Goal: Task Accomplishment & Management: Use online tool/utility

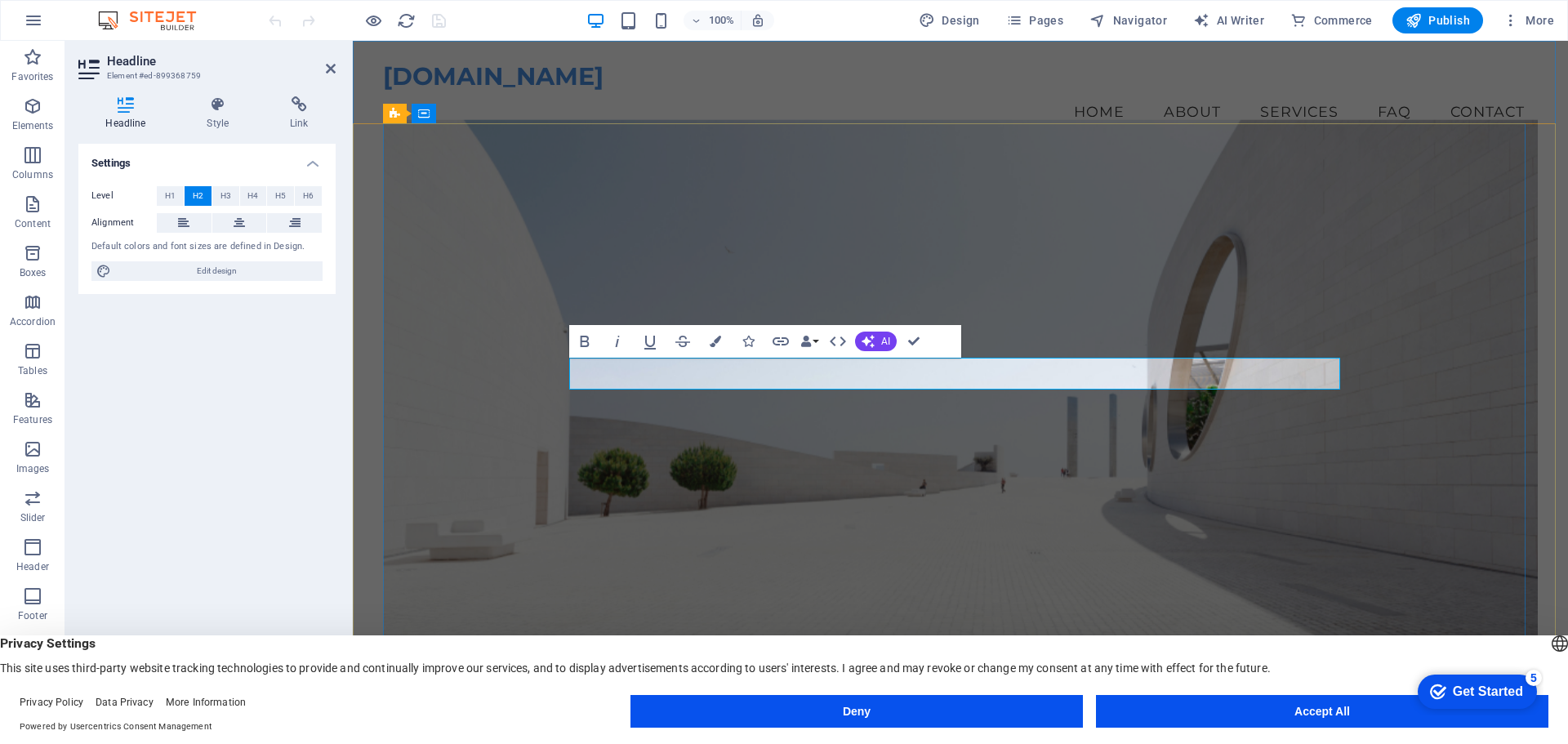
drag, startPoint x: 1209, startPoint y: 373, endPoint x: 859, endPoint y: 367, distance: 350.1
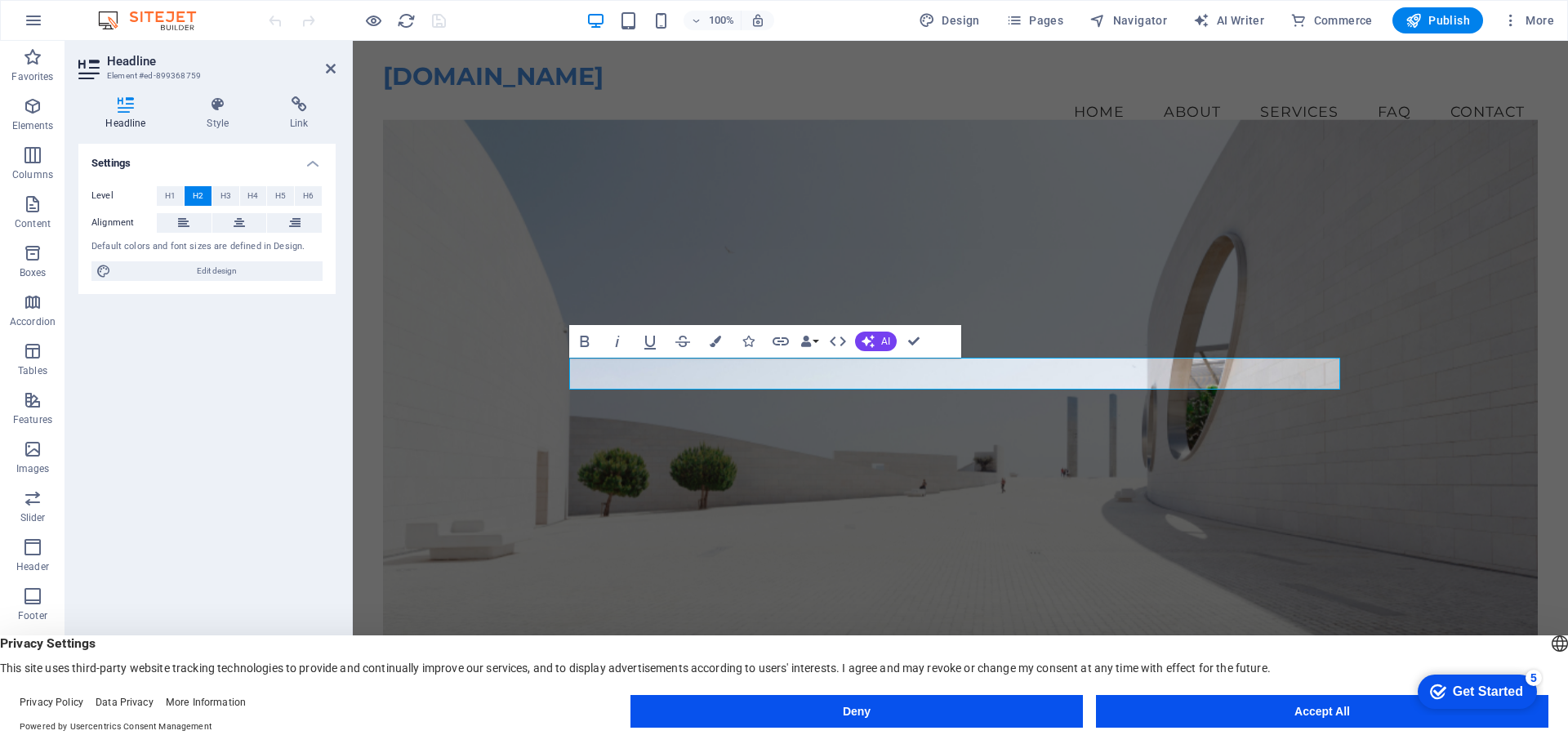
click at [1080, 556] on figure at bounding box center [960, 427] width 1155 height 617
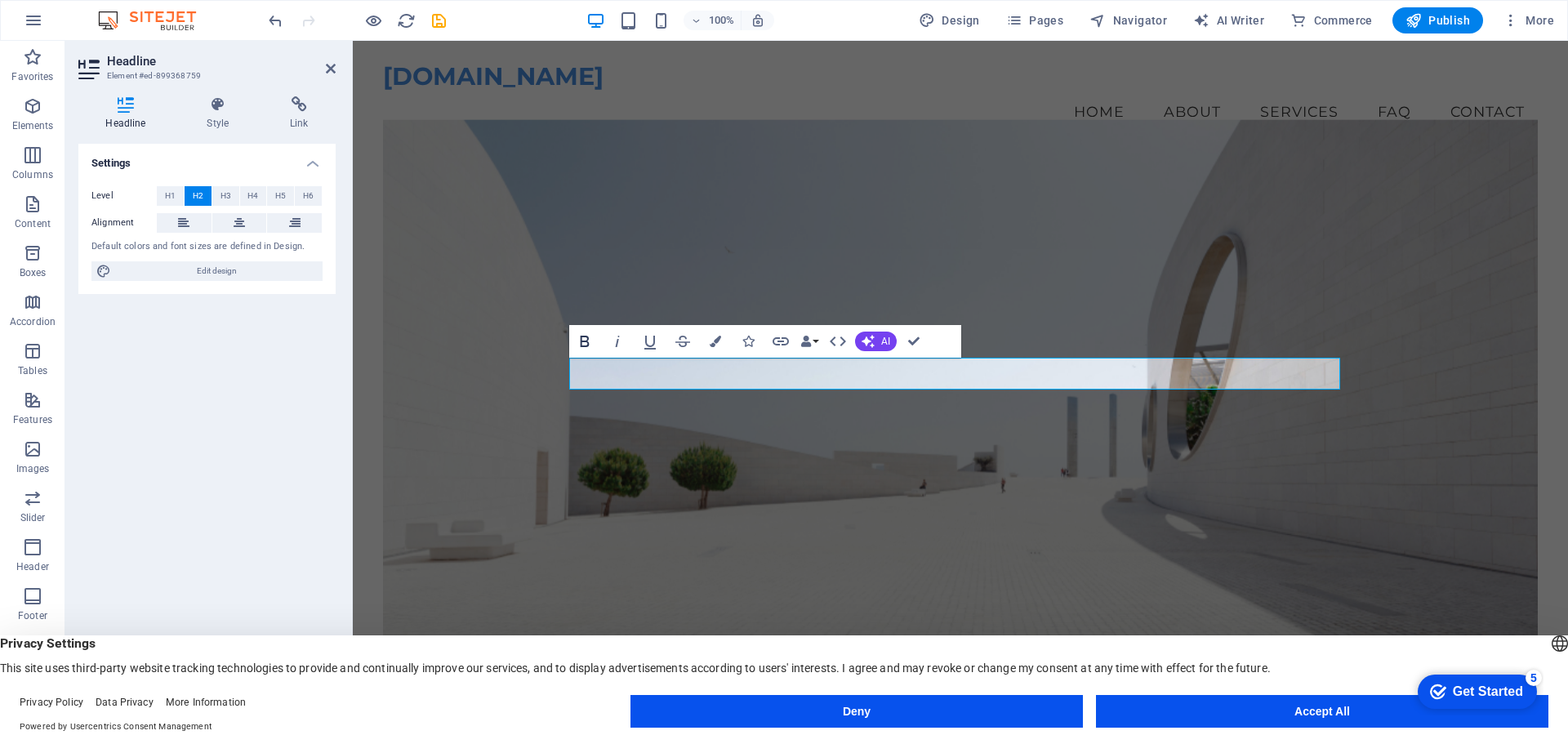
click at [588, 344] on icon "button" at bounding box center [584, 342] width 9 height 12
click at [889, 338] on span "AI" at bounding box center [885, 342] width 9 height 10
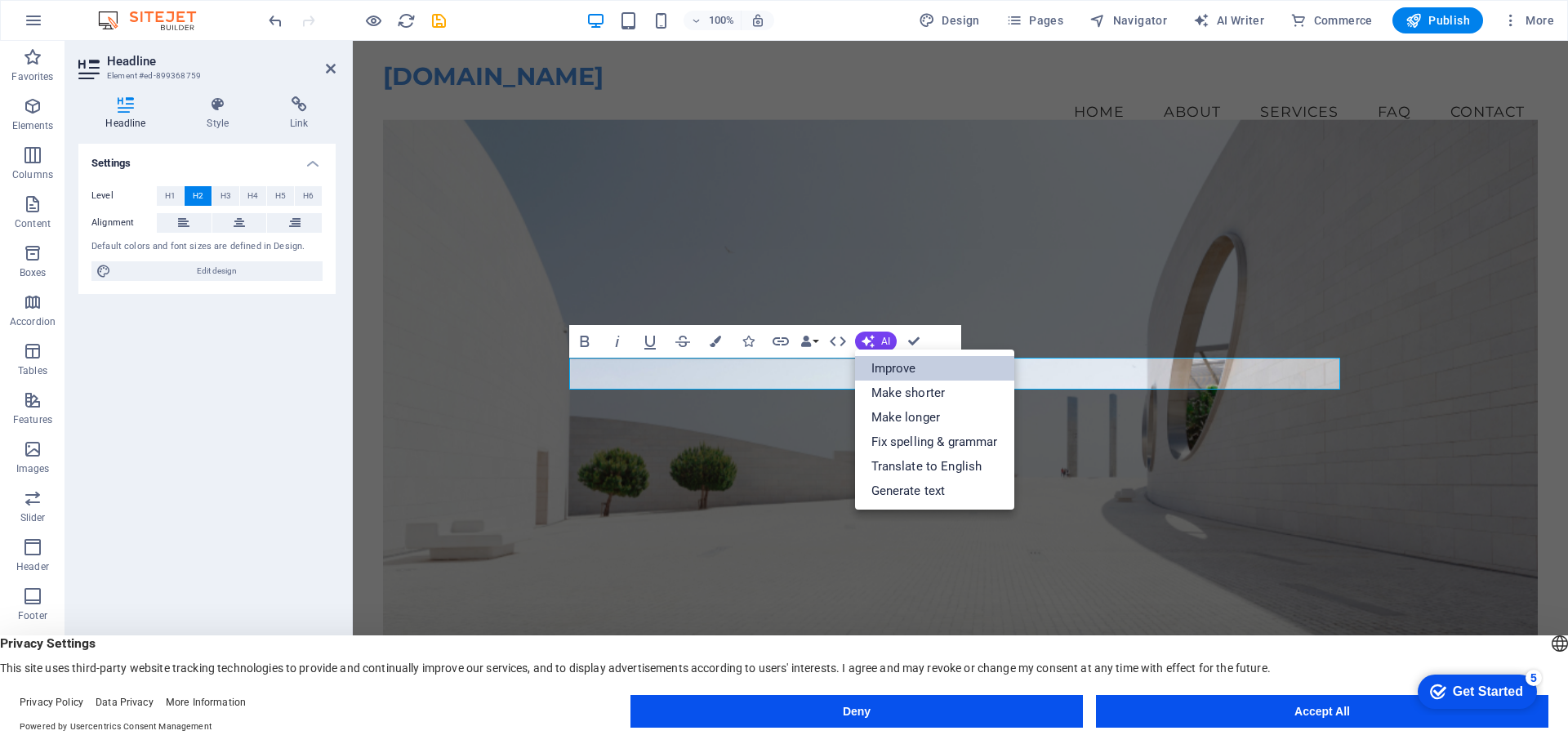
click at [895, 372] on link "Improve" at bounding box center [934, 368] width 159 height 24
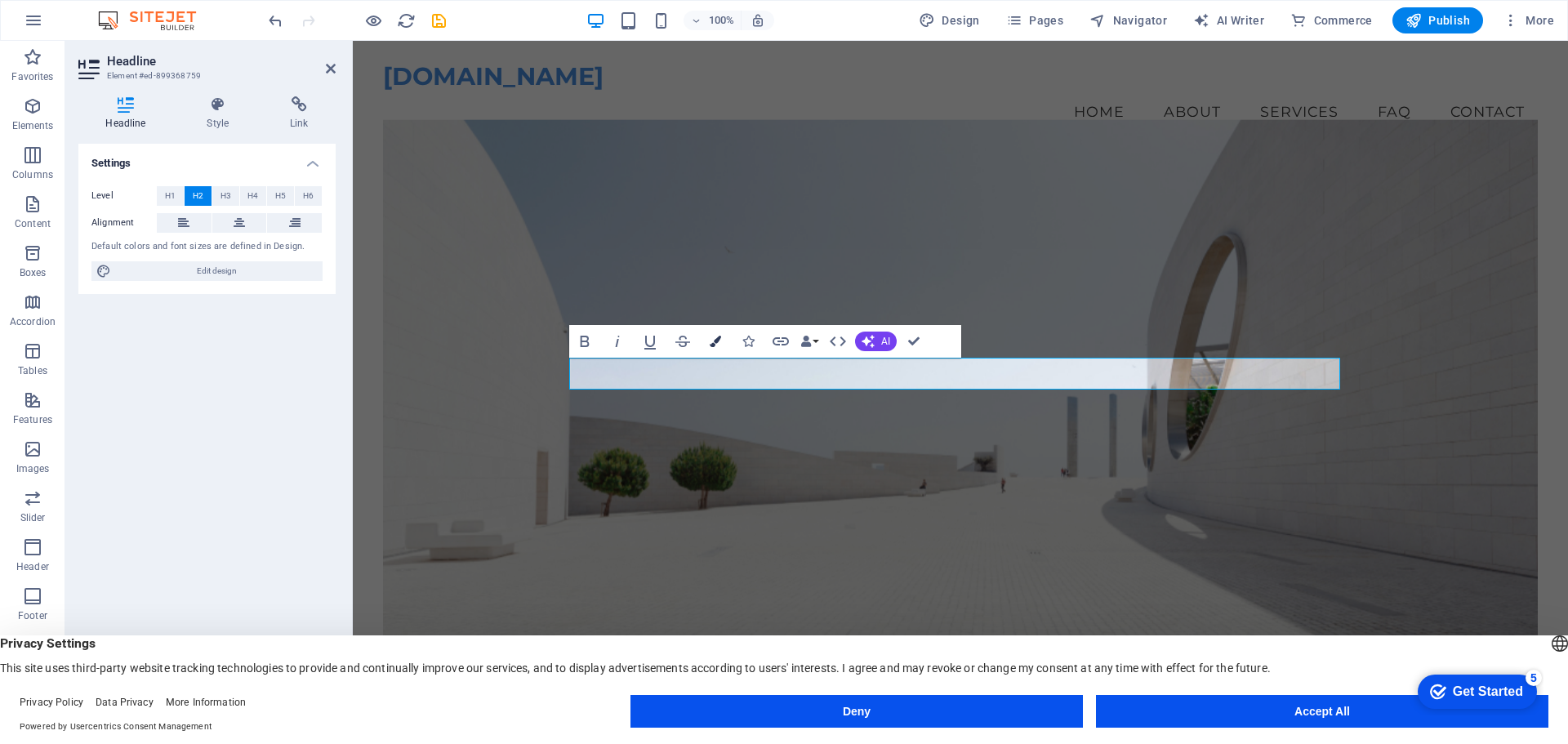
click at [711, 341] on icon "button" at bounding box center [716, 342] width 12 height 12
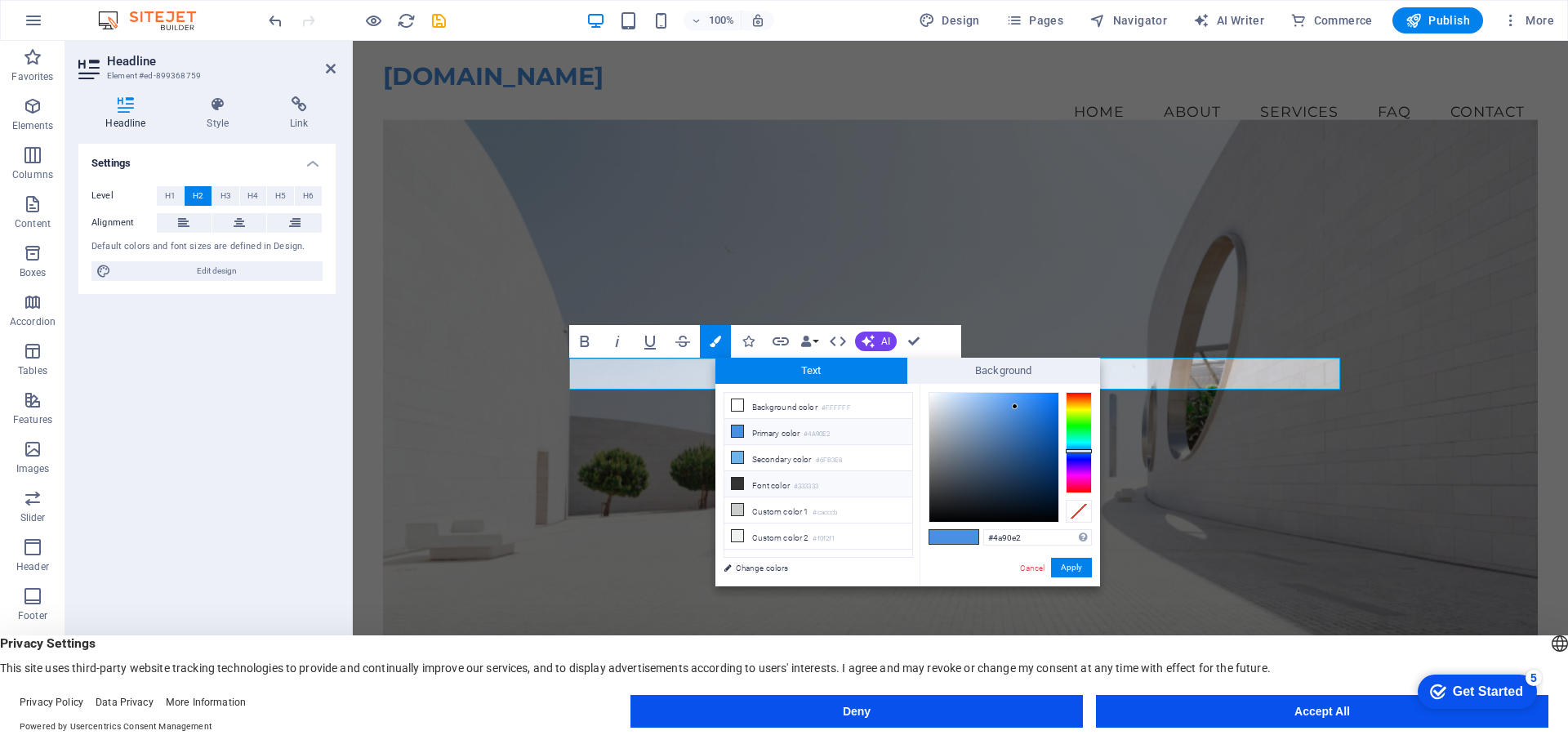
click at [754, 482] on li "Font color #333333" at bounding box center [818, 483] width 188 height 26
type input "#333333"
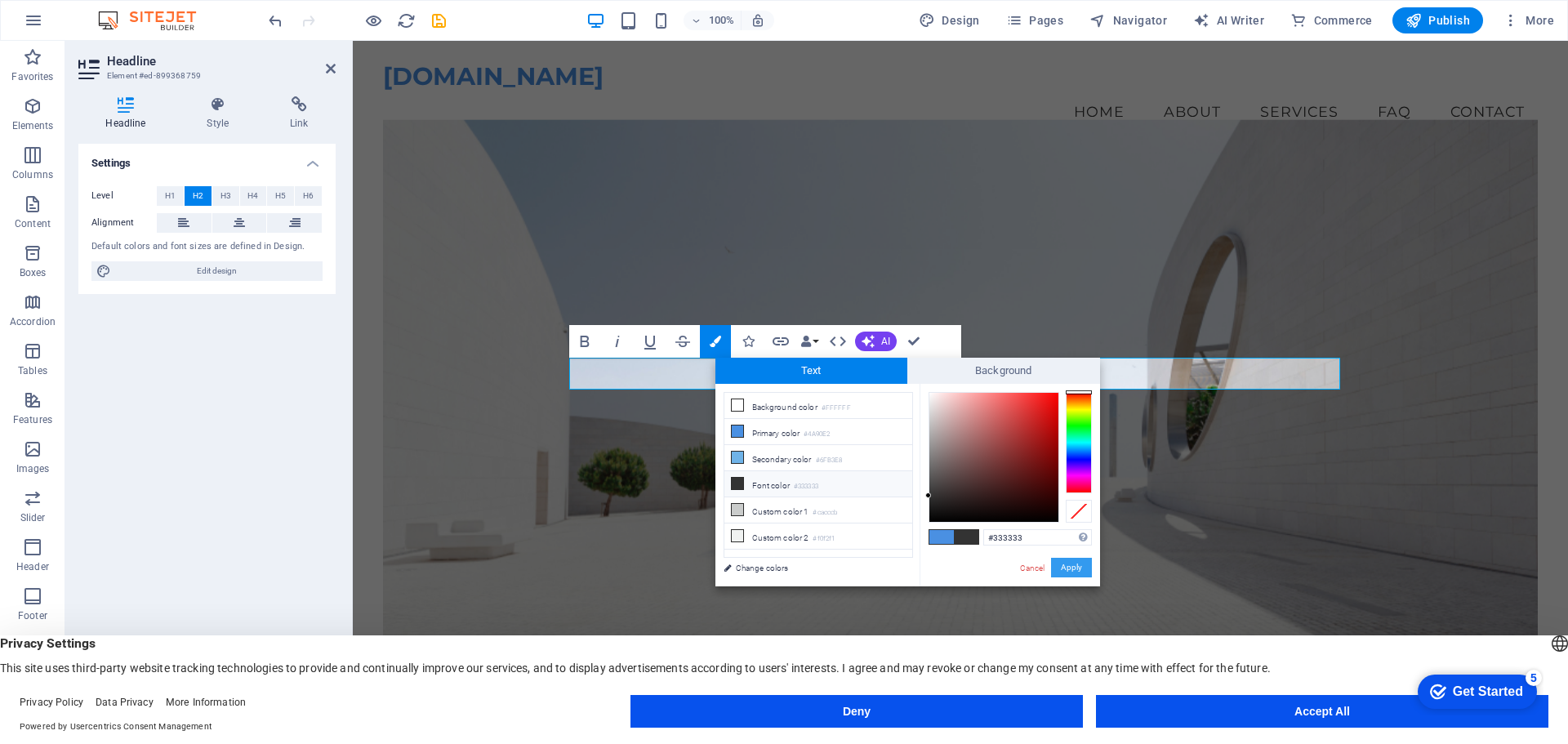
click at [1069, 564] on button "Apply" at bounding box center [1071, 567] width 41 height 19
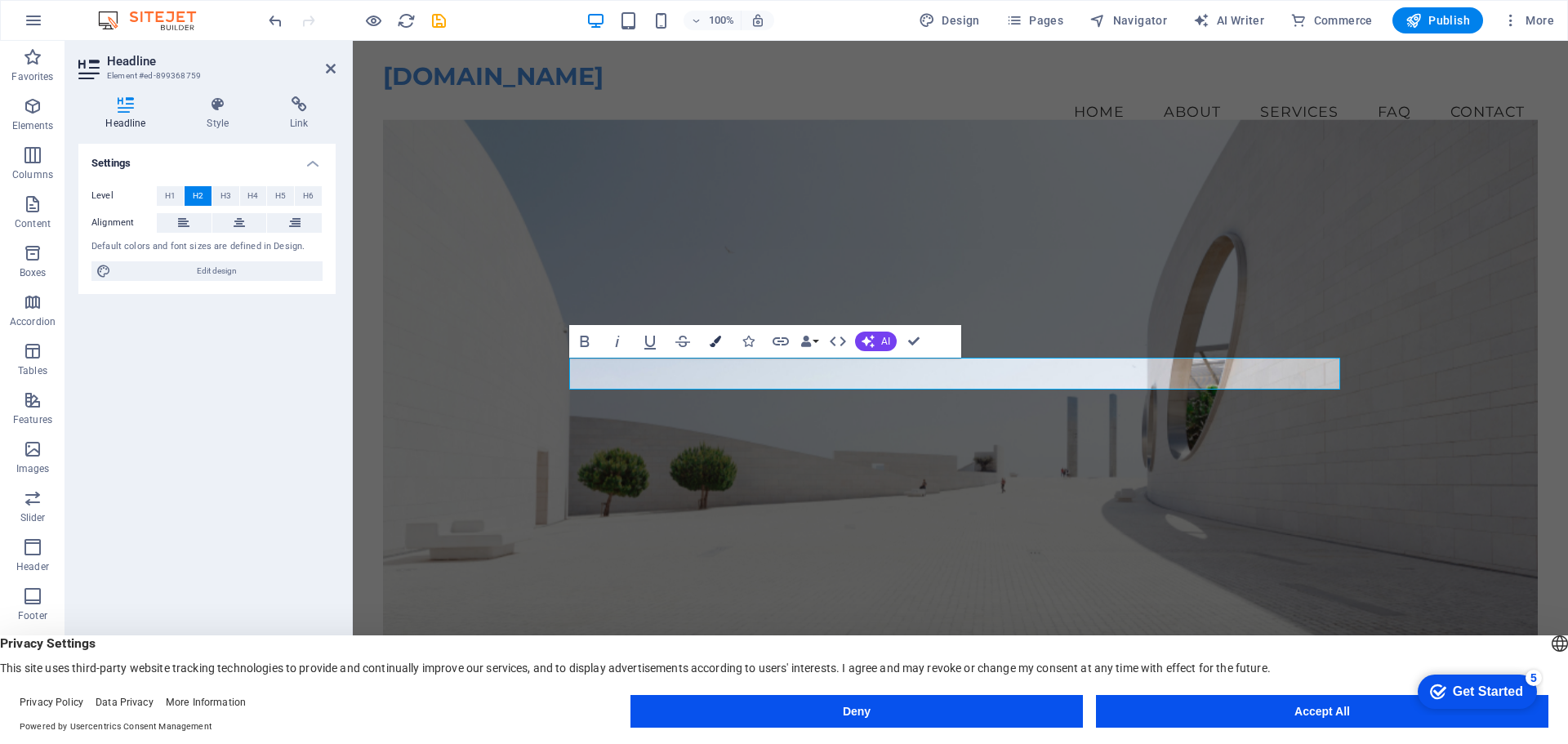
click at [707, 340] on button "Colors" at bounding box center [715, 342] width 31 height 33
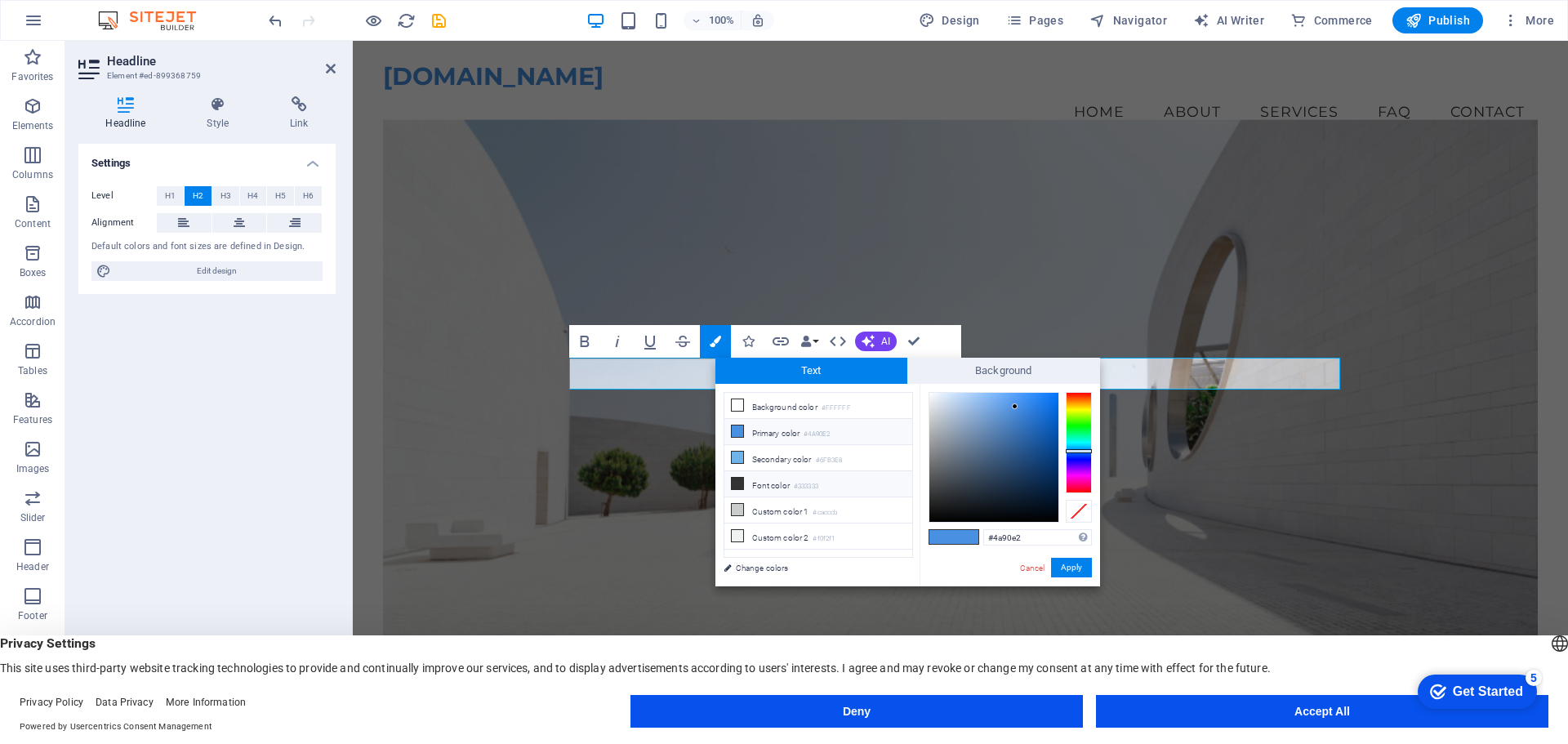
click at [761, 481] on li "Font color #333333" at bounding box center [818, 483] width 188 height 26
type input "#333333"
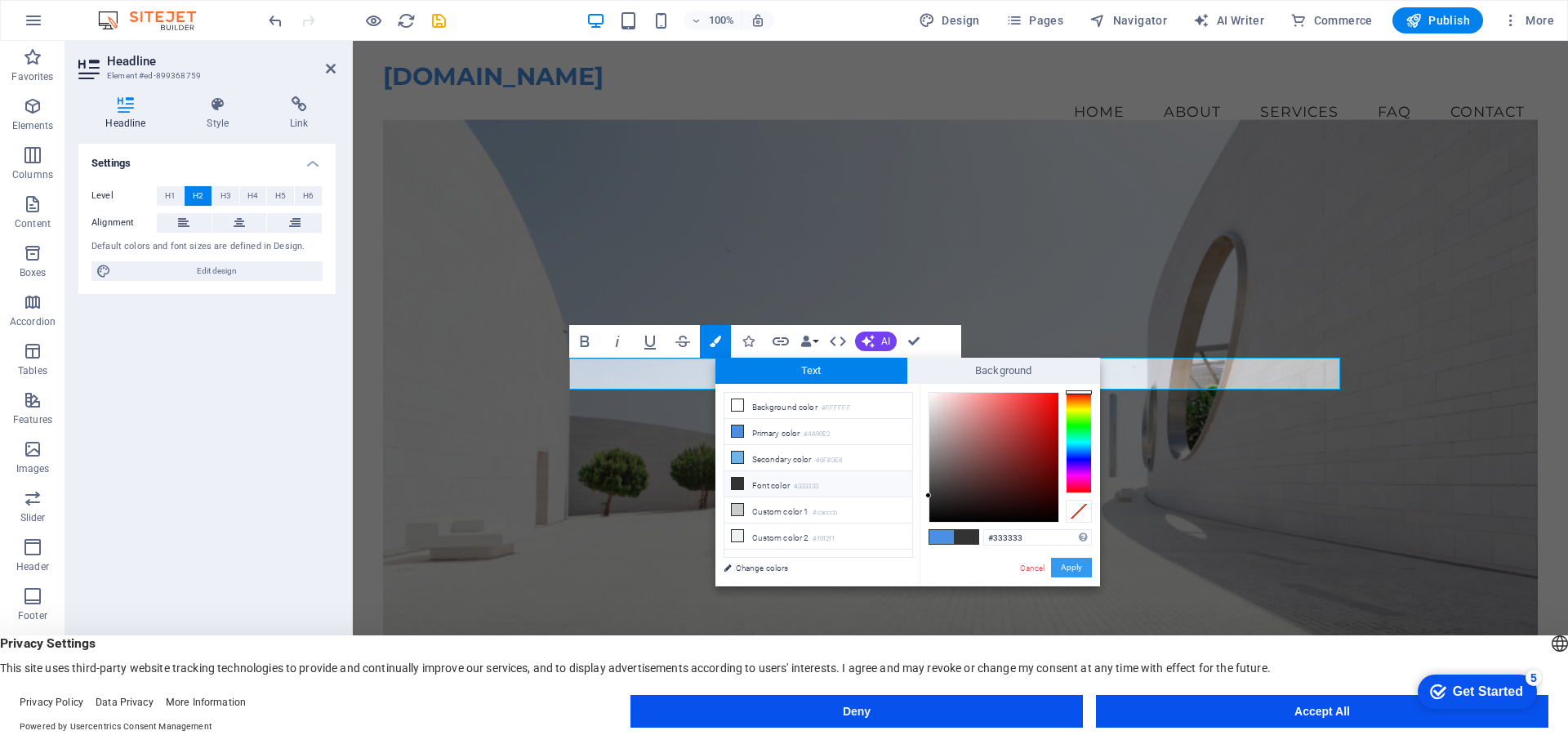
click at [1080, 568] on button "Apply" at bounding box center [1071, 567] width 41 height 19
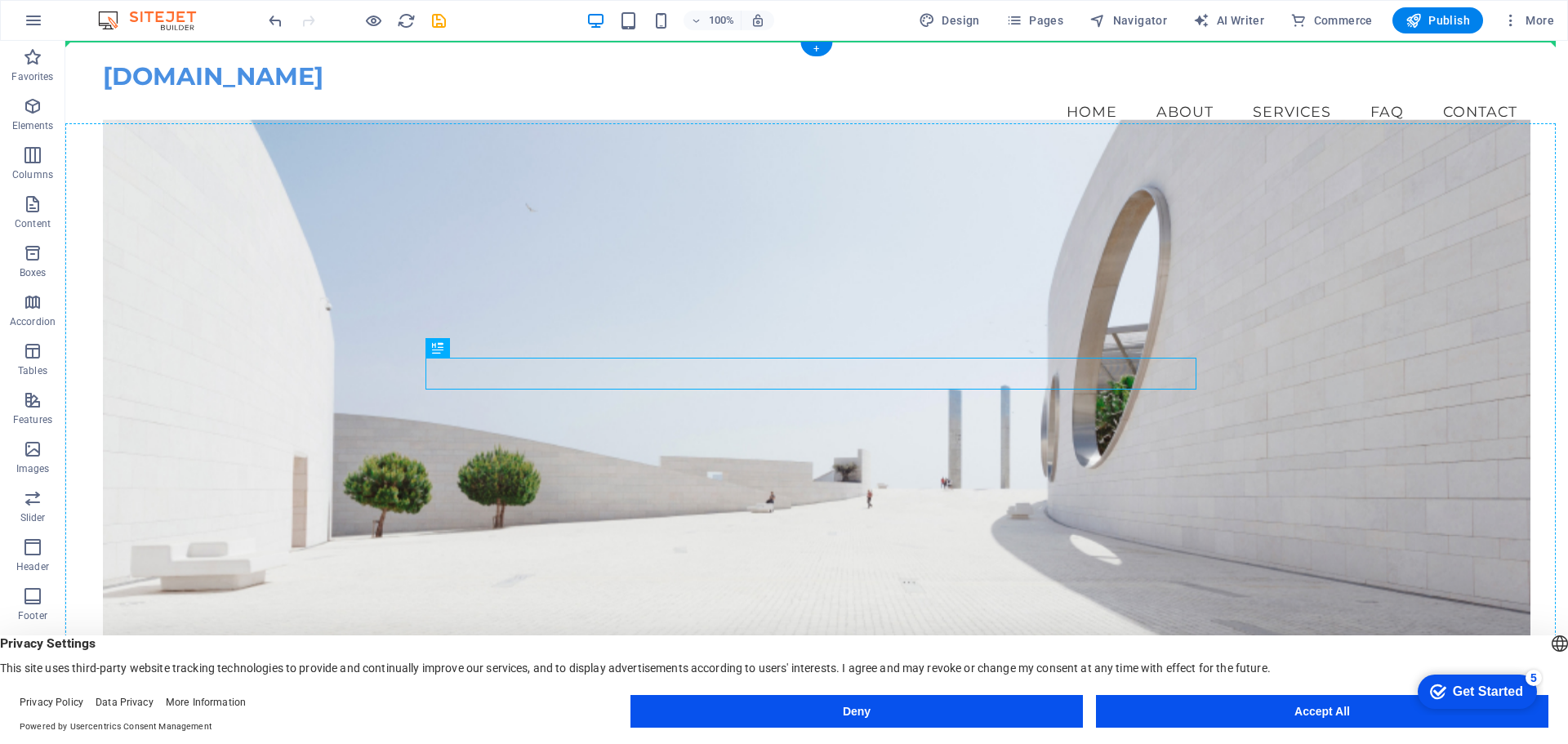
drag, startPoint x: 917, startPoint y: 372, endPoint x: 775, endPoint y: 312, distance: 154.2
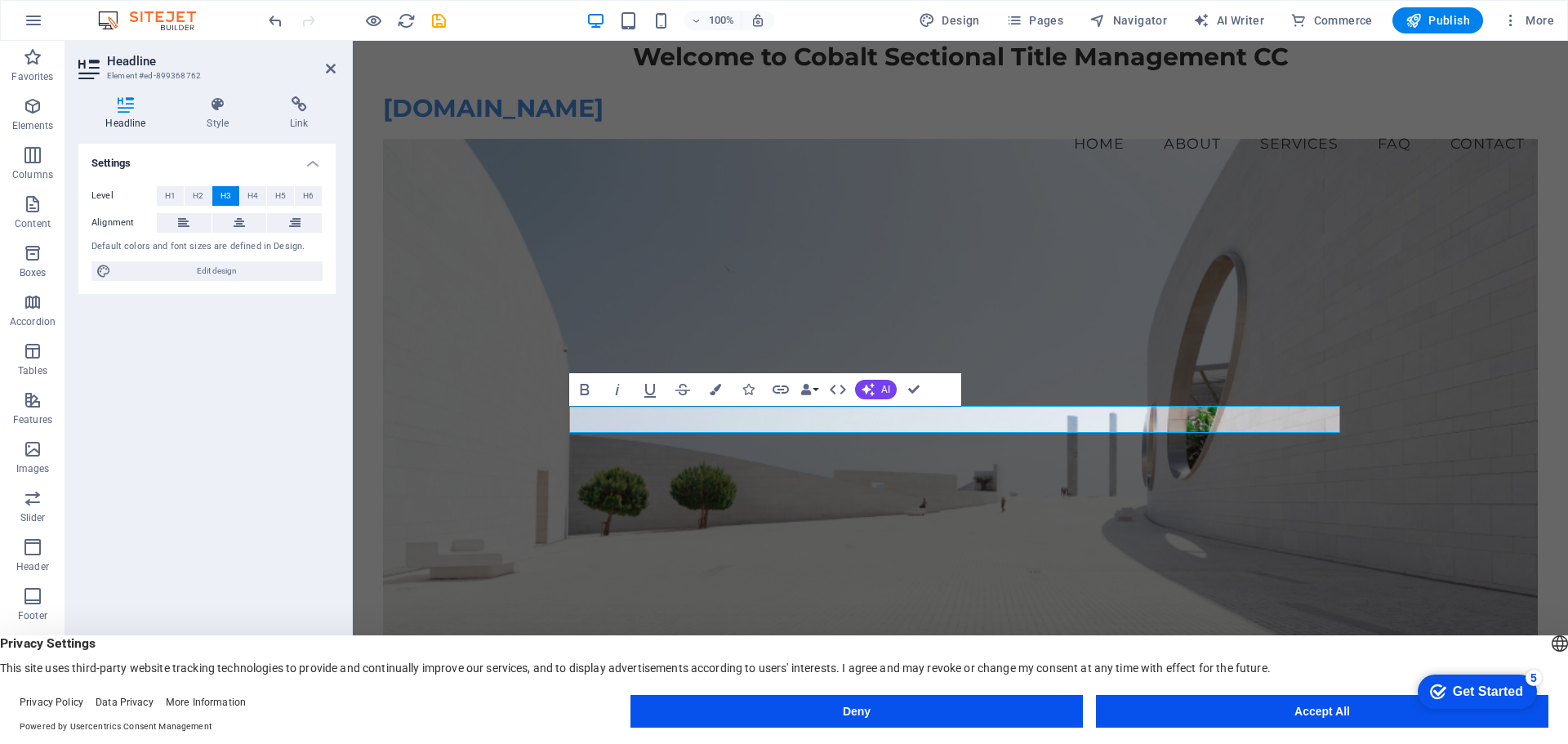
click at [1003, 317] on figure at bounding box center [960, 447] width 1155 height 617
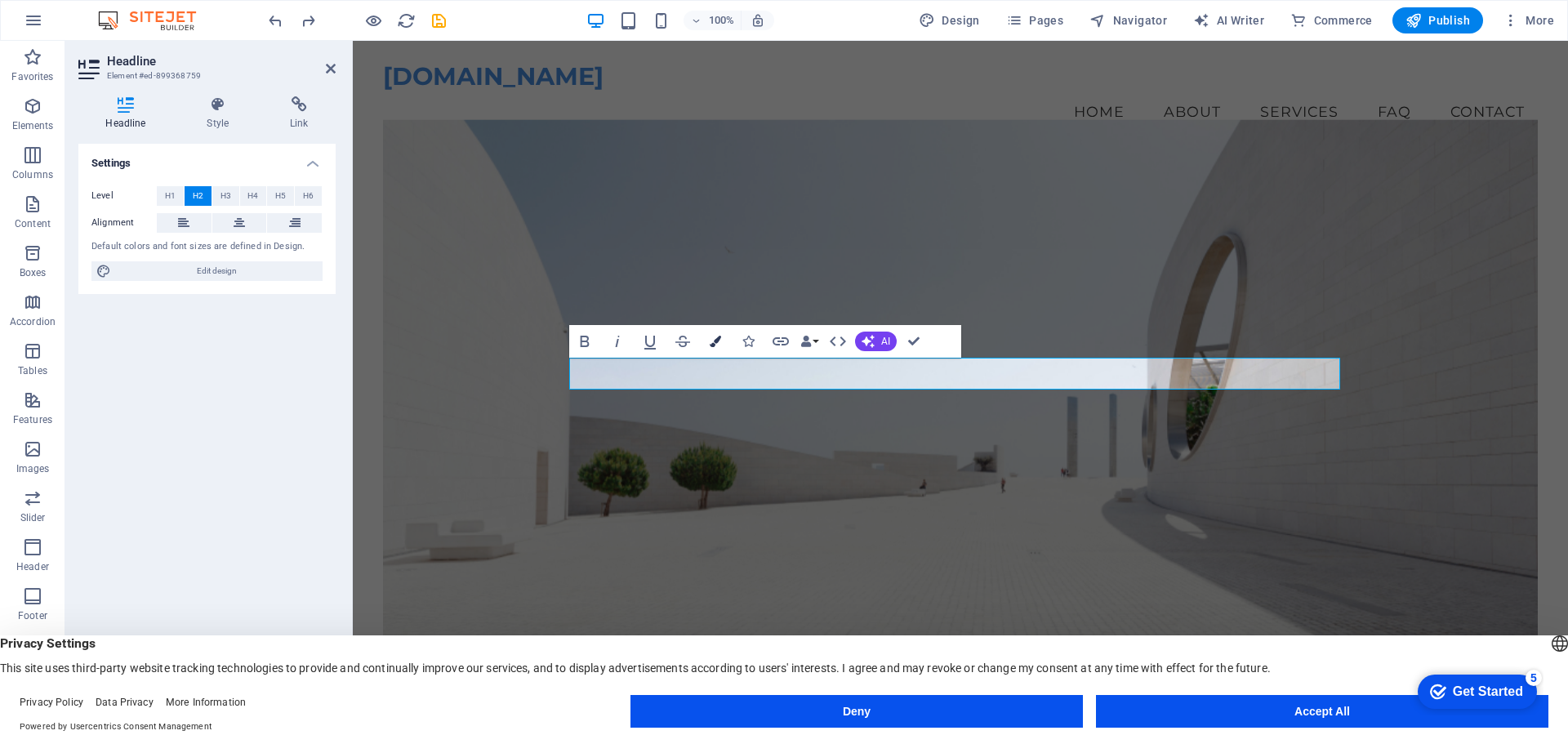
click at [725, 342] on button "Colors" at bounding box center [715, 342] width 31 height 33
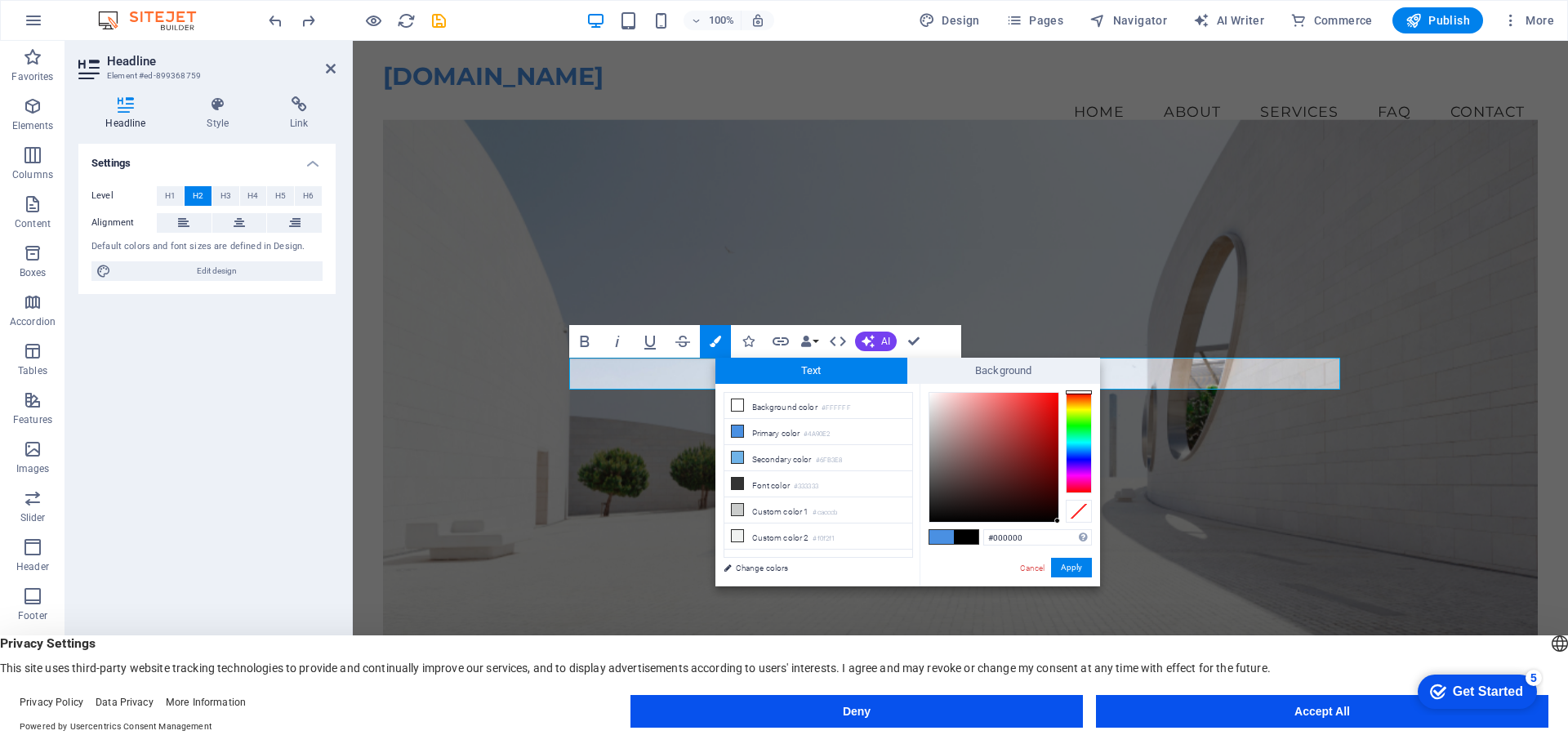
drag, startPoint x: 928, startPoint y: 496, endPoint x: 1061, endPoint y: 523, distance: 135.7
click at [1061, 523] on div at bounding box center [1009, 456] width 163 height 130
click at [1083, 459] on div at bounding box center [1079, 442] width 26 height 101
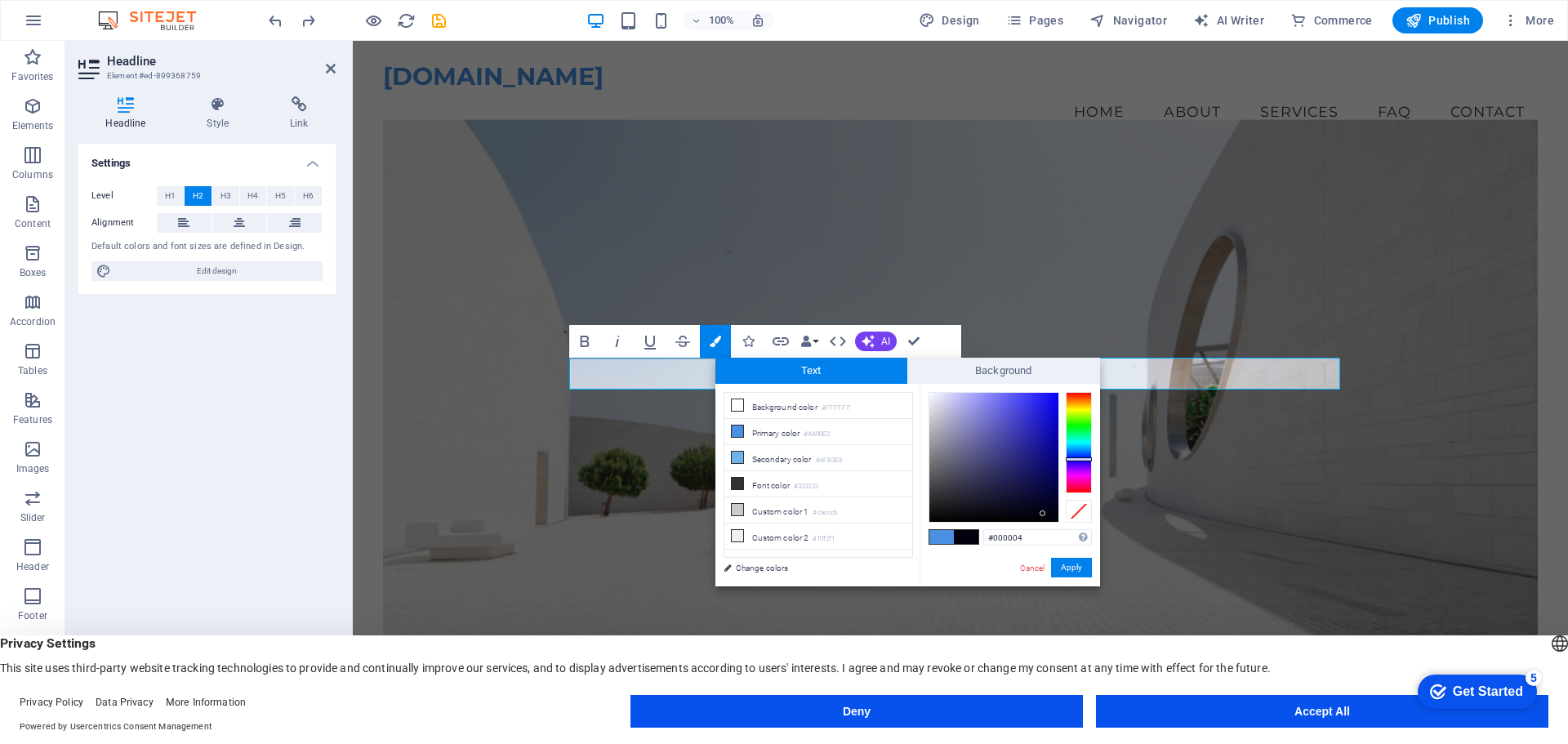
type input "#000000"
drag, startPoint x: 1003, startPoint y: 512, endPoint x: 1059, endPoint y: 527, distance: 58.0
click at [1059, 527] on div "#000000 Supported formats #0852ed rgb(8, 82, 237) rgba(8, 82, 237, 90%) hsv(221…" at bounding box center [1009, 603] width 180 height 439
click at [1071, 573] on button "Apply" at bounding box center [1071, 567] width 41 height 19
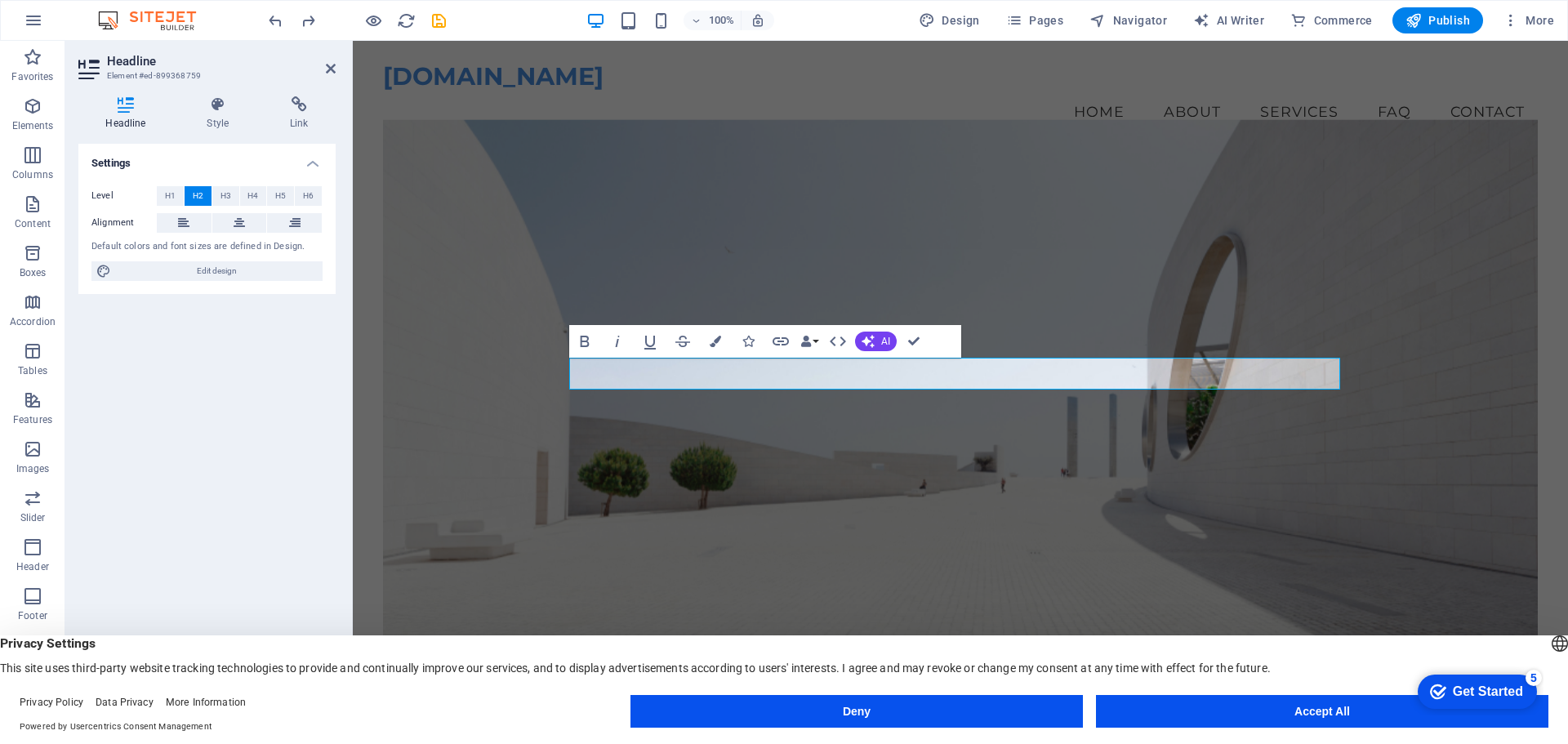
click at [831, 483] on div "H2 Container Banner Banner Container Container Menu Bar Menu H3 Button Spacer B…" at bounding box center [961, 379] width 1216 height 677
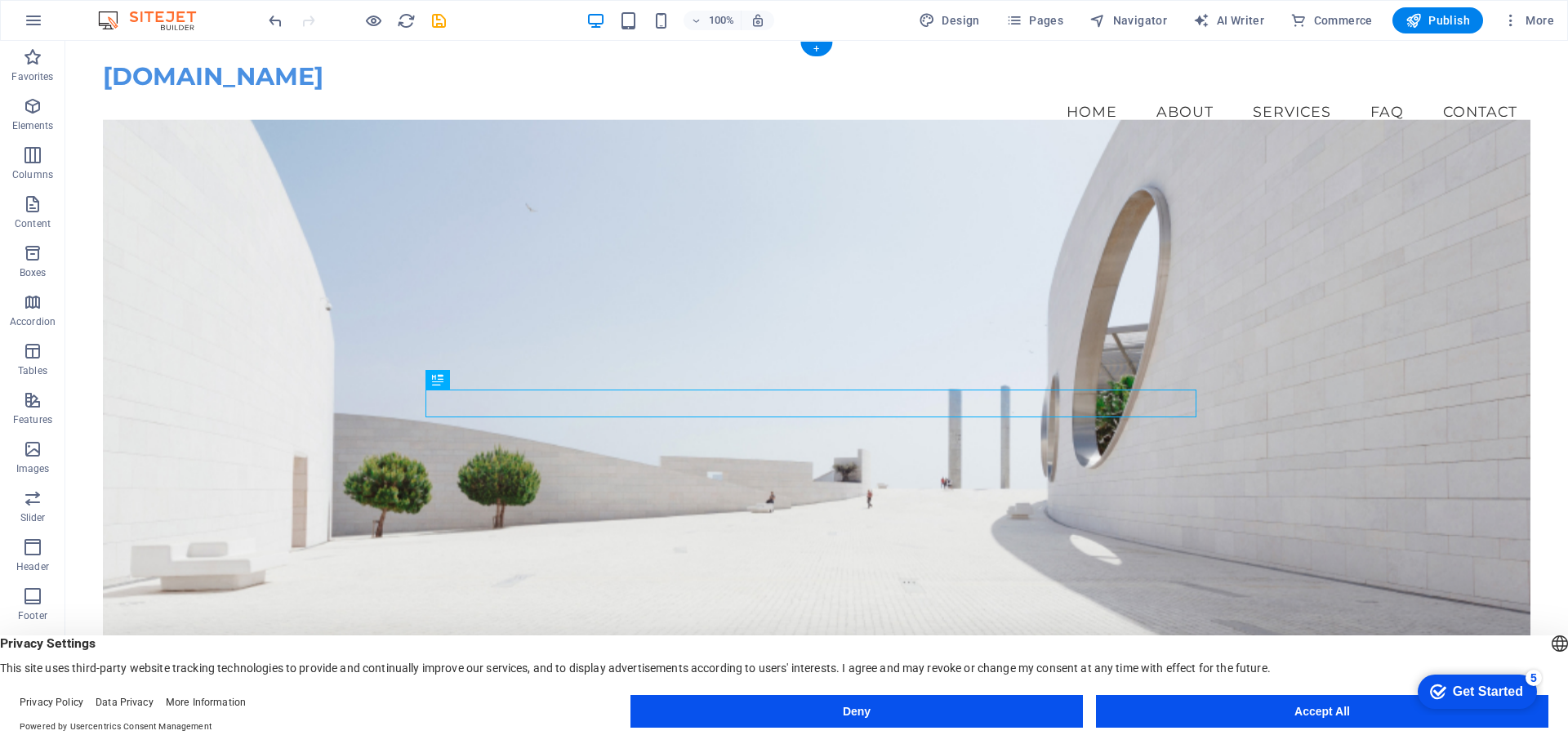
click at [764, 565] on figure at bounding box center [817, 427] width 1428 height 617
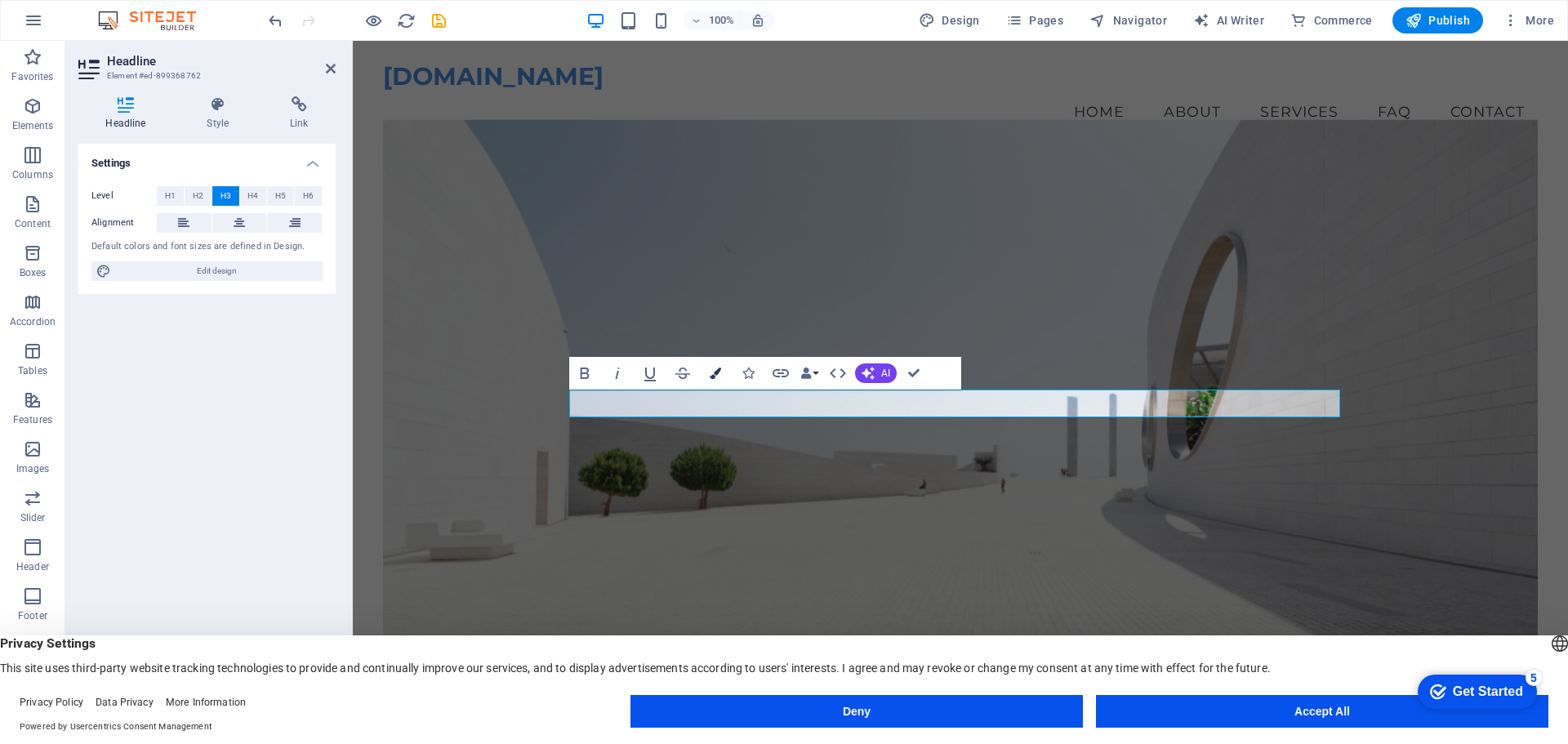
click at [702, 374] on button "Colors" at bounding box center [715, 373] width 31 height 33
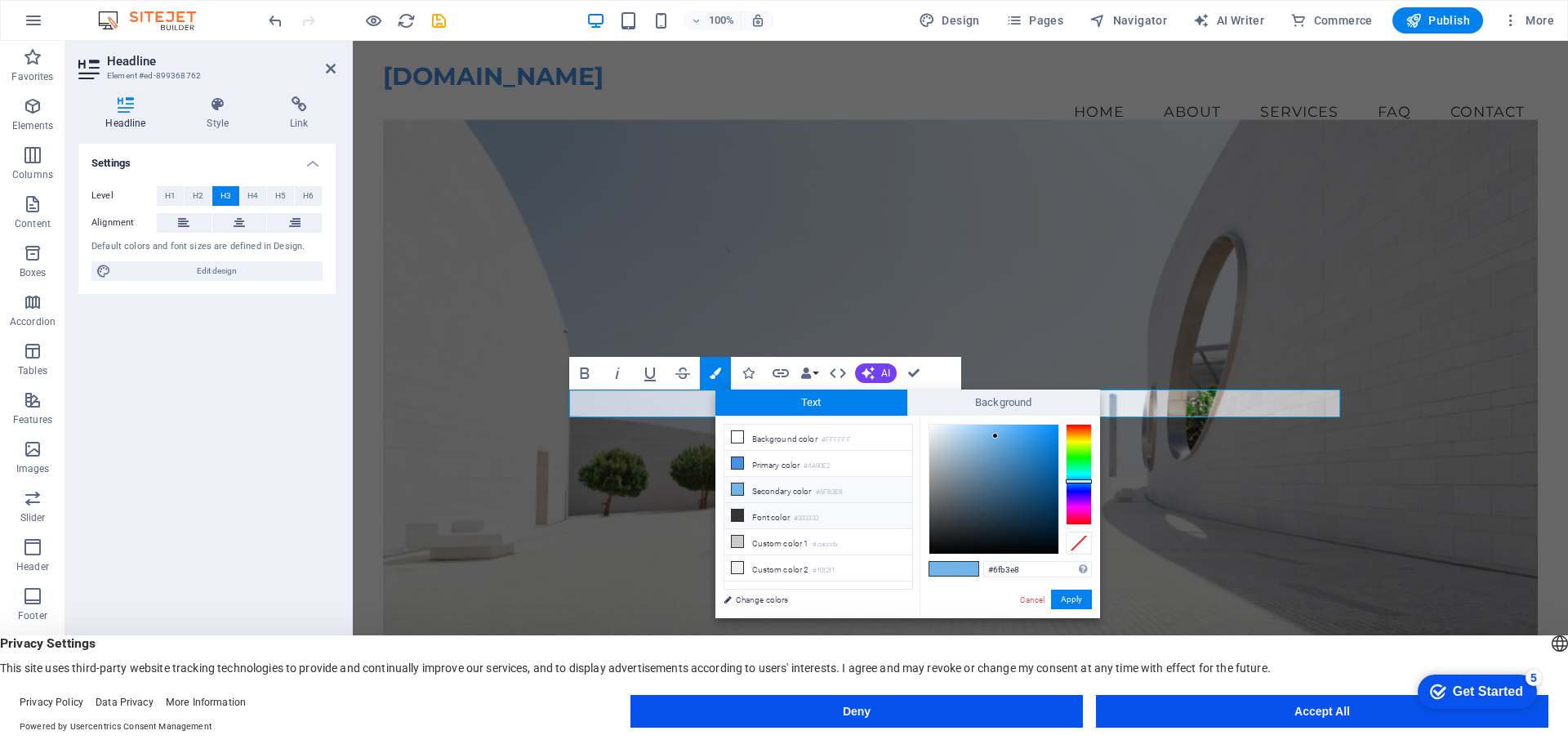
click at [802, 523] on li "Font color #333333" at bounding box center [818, 515] width 188 height 26
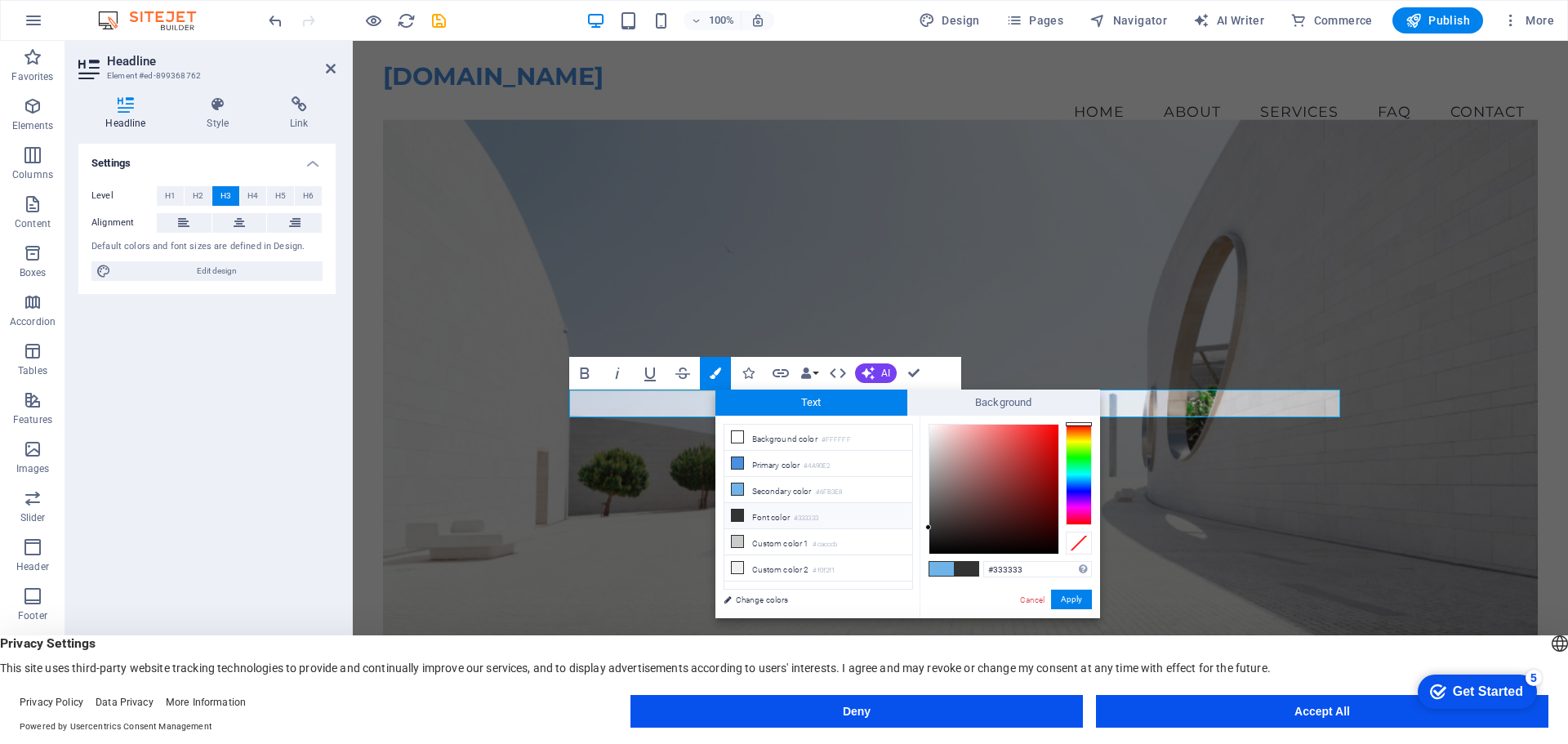
type input "#4c4b4b"
click at [931, 514] on div at bounding box center [994, 489] width 129 height 129
click at [1075, 594] on button "Apply" at bounding box center [1071, 599] width 41 height 19
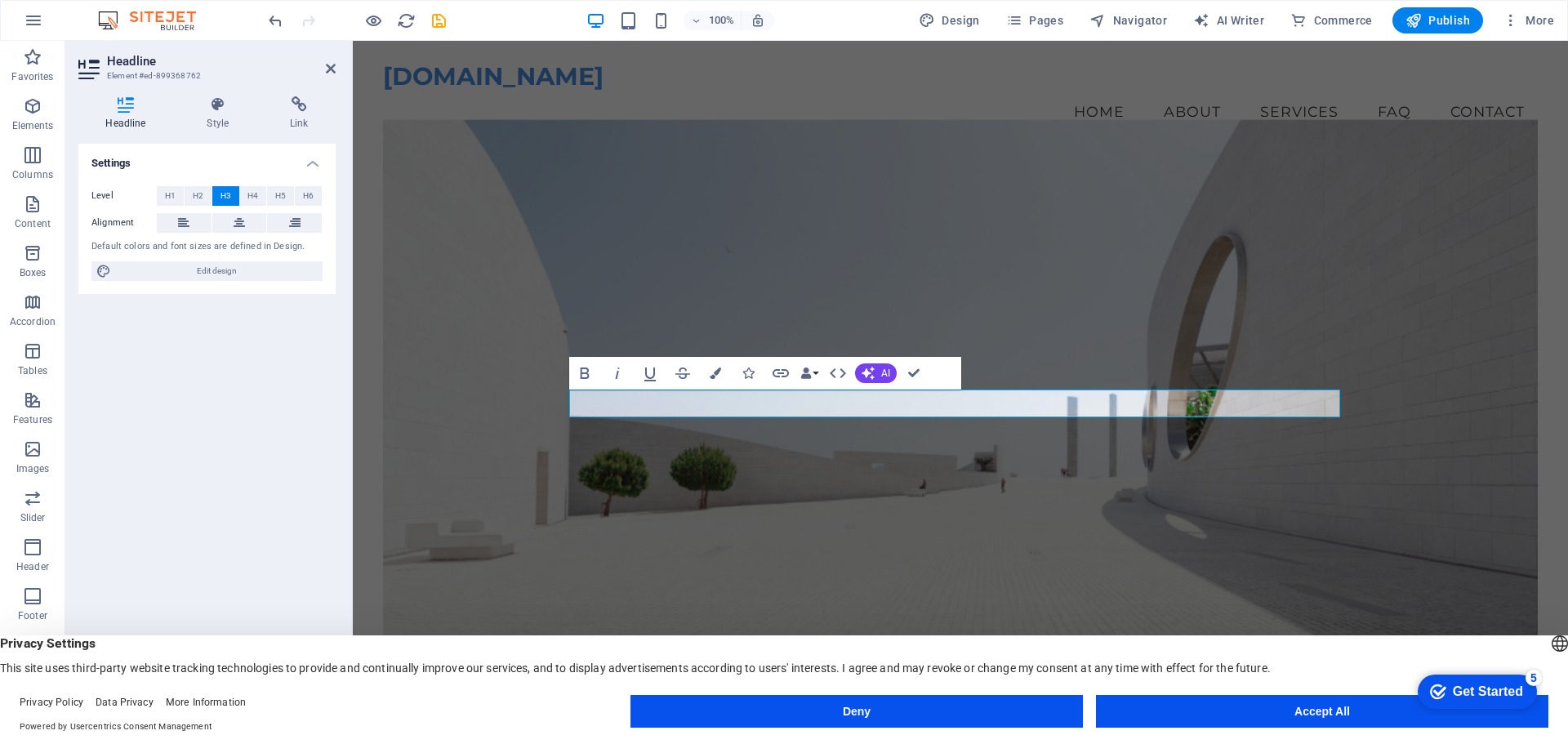
click at [739, 535] on figure at bounding box center [960, 427] width 1155 height 617
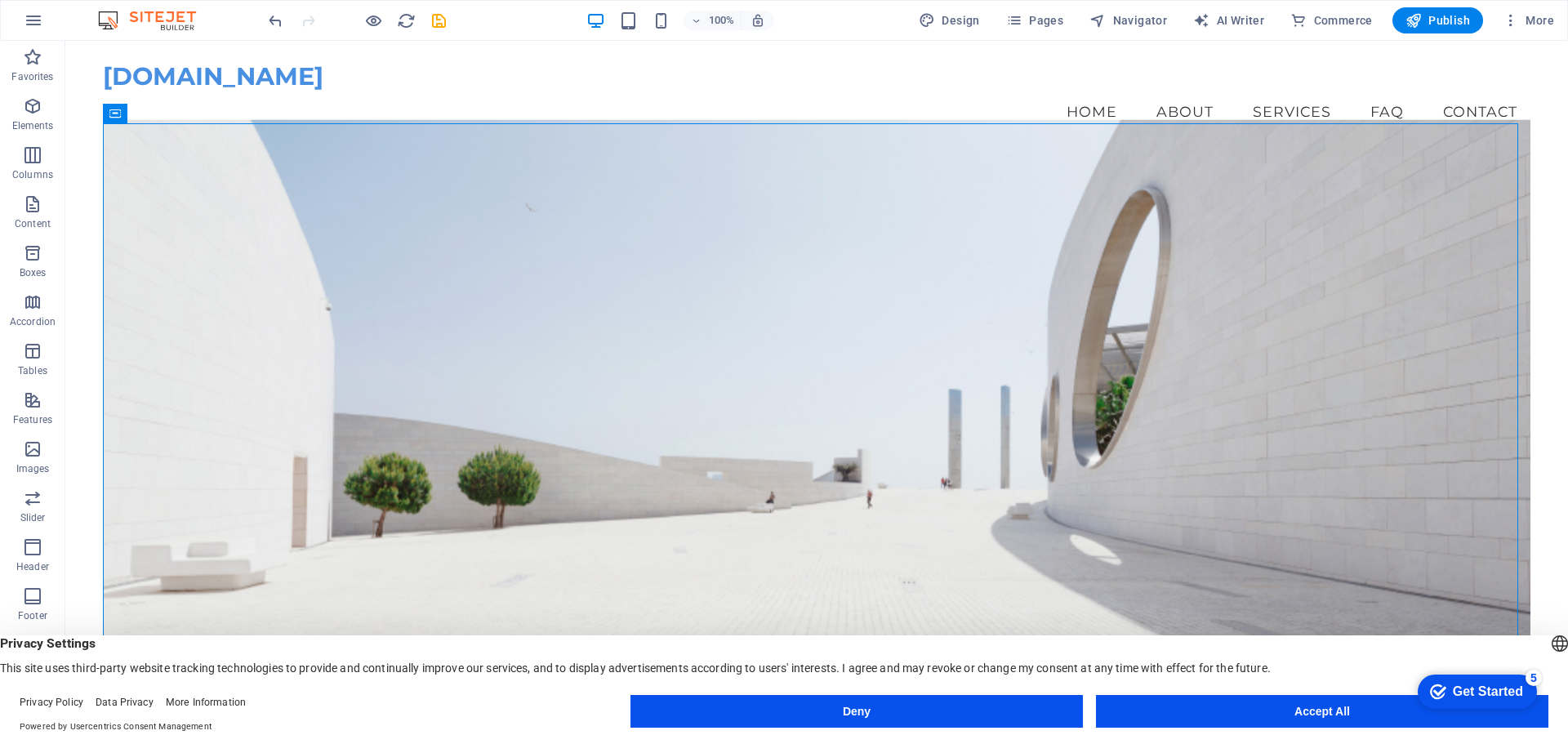
click at [812, 509] on figure at bounding box center [817, 427] width 1428 height 617
click at [229, 71] on div "[DOMAIN_NAME]" at bounding box center [817, 76] width 1428 height 29
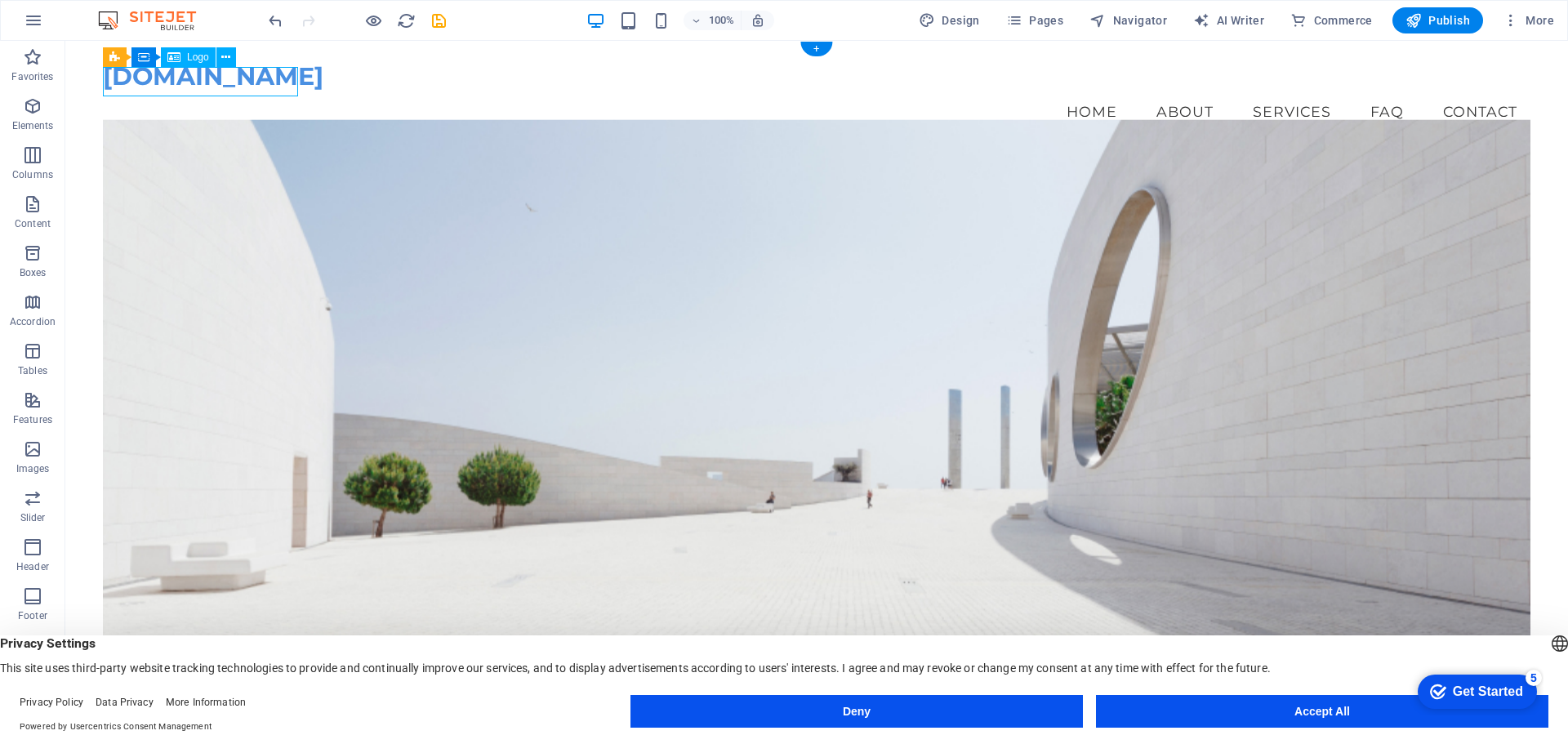
click at [232, 81] on div "[DOMAIN_NAME]" at bounding box center [817, 76] width 1428 height 29
click at [185, 61] on div "Logo" at bounding box center [188, 57] width 55 height 19
click at [289, 82] on div "[DOMAIN_NAME]" at bounding box center [817, 76] width 1428 height 29
click at [191, 58] on span "Logo" at bounding box center [198, 57] width 22 height 10
click at [225, 59] on icon at bounding box center [225, 58] width 9 height 17
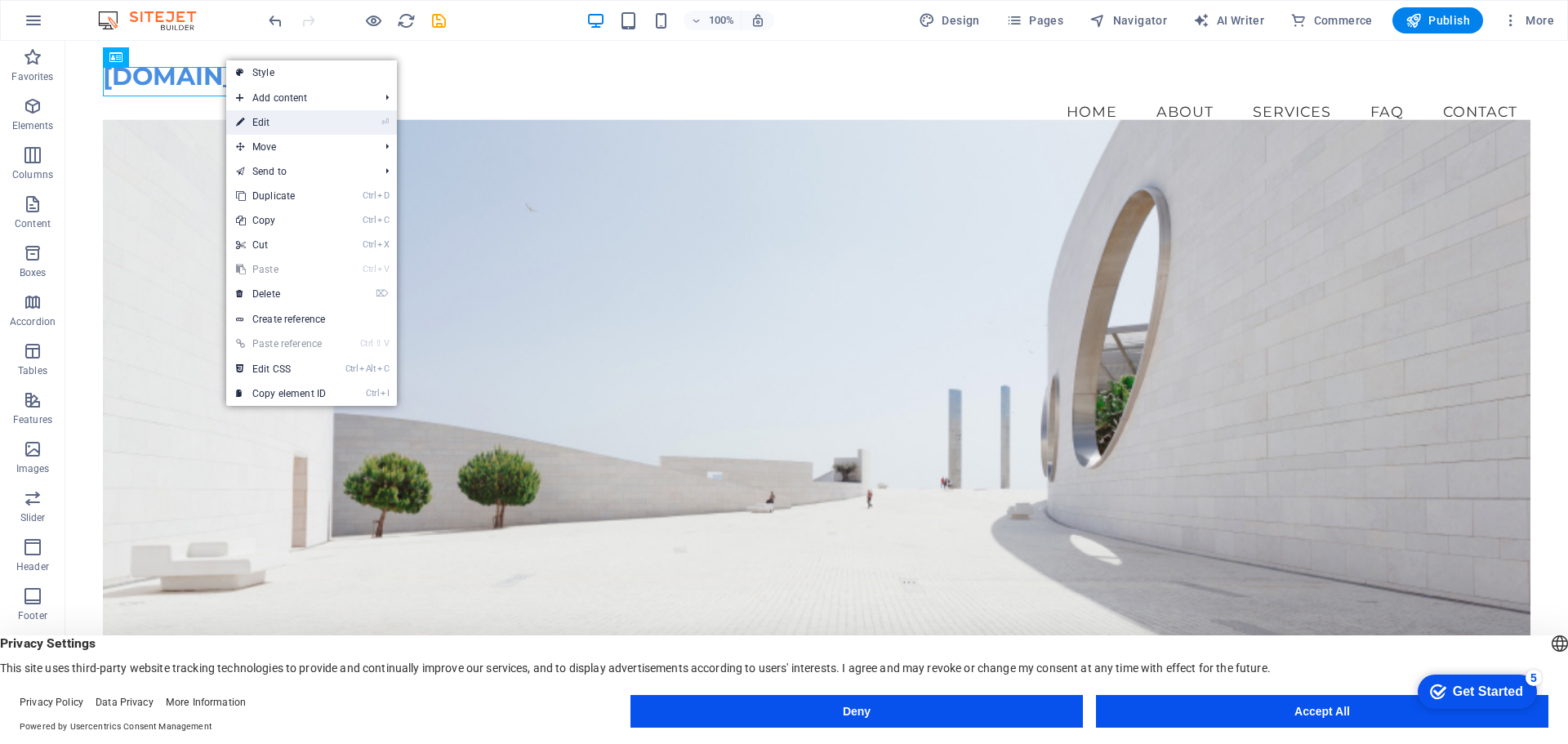
click at [276, 123] on link "⏎ Edit" at bounding box center [280, 122] width 109 height 24
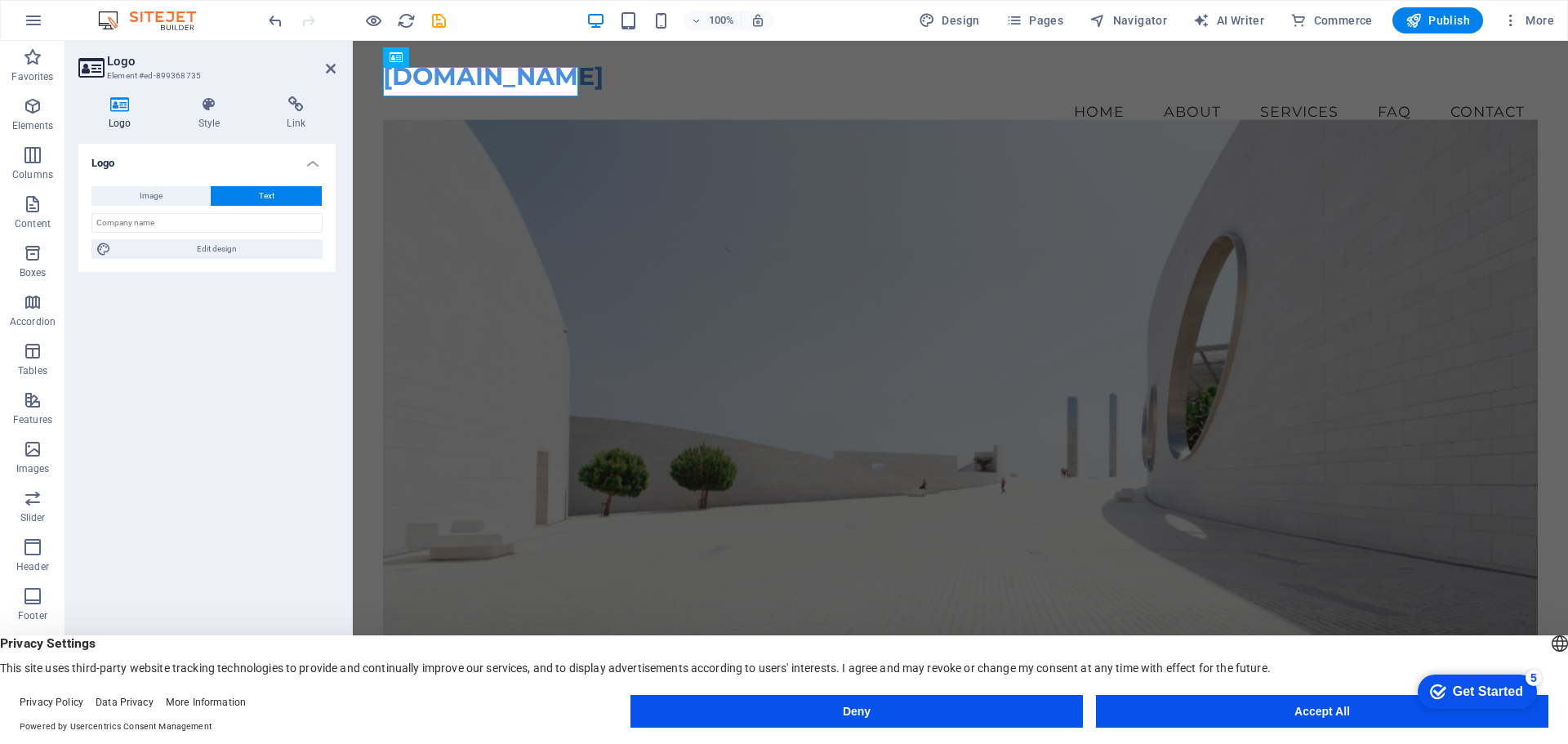
click at [125, 102] on icon at bounding box center [120, 104] width 83 height 16
click at [179, 199] on button "Image" at bounding box center [151, 196] width 119 height 19
select select "DISABLED_OPTION_VALUE"
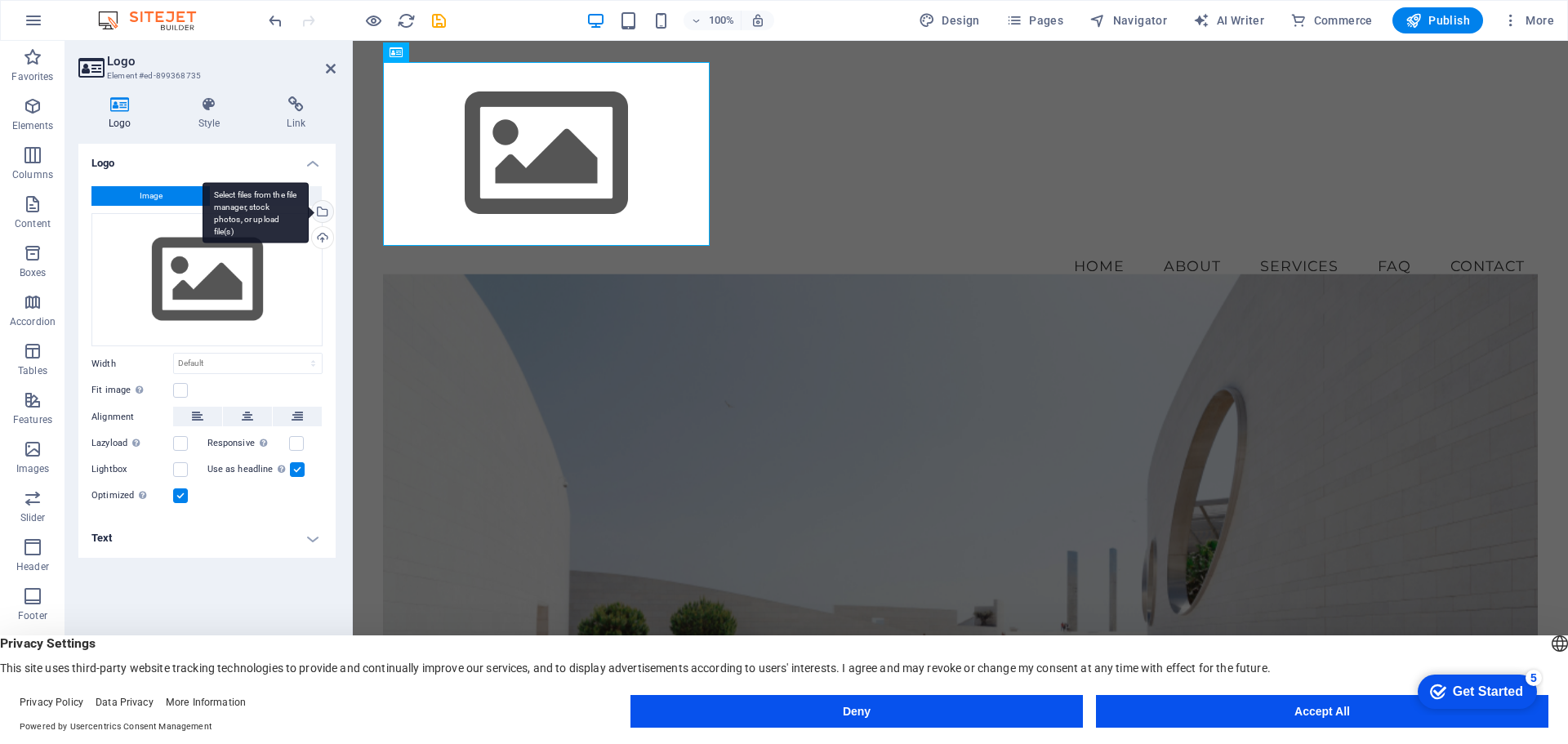
click at [324, 214] on div "Select files from the file manager, stock photos, or upload file(s)" at bounding box center [320, 212] width 24 height 24
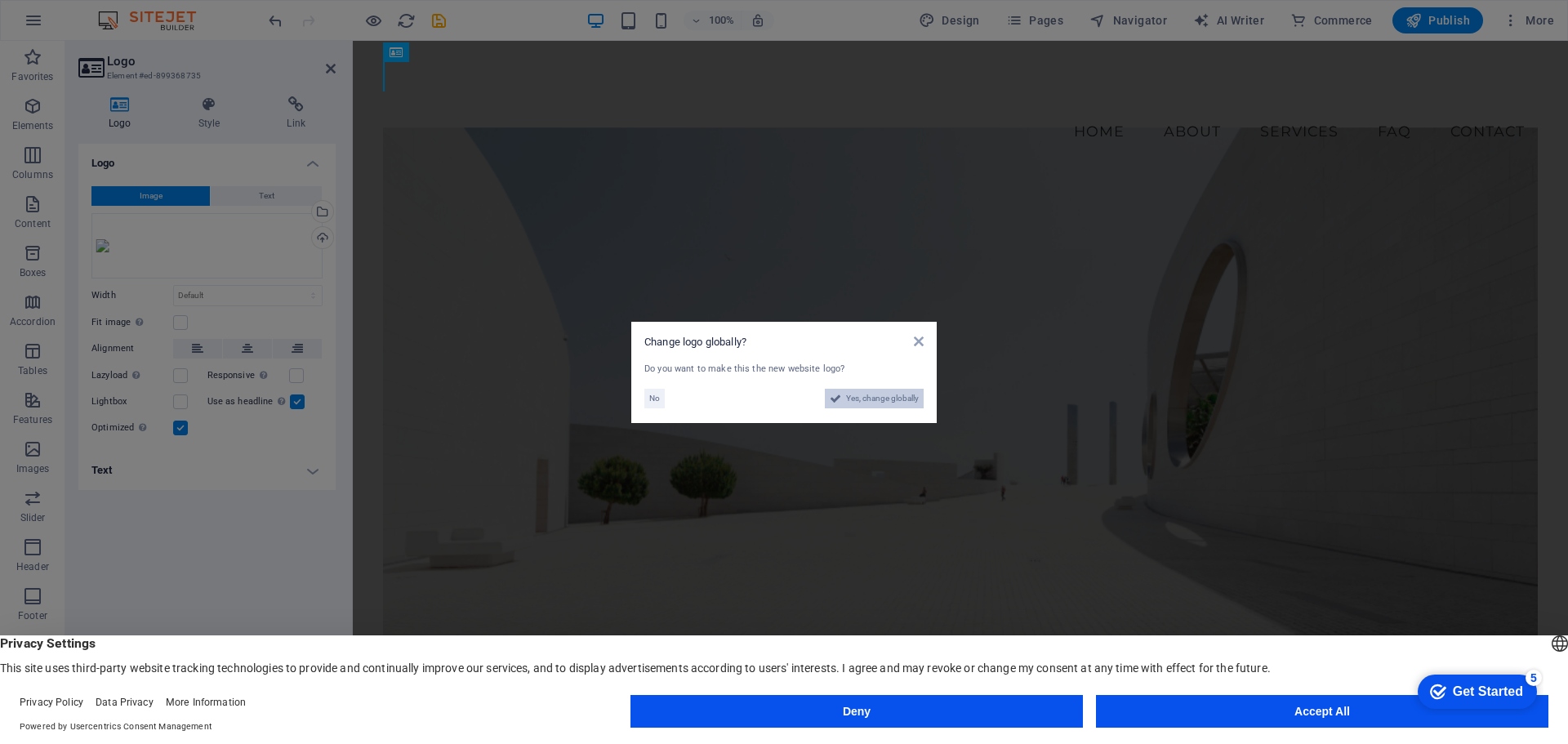
click at [854, 396] on span "Yes, change globally" at bounding box center [882, 399] width 72 height 19
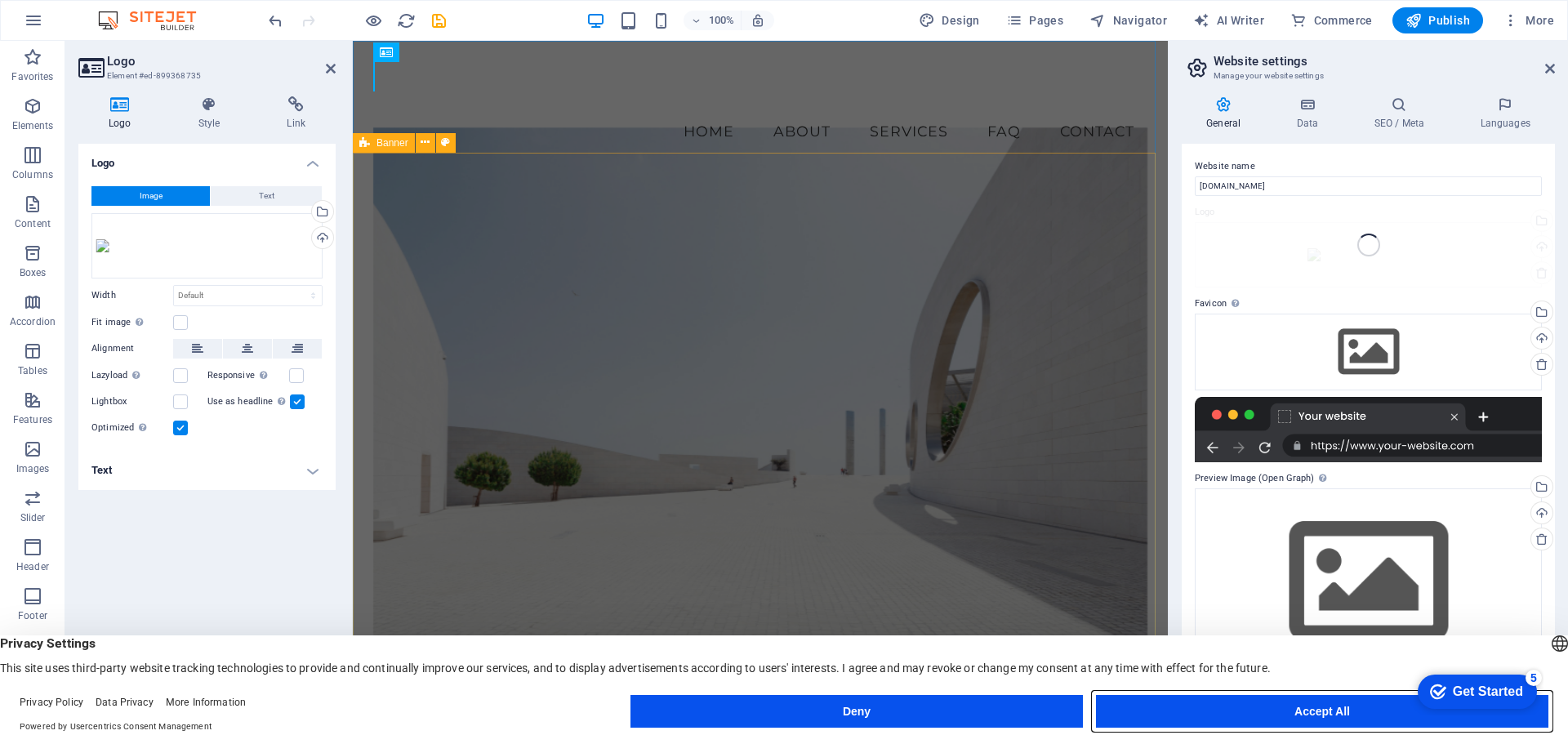
click at [1230, 720] on button "Accept All" at bounding box center [1322, 711] width 453 height 33
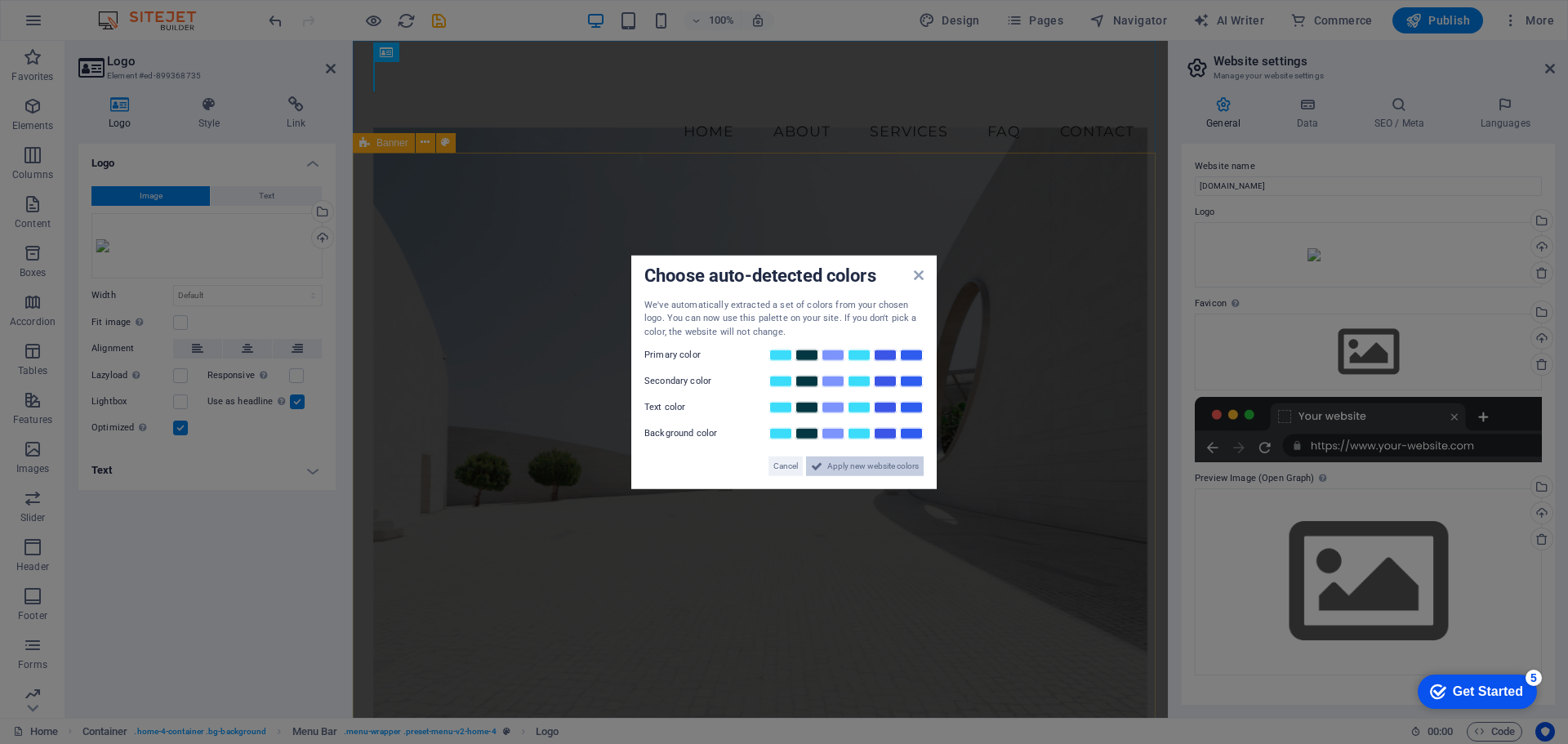
click at [884, 464] on span "Apply new website colors" at bounding box center [872, 466] width 92 height 19
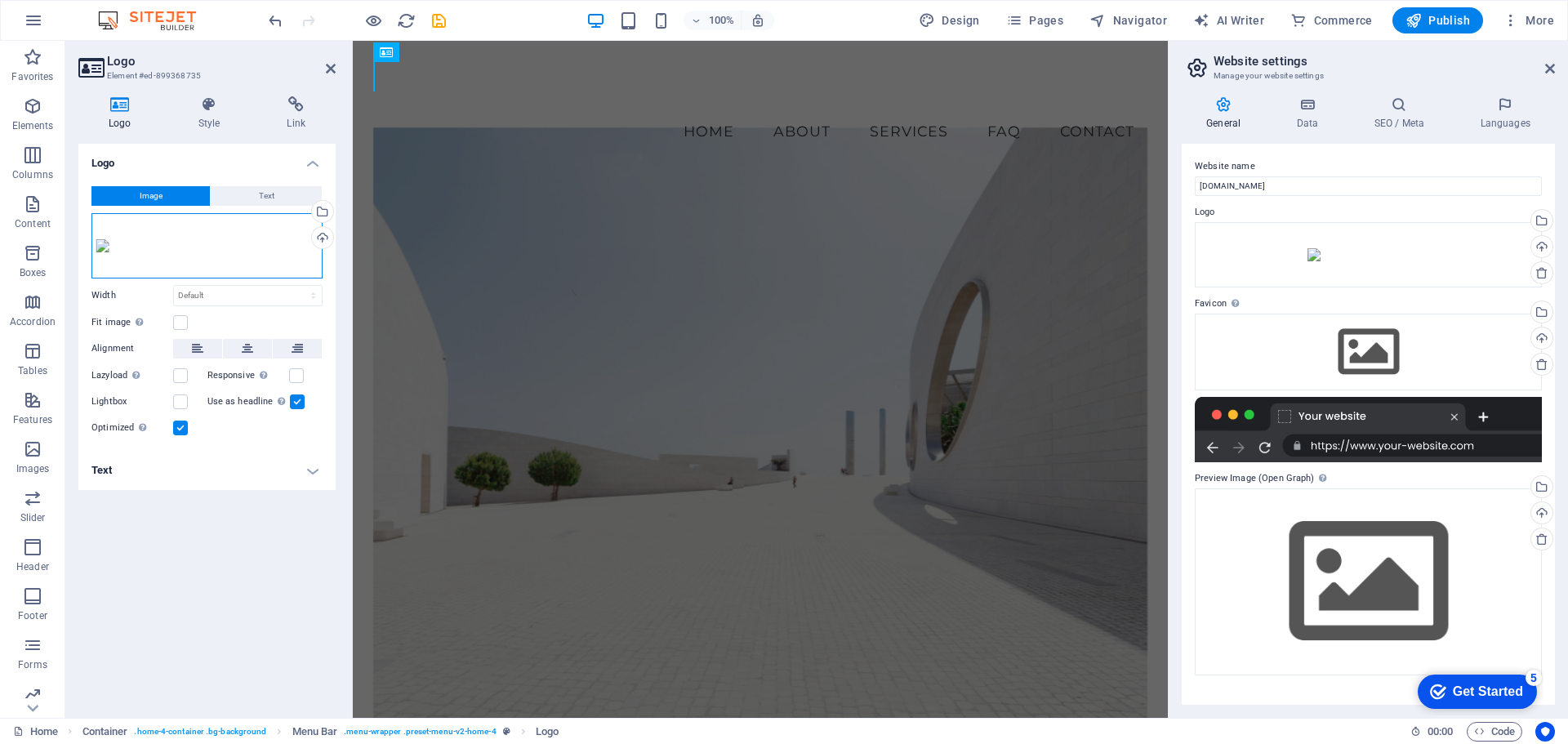
click at [150, 244] on div "Drag files here, click to choose files or select files from Files or our free s…" at bounding box center [207, 246] width 232 height 66
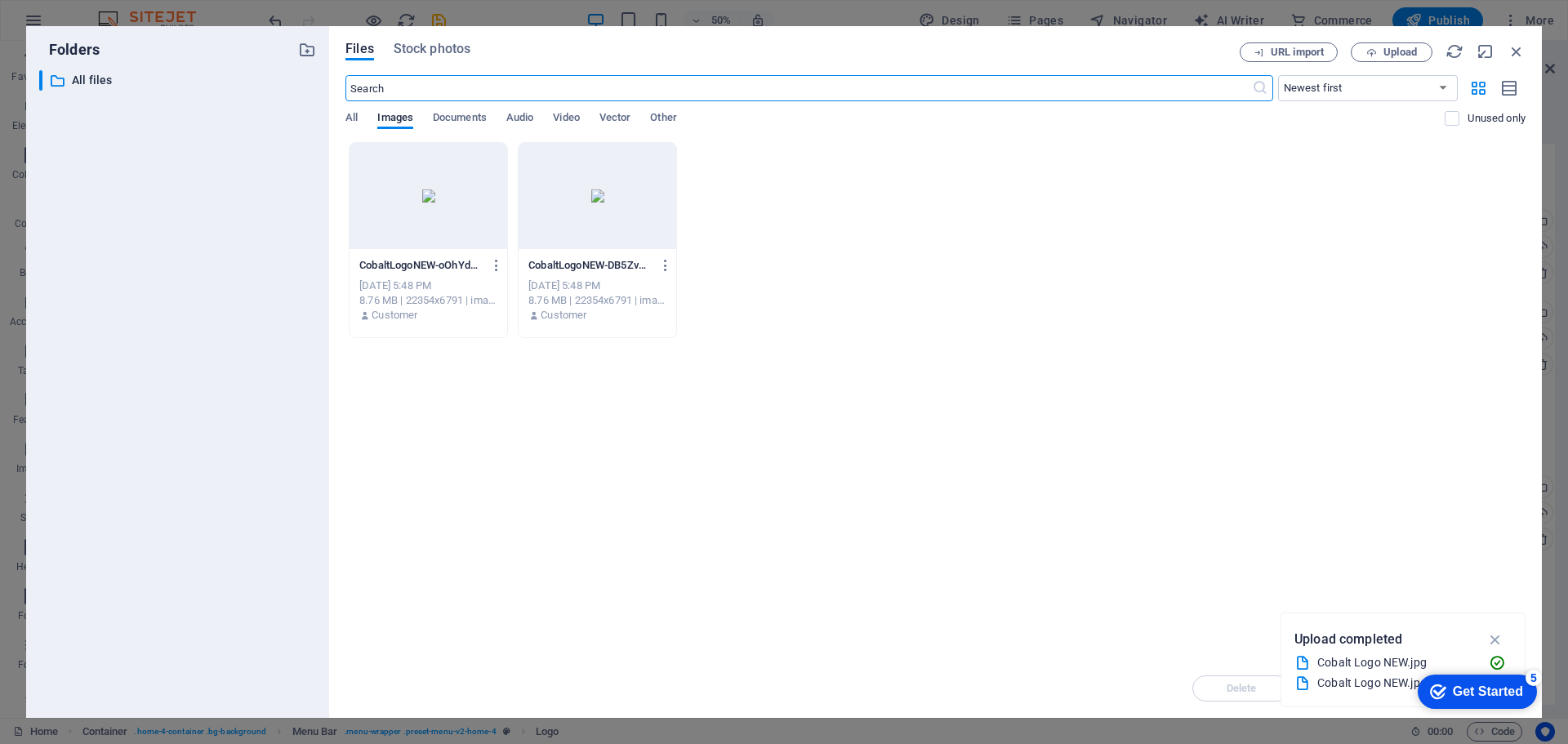
click at [428, 224] on div at bounding box center [427, 196] width 157 height 106
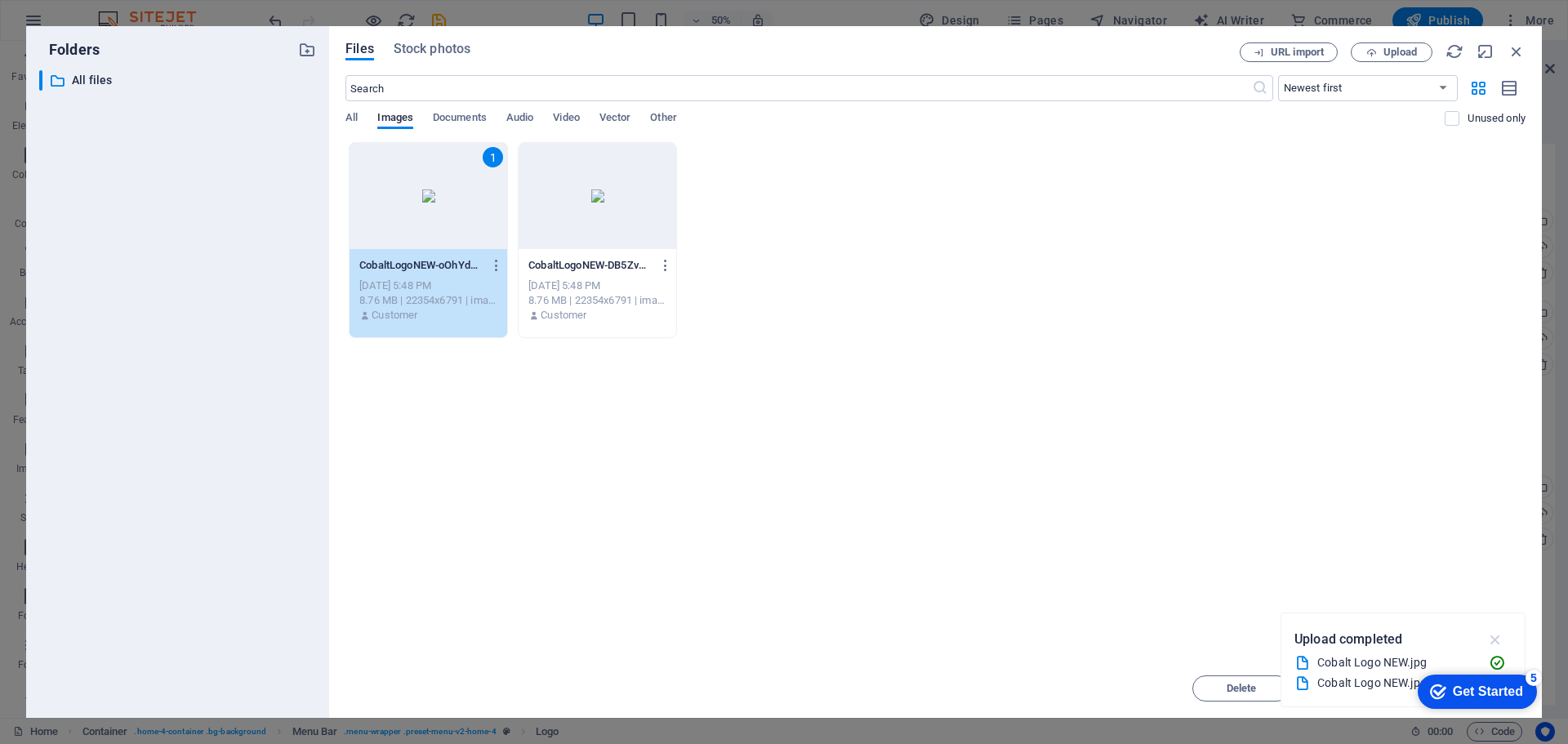
click at [1497, 636] on icon "button" at bounding box center [1496, 639] width 18 height 18
click at [1482, 692] on div "Get Started" at bounding box center [1488, 691] width 70 height 14
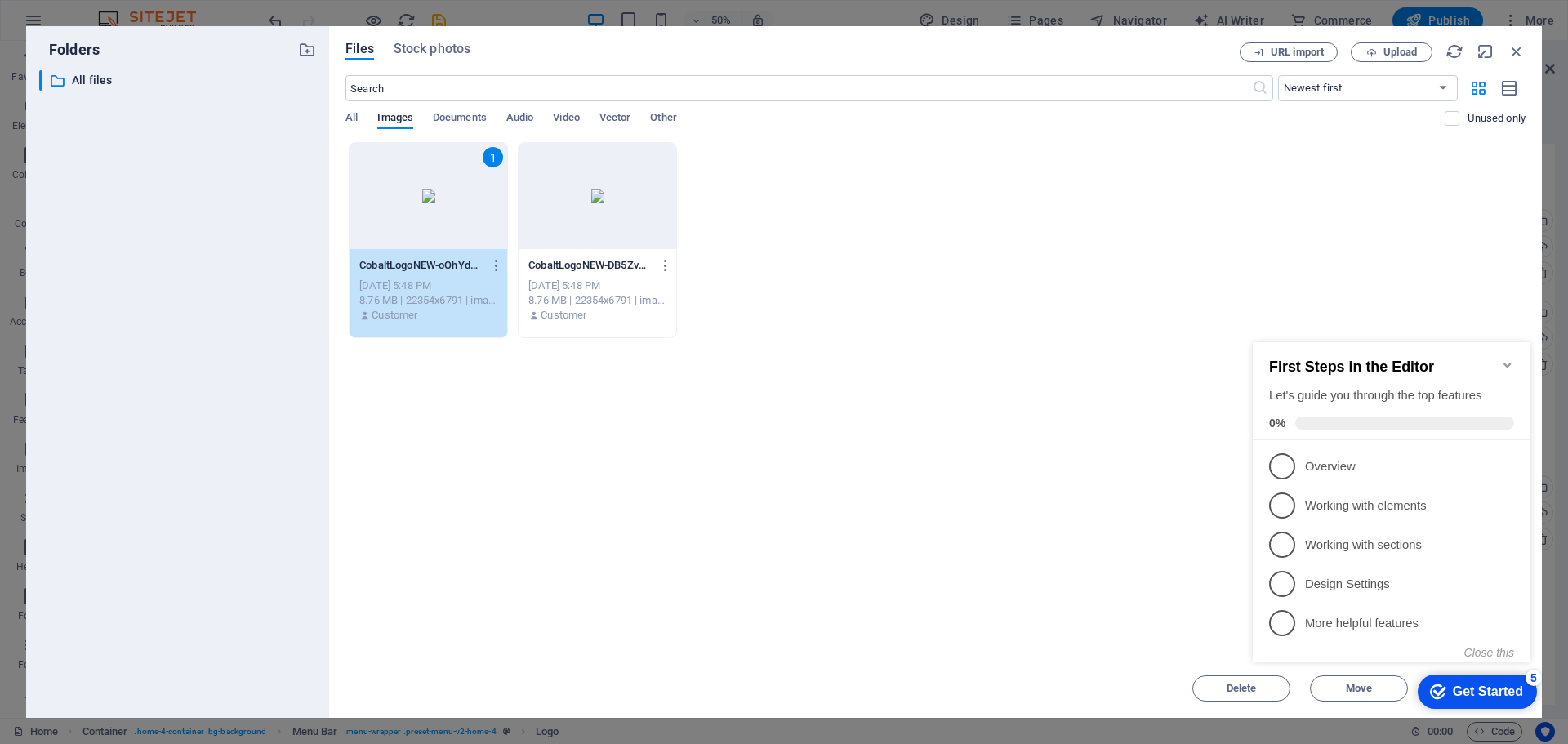
click at [1161, 417] on div "Drop files here to upload them instantly 1 CobaltLogoNEW-oOhYdNDCfjQuAQojjDvHbA…" at bounding box center [935, 400] width 1180 height 517
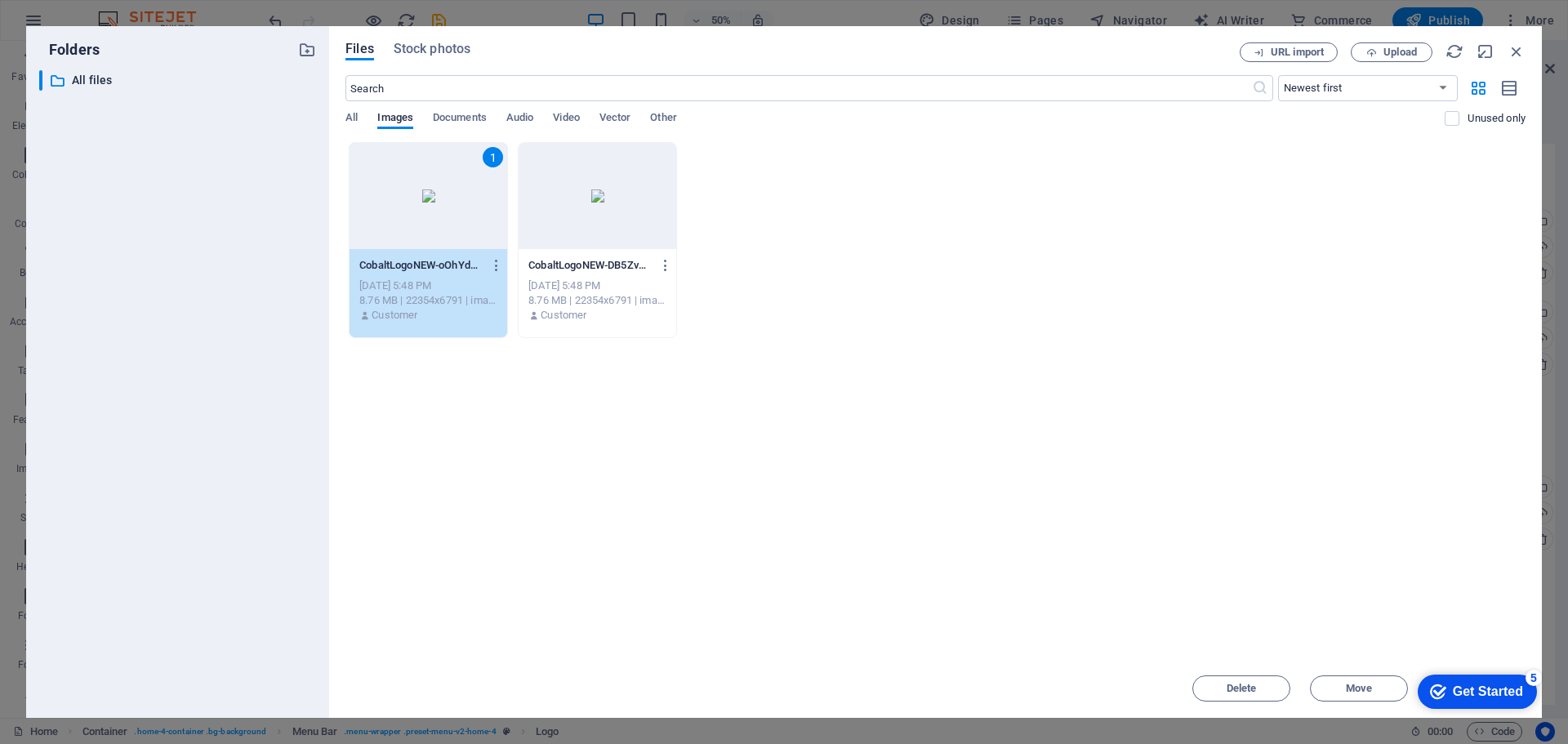
drag, startPoint x: 1022, startPoint y: 140, endPoint x: 914, endPoint y: 115, distance: 110.9
click at [911, 129] on div "Files Stock photos URL import Upload ​ Newest first Oldest first Name (A-Z) Nam…" at bounding box center [935, 372] width 1180 height 659
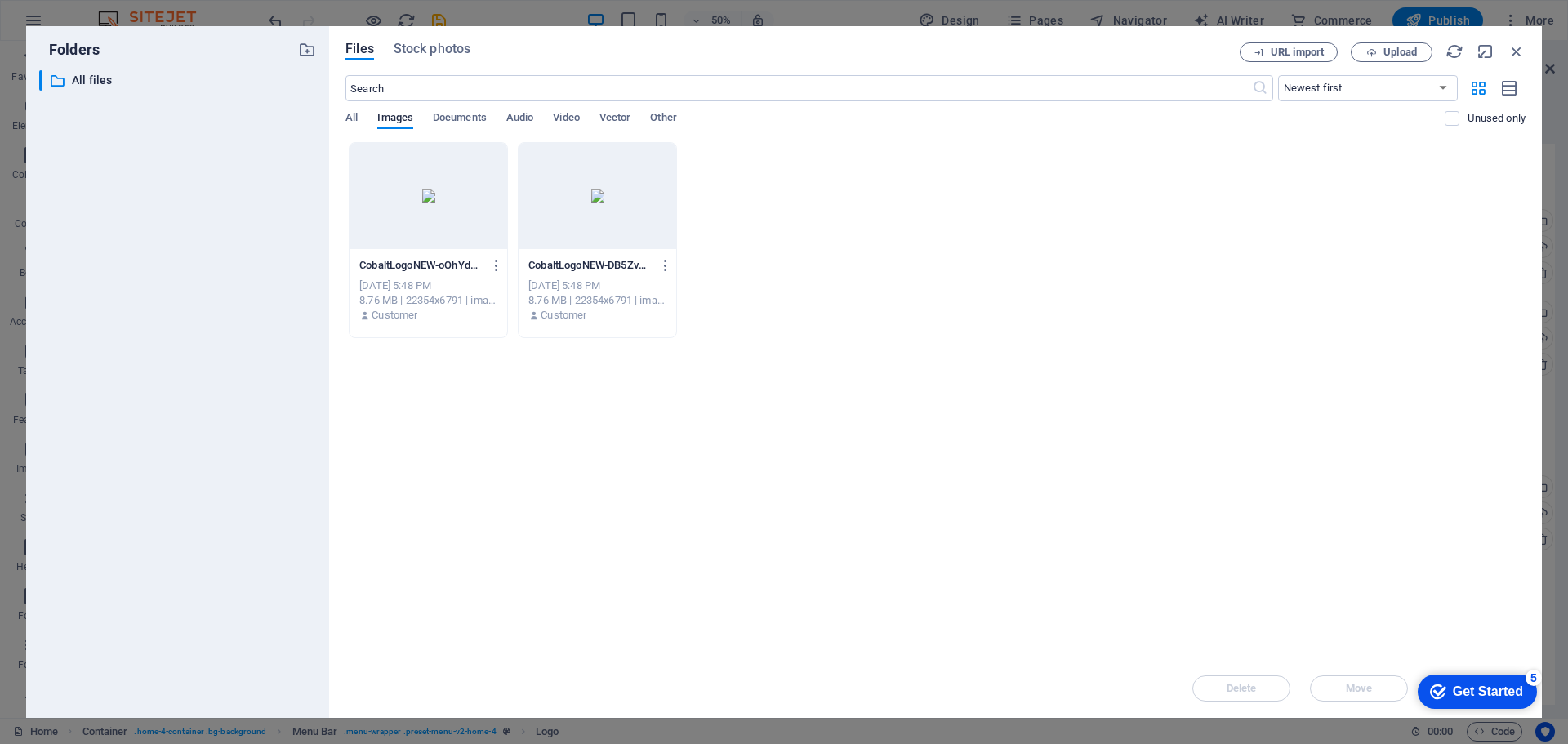
drag, startPoint x: 1129, startPoint y: 48, endPoint x: 934, endPoint y: 52, distance: 195.0
click at [934, 54] on div "Files Stock photos" at bounding box center [792, 51] width 894 height 18
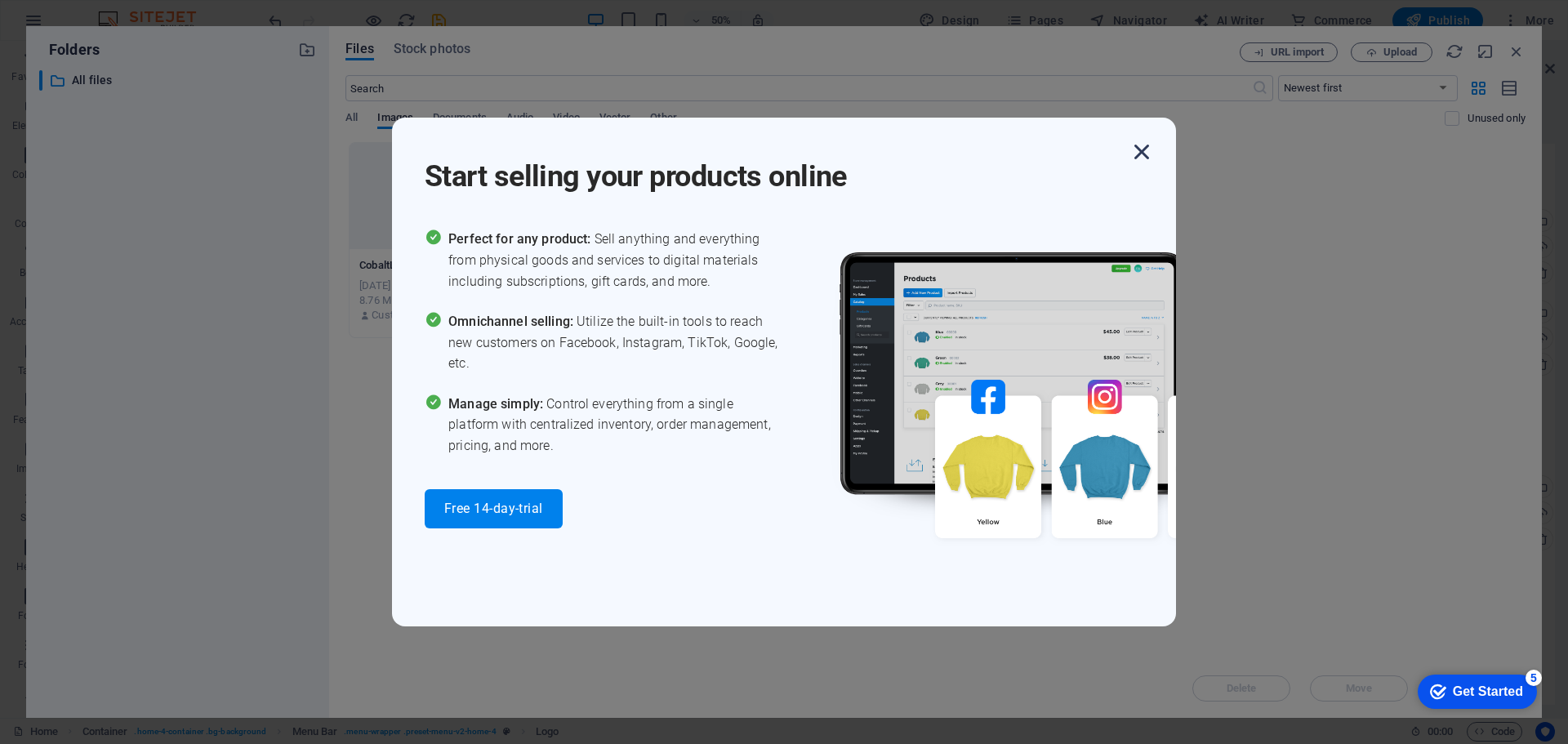
click at [1140, 149] on icon "button" at bounding box center [1142, 152] width 29 height 29
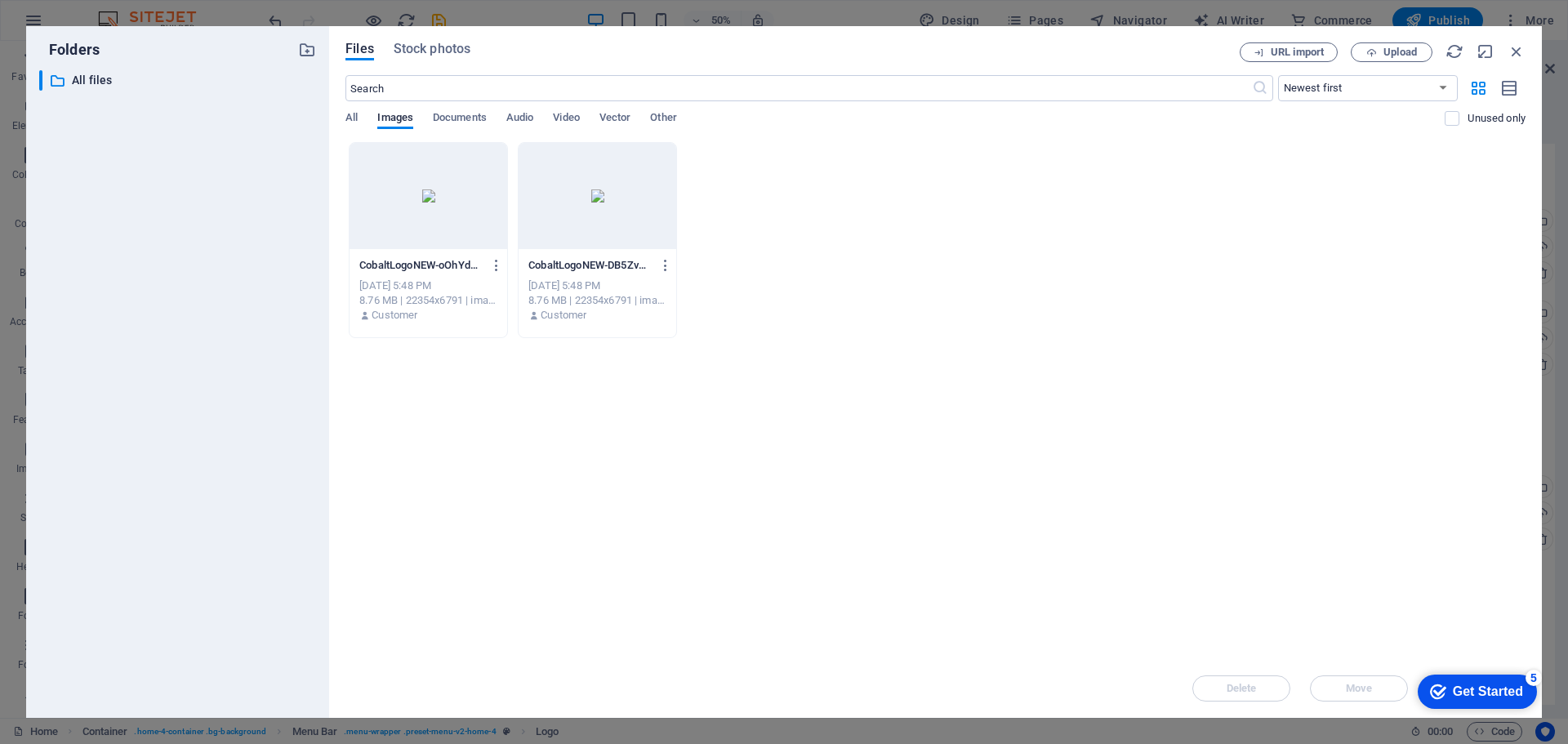
click at [428, 219] on div at bounding box center [427, 196] width 157 height 106
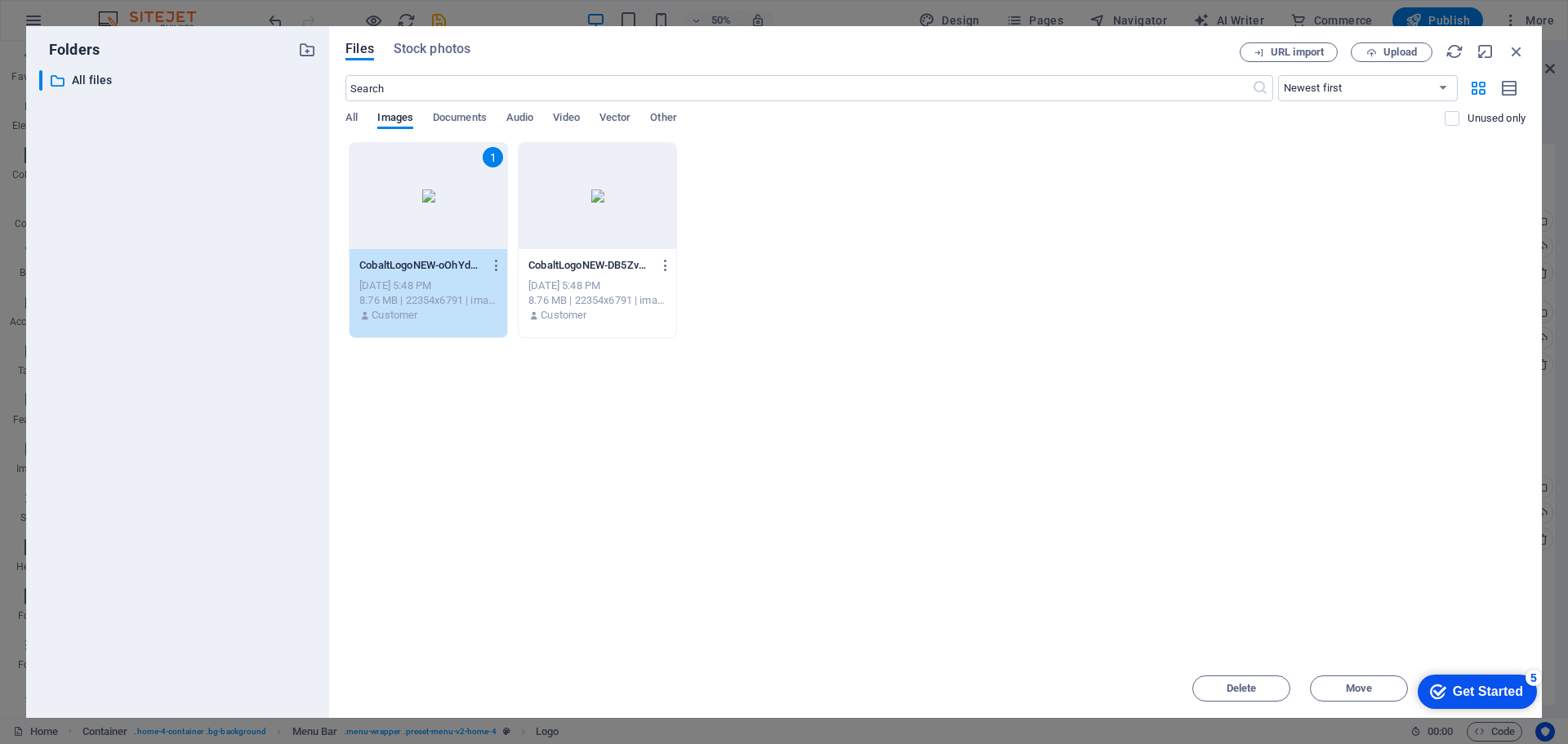
click at [1483, 689] on div "Get Started" at bounding box center [1488, 691] width 70 height 14
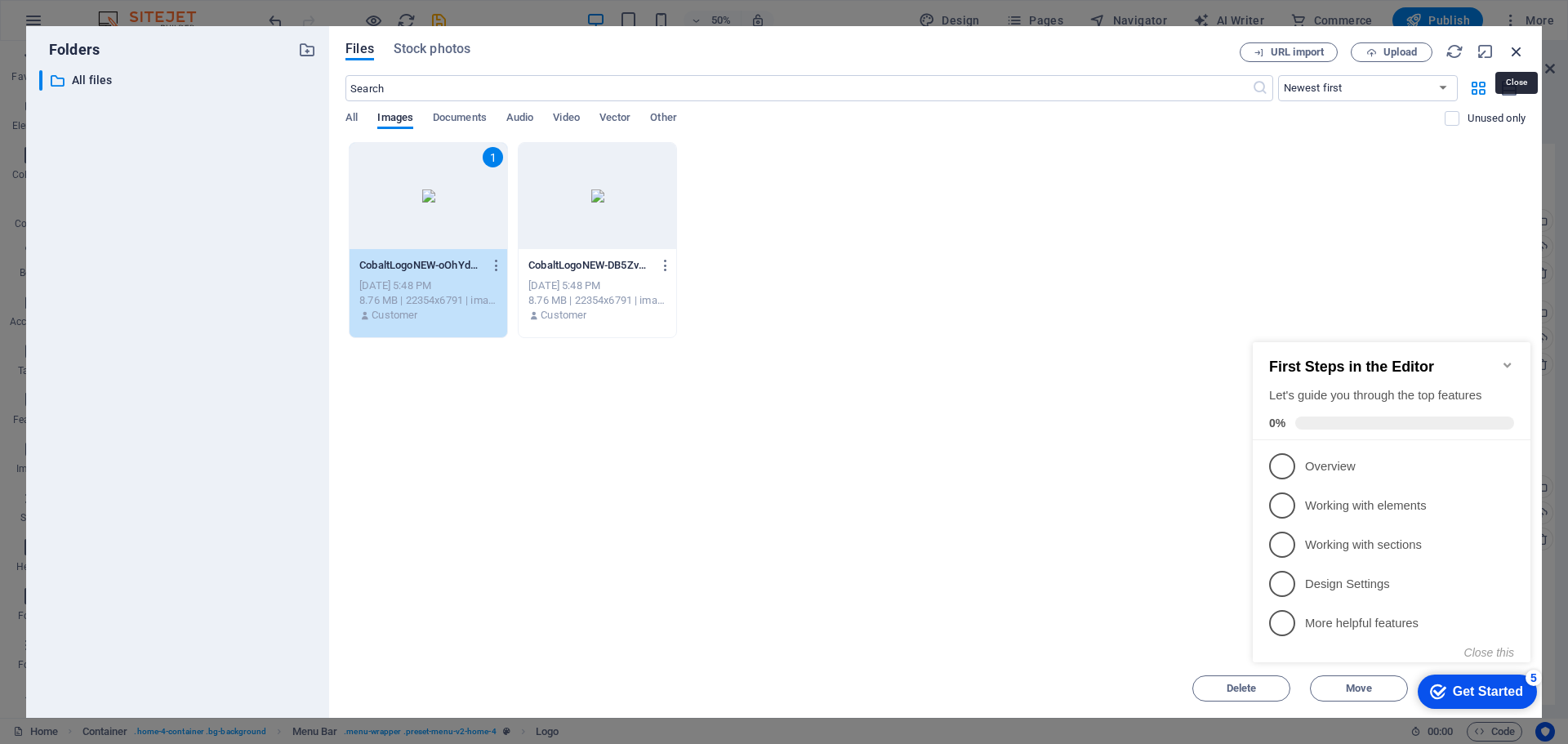
click at [1518, 51] on icon "button" at bounding box center [1517, 51] width 18 height 18
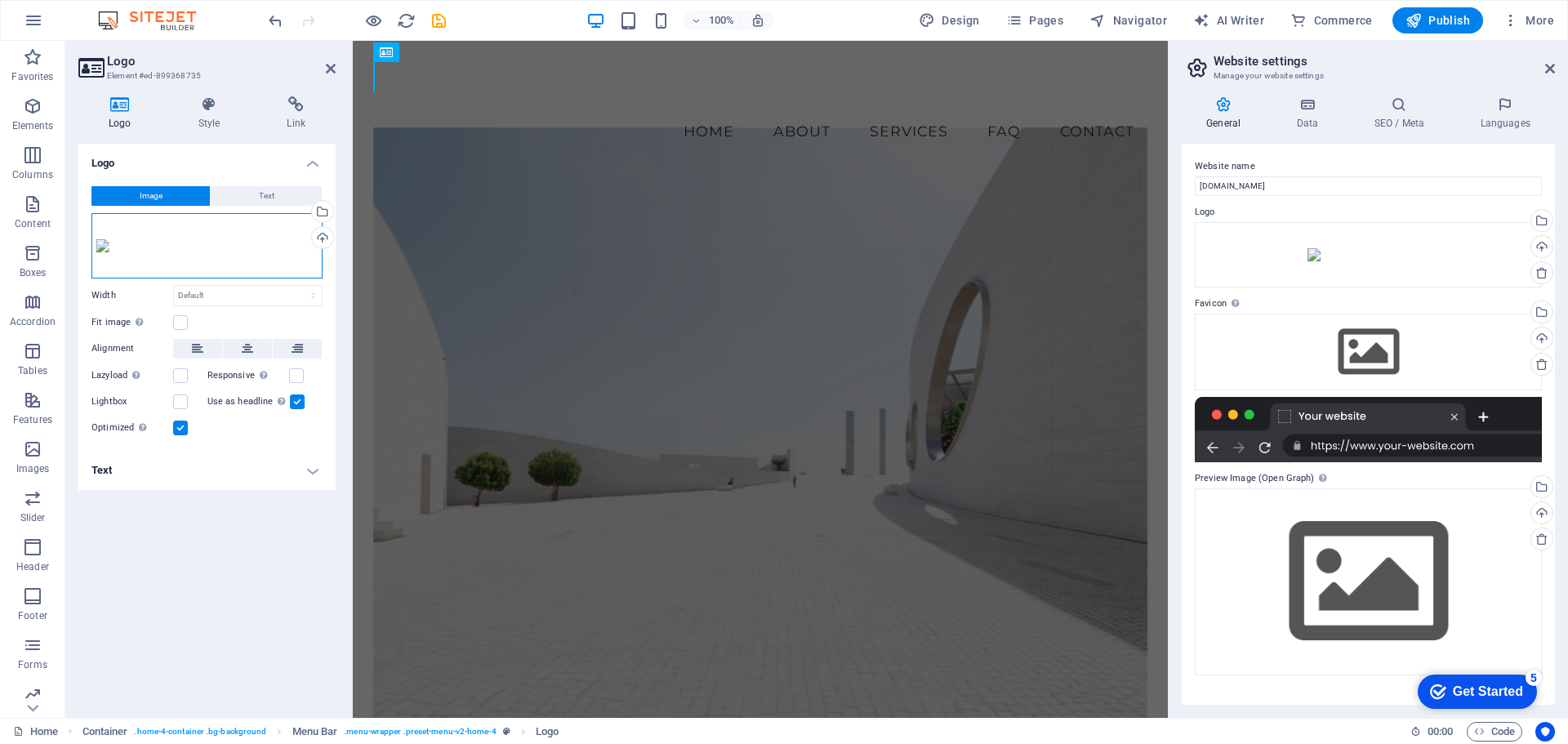
click at [151, 258] on div "Drag files here, click to choose files or select files from Files or our free s…" at bounding box center [207, 246] width 232 height 66
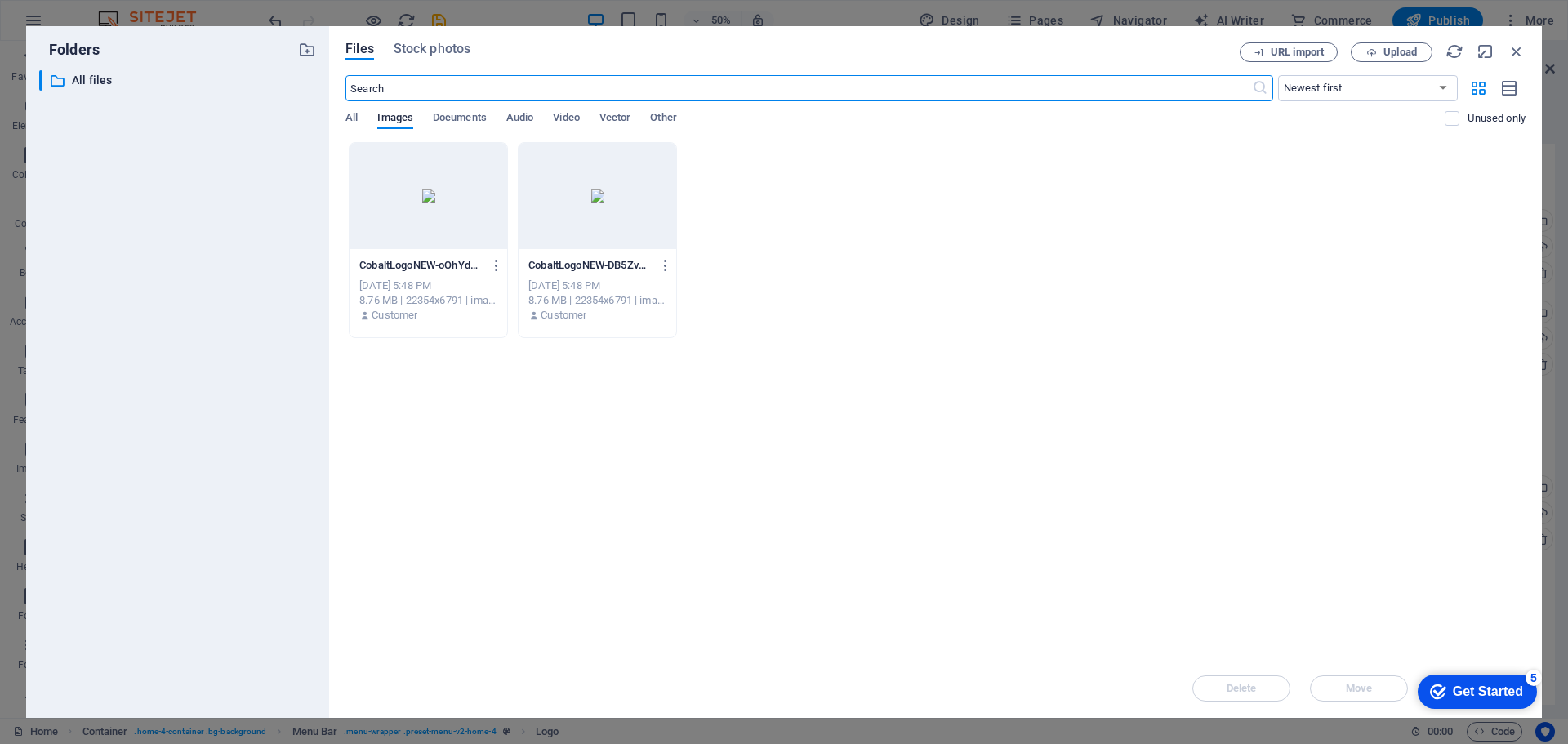
click at [437, 222] on div at bounding box center [427, 196] width 157 height 106
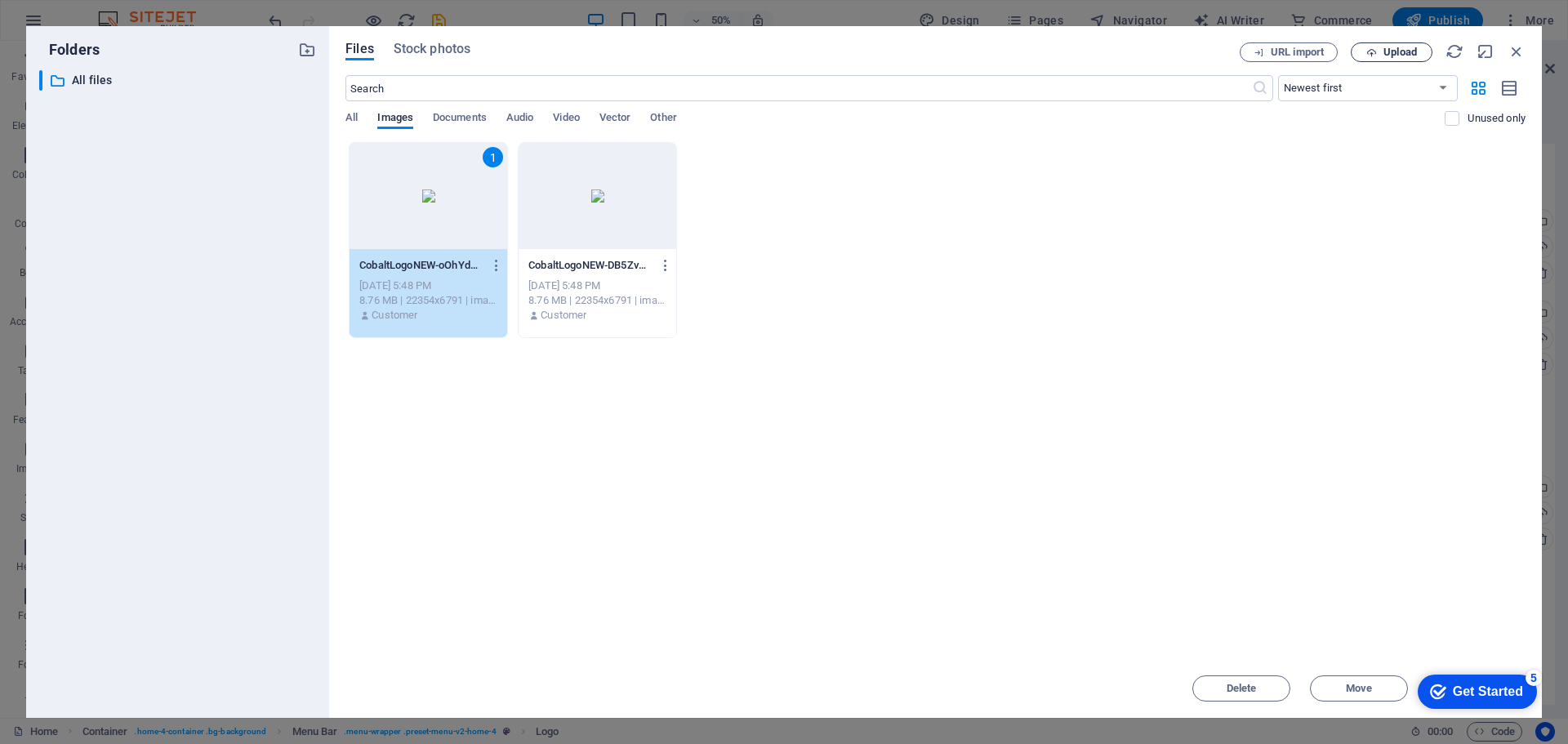
click at [1379, 51] on span "Upload" at bounding box center [1391, 52] width 67 height 11
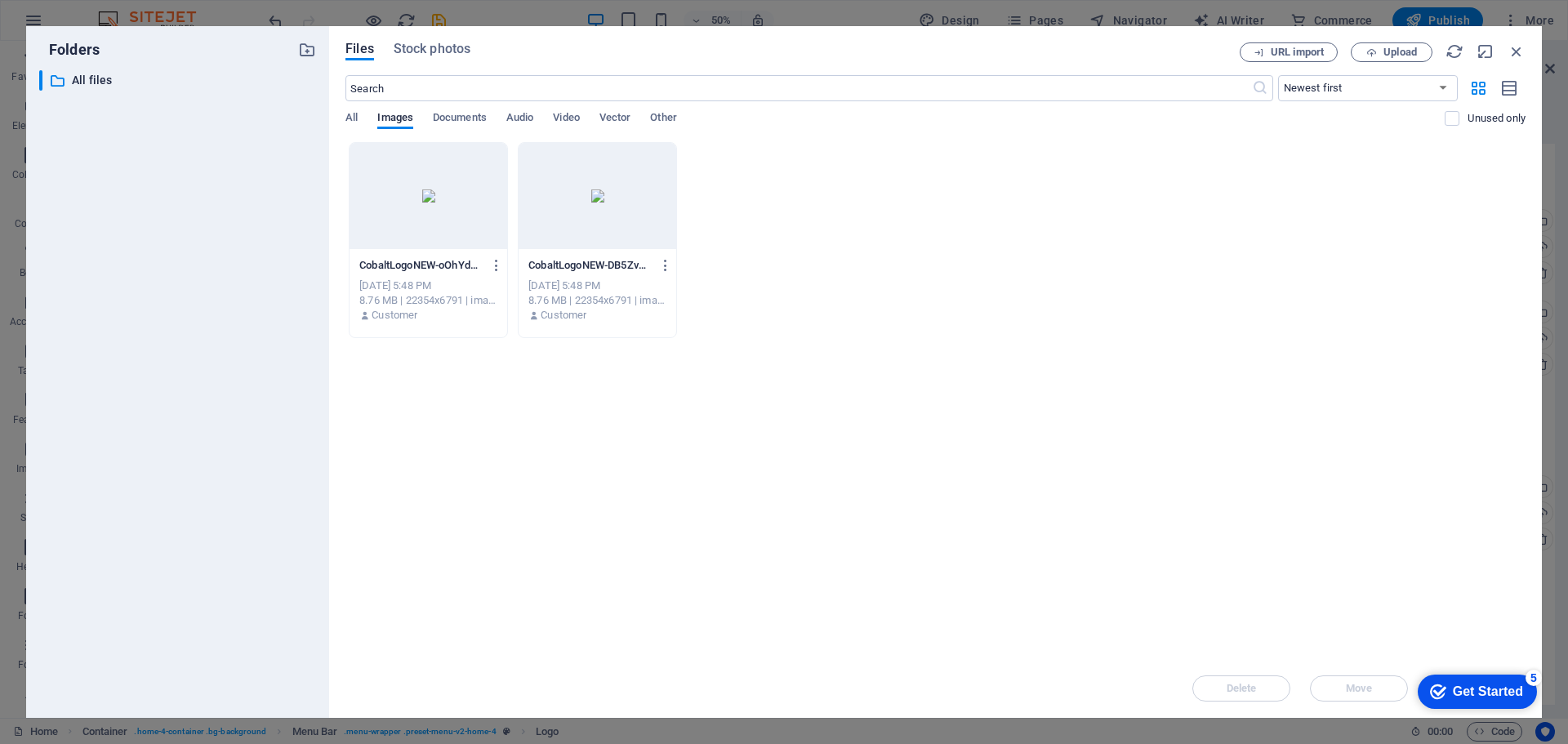
click at [1463, 680] on div "checkmark Get Started 5" at bounding box center [1477, 692] width 120 height 35
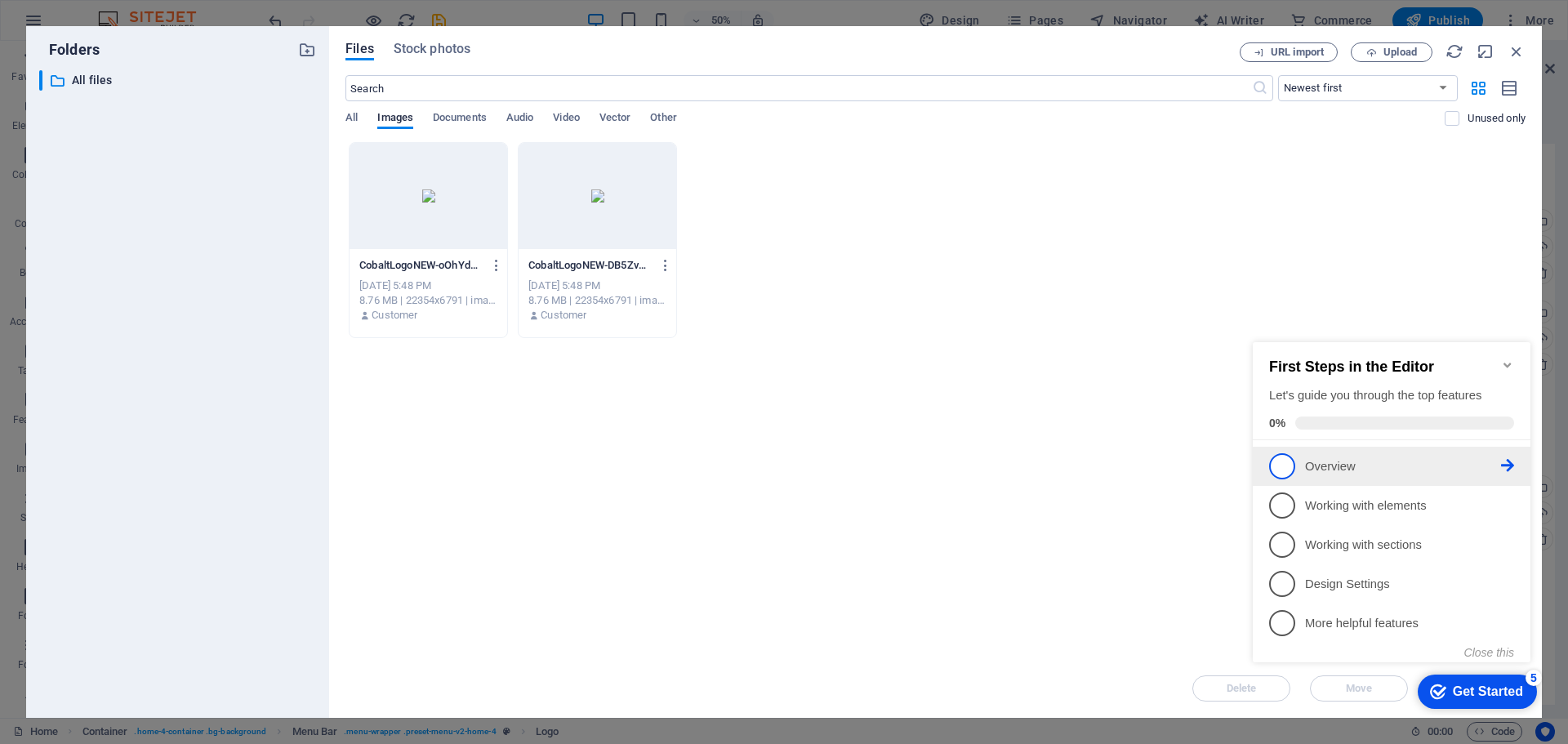
click at [1362, 467] on p "Overview - incomplete" at bounding box center [1403, 467] width 196 height 17
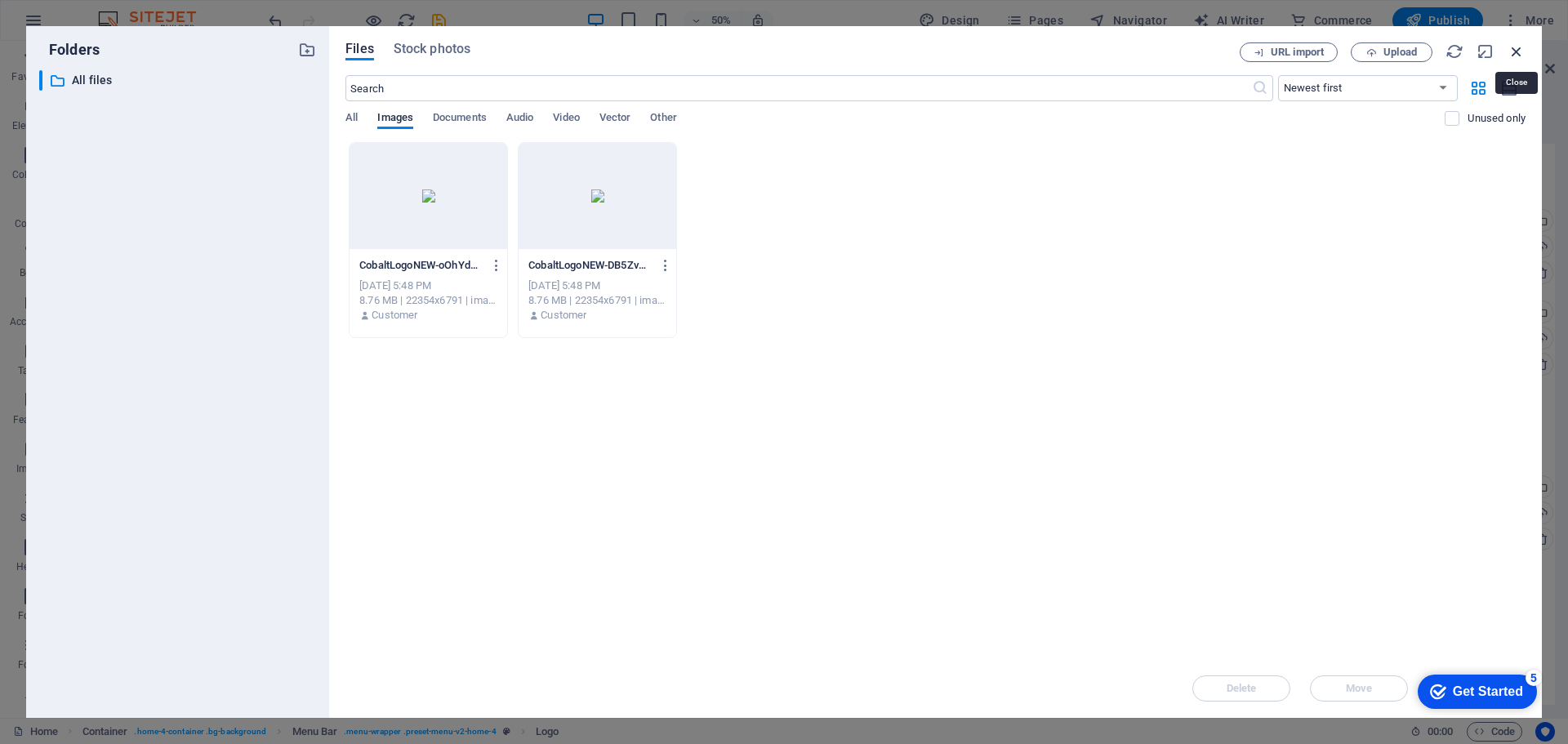
click at [1516, 45] on icon "button" at bounding box center [1517, 51] width 18 height 18
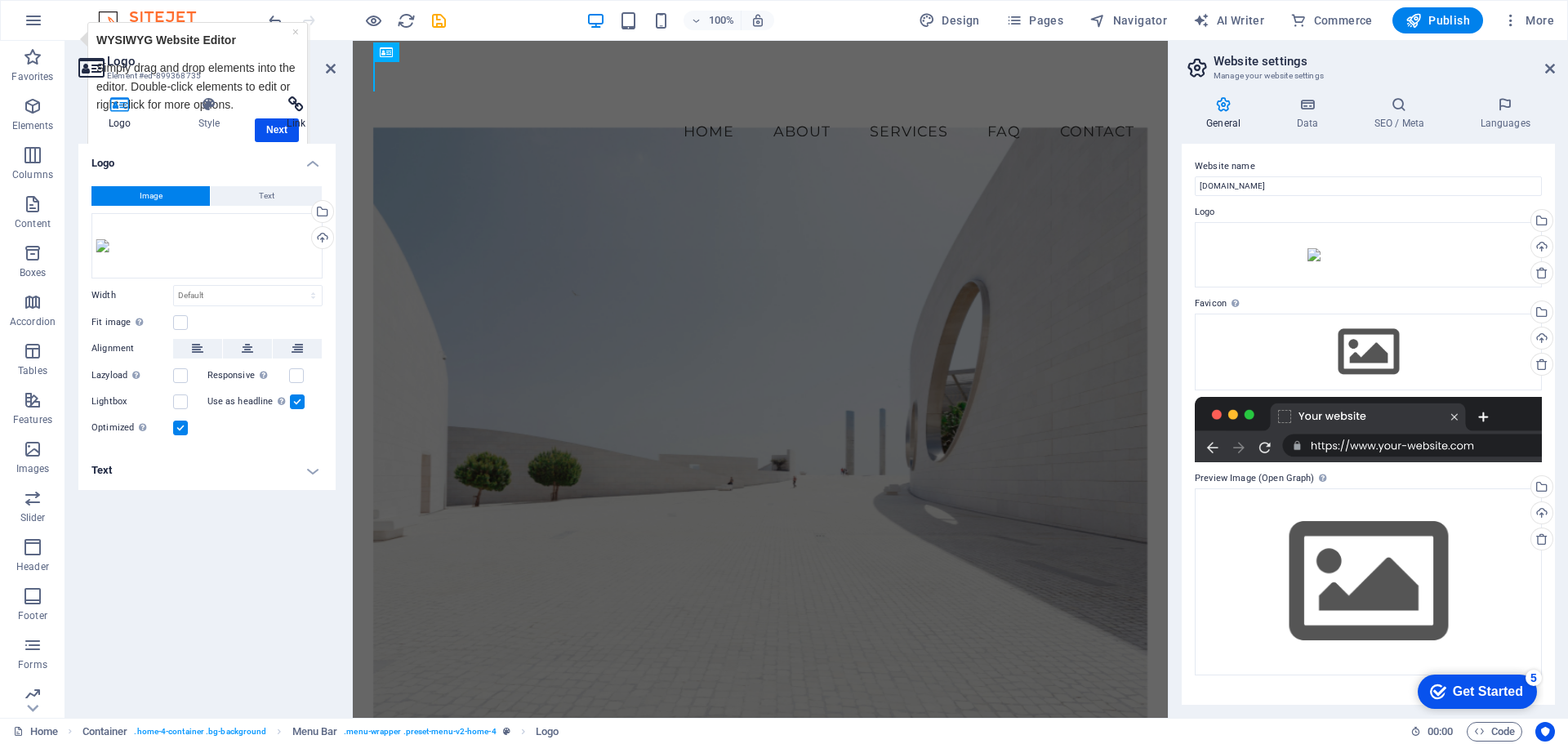
click at [270, 130] on h4 "Link" at bounding box center [296, 114] width 79 height 35
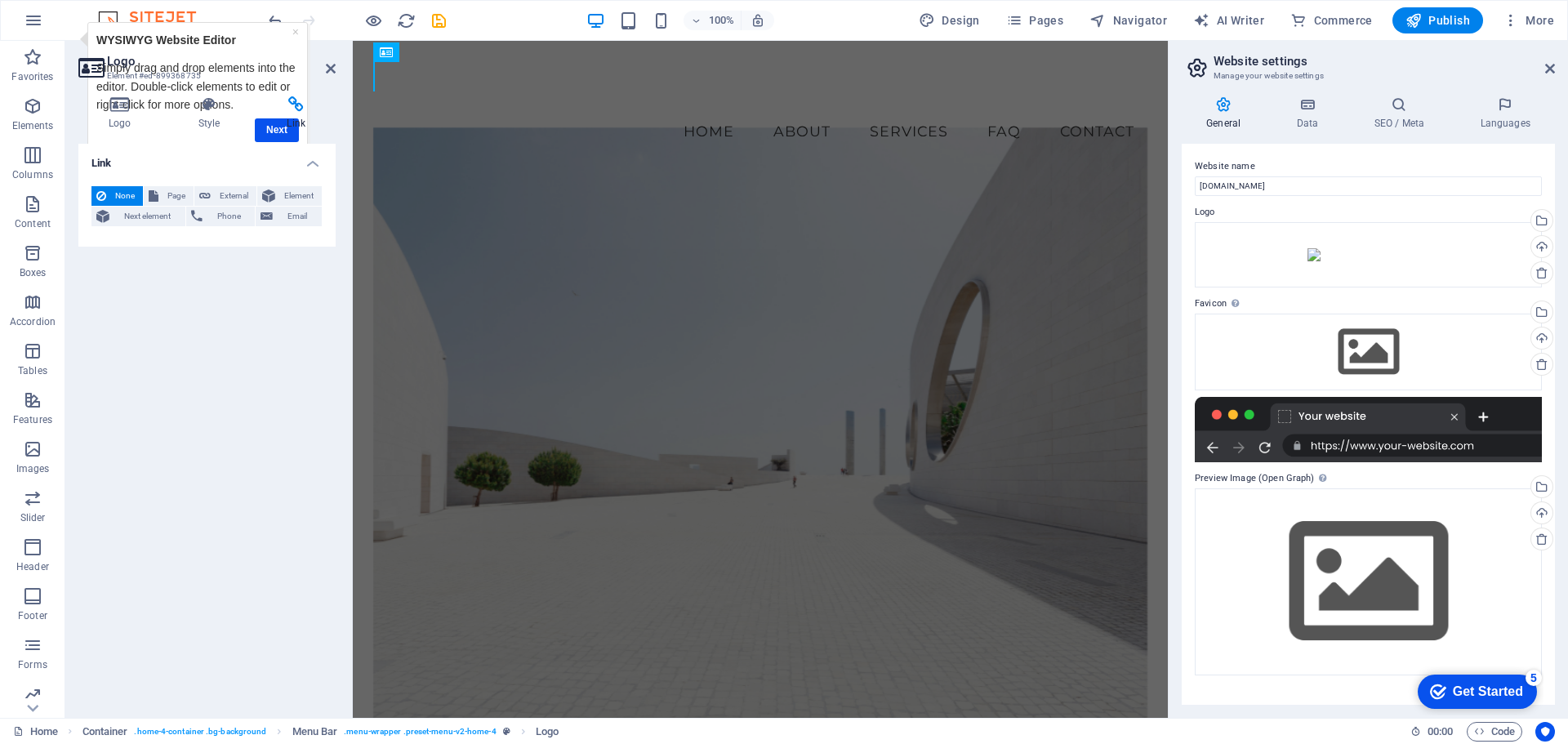
click at [258, 136] on div "Logo Style Link Logo Image Text Drag files here, click to choose files or selec…" at bounding box center [206, 400] width 258 height 609
click at [267, 130] on h4 "Link" at bounding box center [296, 114] width 79 height 35
click at [292, 36] on div "×" at bounding box center [295, 32] width 7 height 18
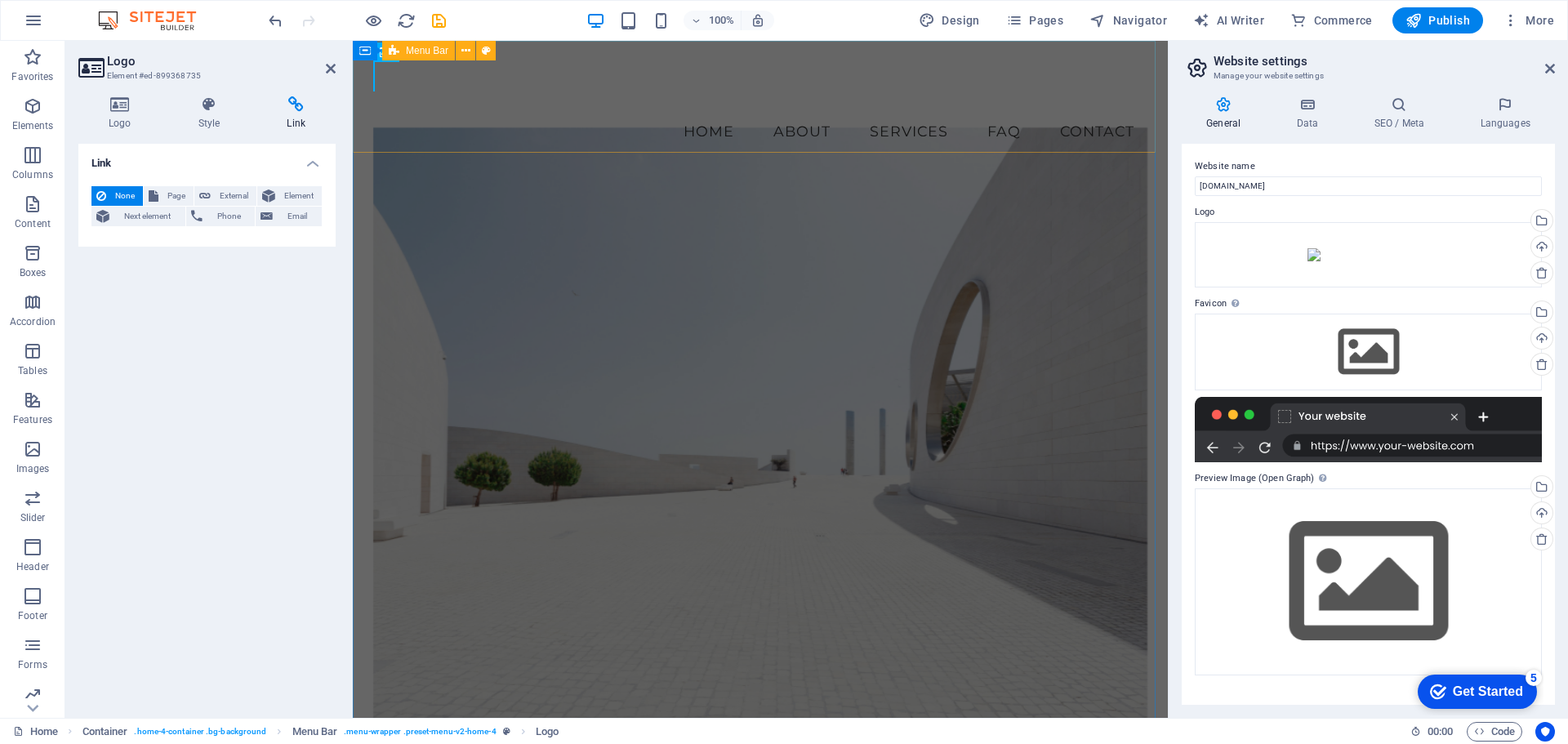
click at [617, 89] on div "Menu Home About Services FAQ Contact" at bounding box center [760, 106] width 815 height 131
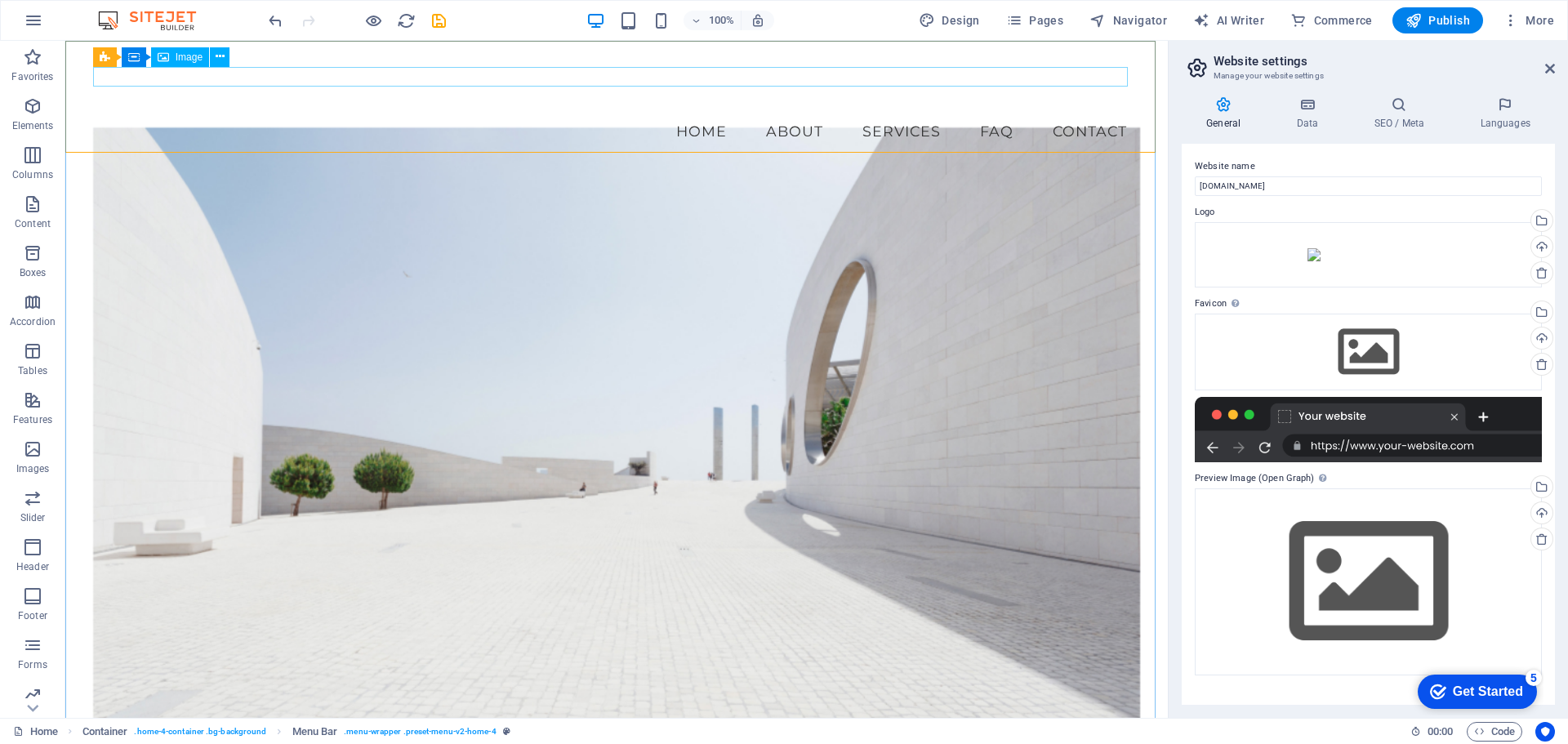
click at [182, 56] on span "Image" at bounding box center [189, 57] width 27 height 10
click at [223, 61] on icon at bounding box center [219, 57] width 9 height 17
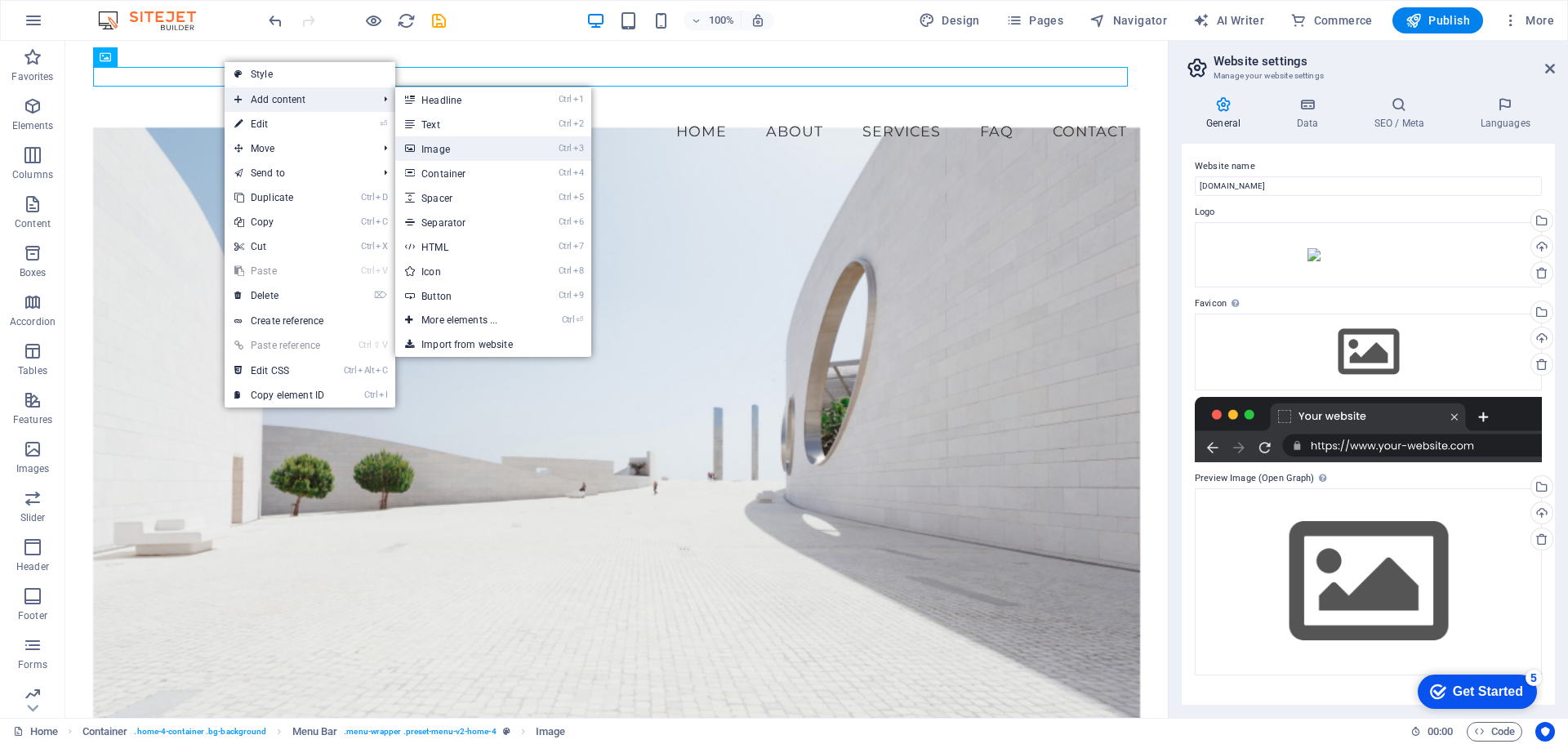
click at [482, 144] on link "Ctrl 3 Image" at bounding box center [463, 148] width 135 height 24
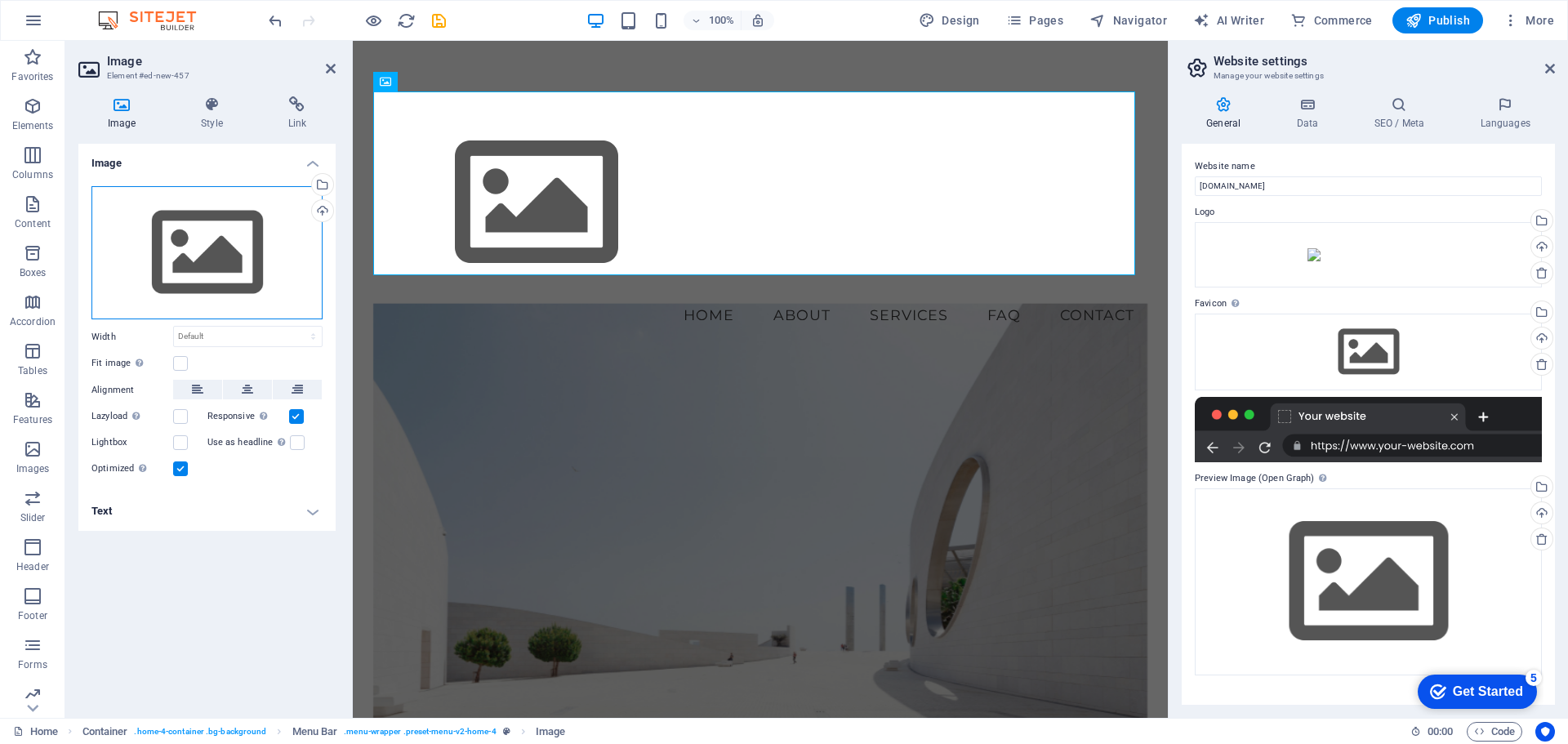
click at [214, 263] on div "Drag files here, click to choose files or select files from Files or our free s…" at bounding box center [207, 253] width 232 height 134
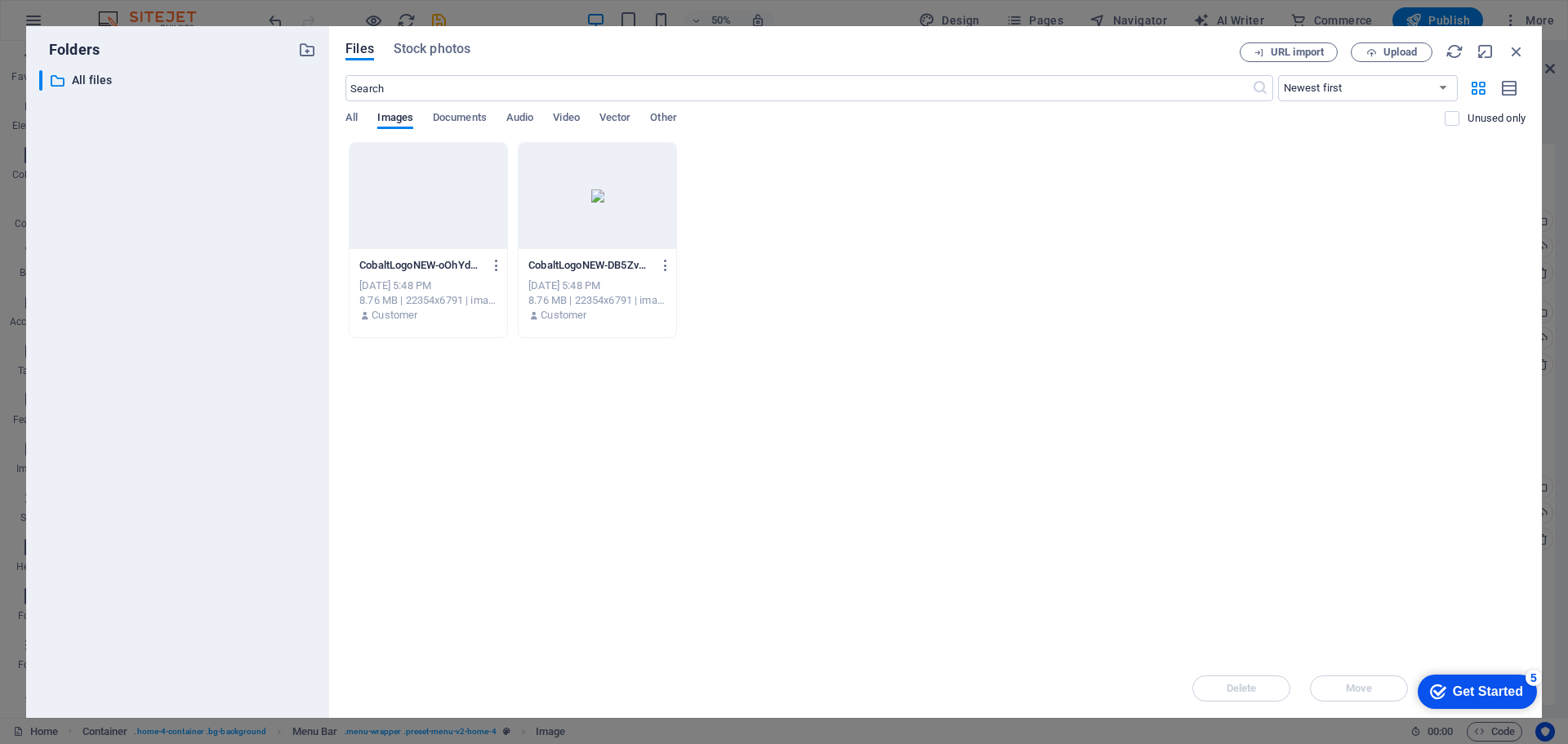
click at [457, 223] on div at bounding box center [427, 196] width 157 height 106
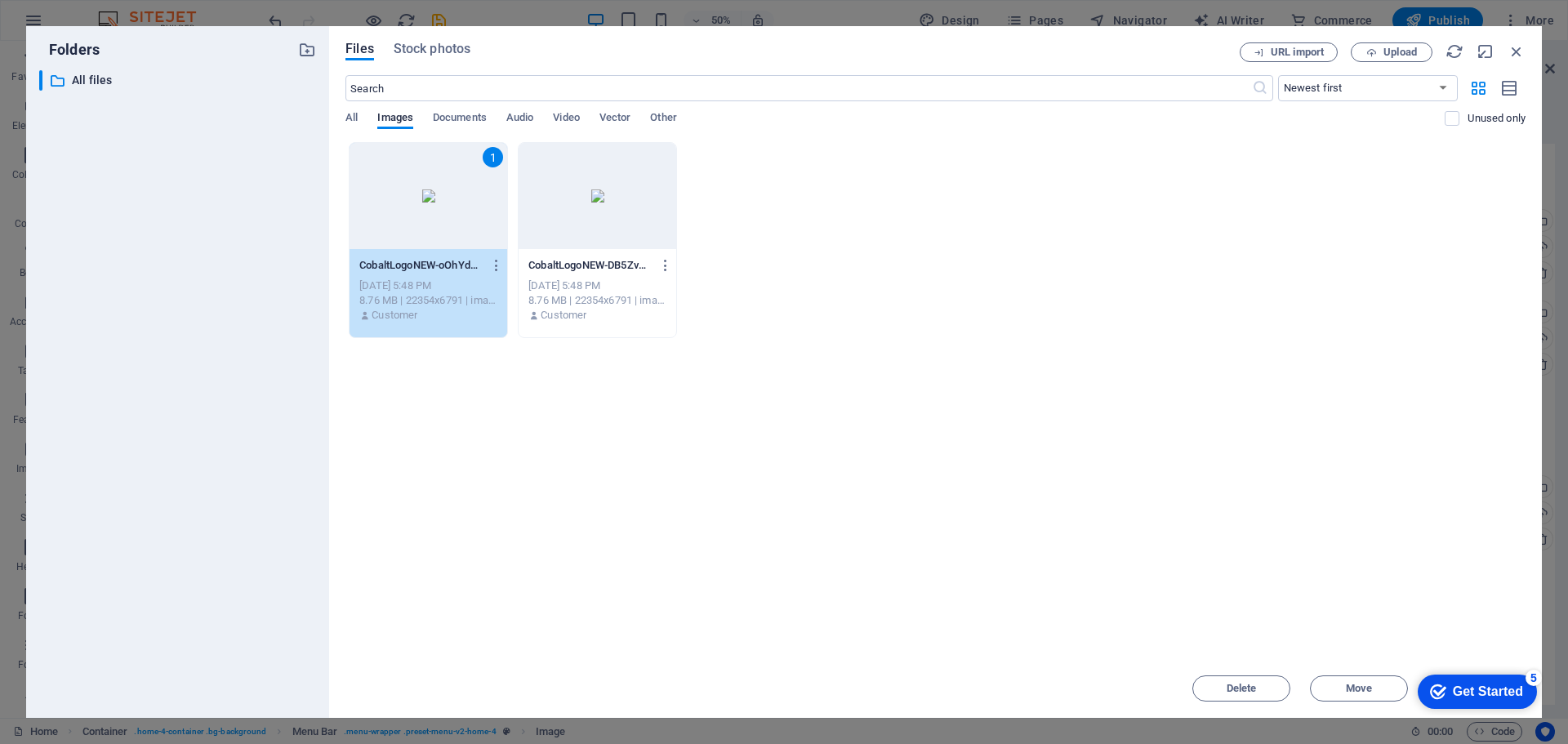
click at [1470, 694] on div "Get Started" at bounding box center [1488, 691] width 70 height 14
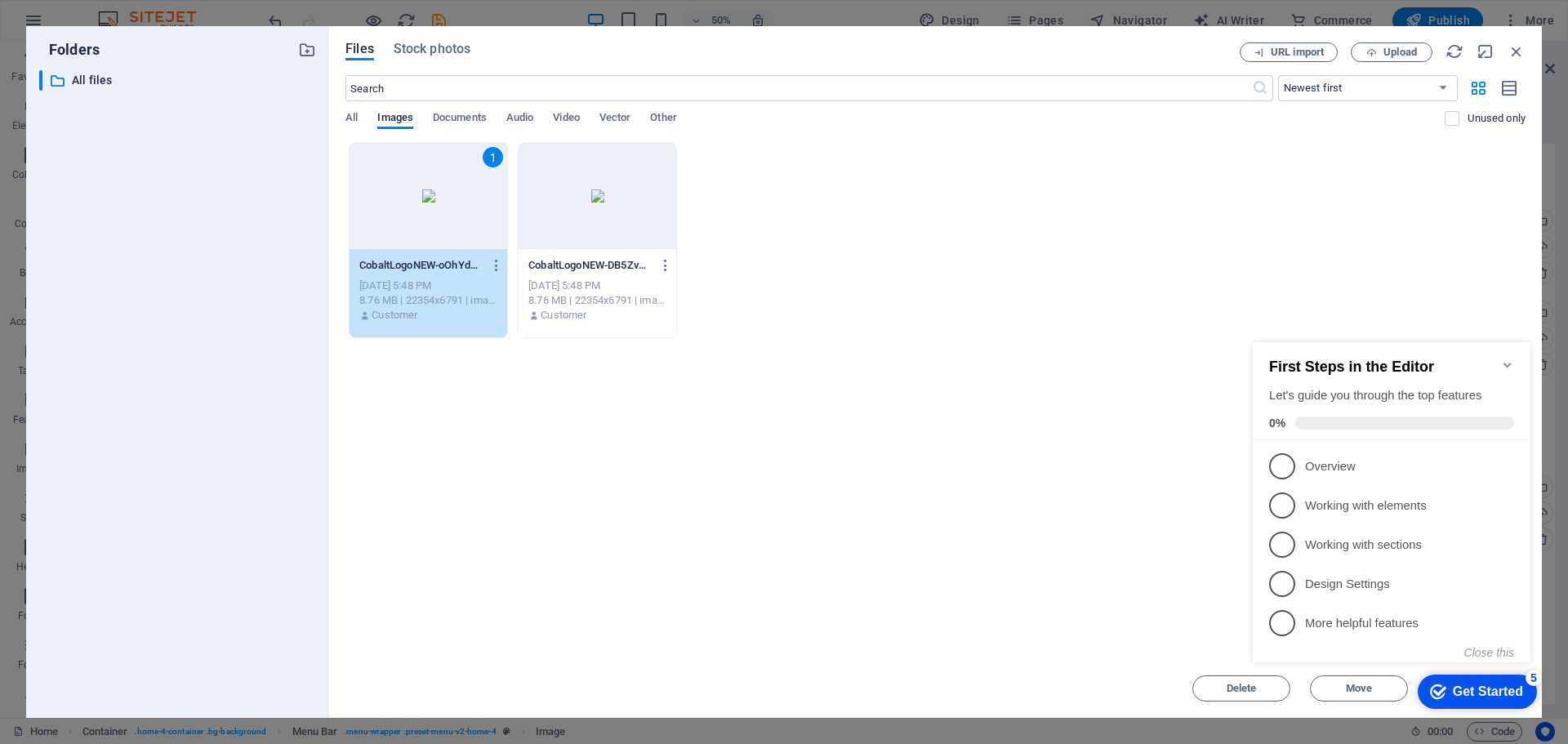
click at [985, 600] on div "Drop files here to upload them instantly 1 CobaltLogoNEW-oOhYdNDCfjQuAQojjDvHbA…" at bounding box center [935, 400] width 1180 height 517
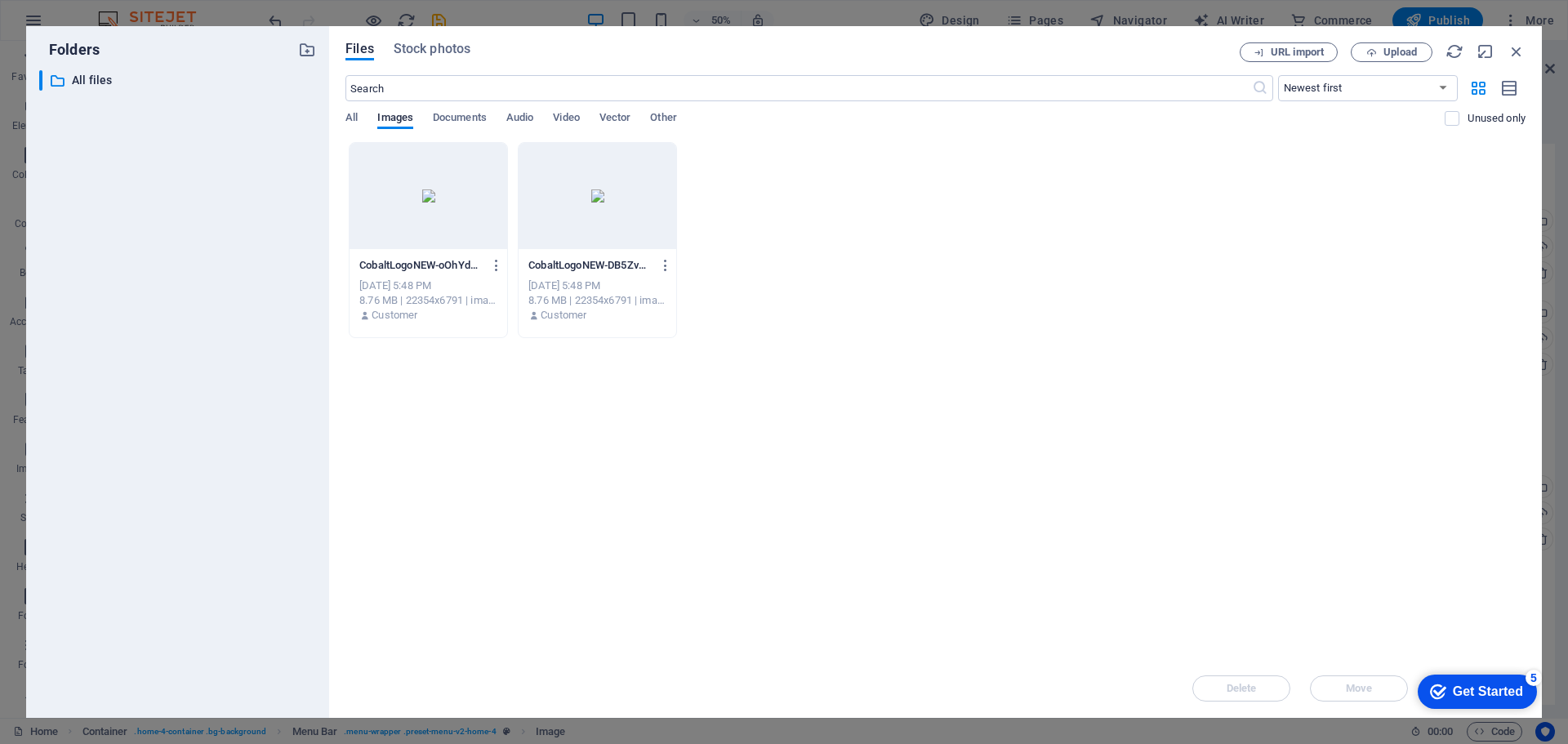
drag, startPoint x: 1124, startPoint y: 56, endPoint x: 945, endPoint y: 41, distance: 179.6
click at [945, 41] on div "Files Stock photos URL import Upload ​ Newest first Oldest first Name (A-Z) Nam…" at bounding box center [935, 372] width 1213 height 692
click at [1450, 42] on icon "button" at bounding box center [1454, 51] width 18 height 18
click at [630, 239] on div at bounding box center [597, 196] width 157 height 106
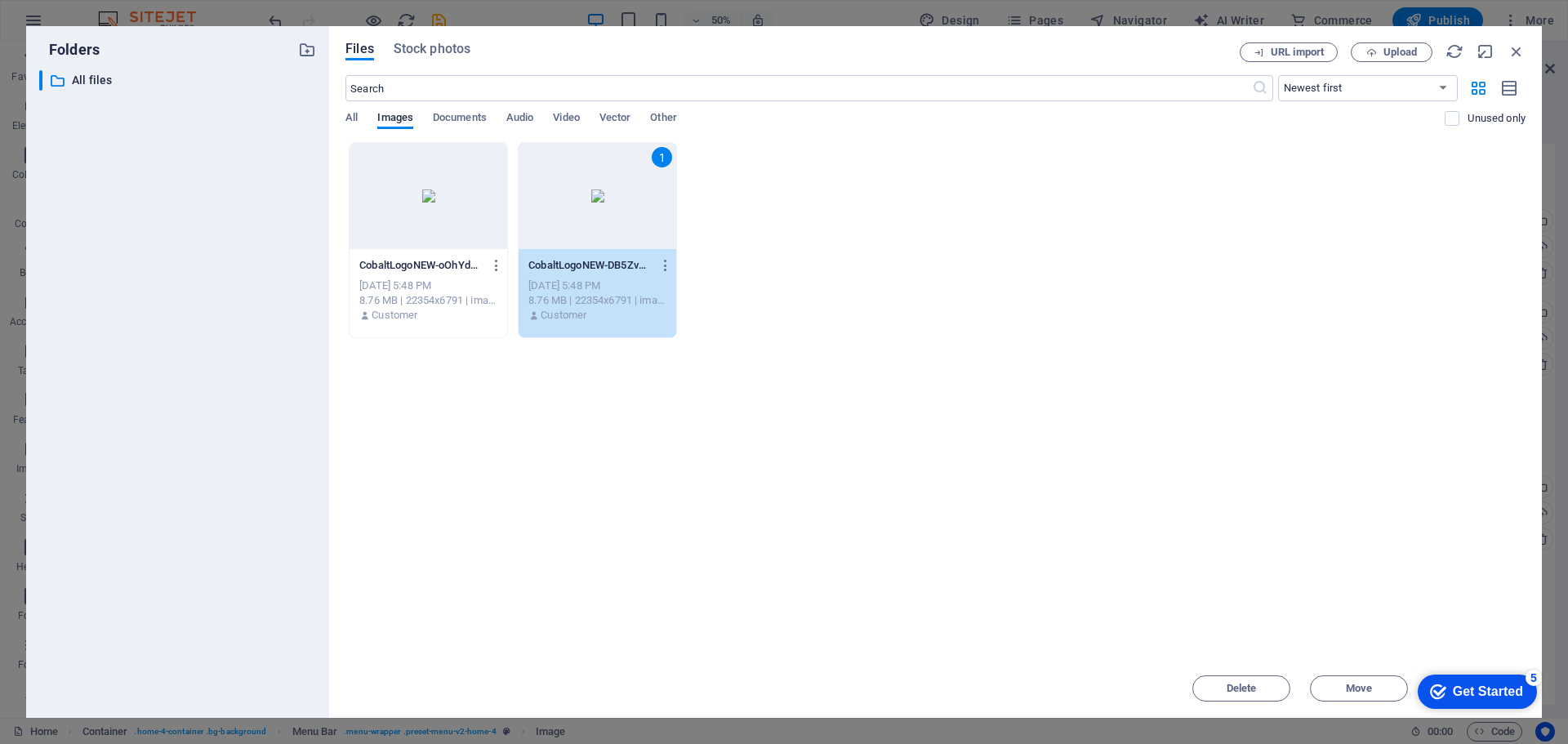
click at [478, 228] on div at bounding box center [427, 196] width 157 height 106
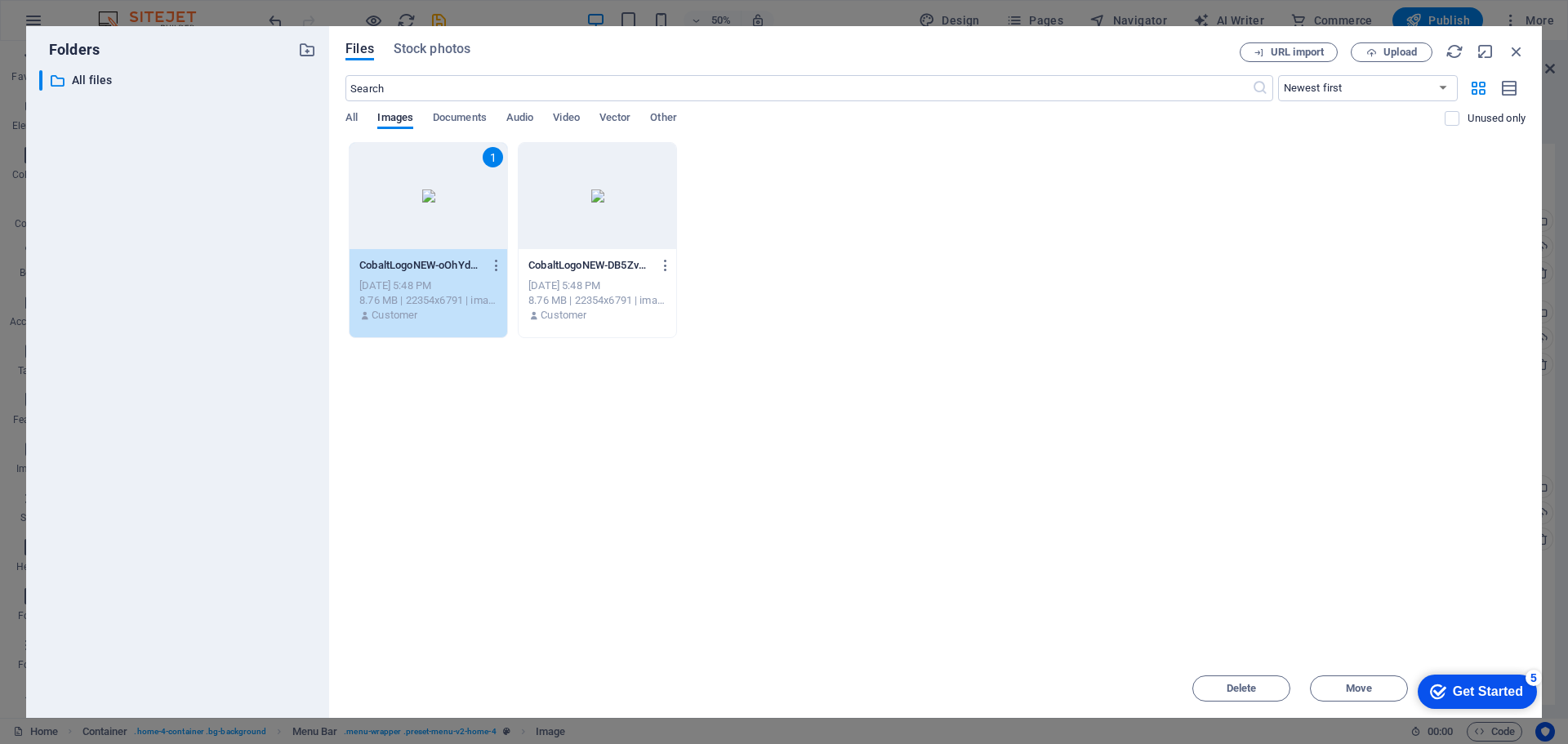
click at [566, 222] on div at bounding box center [597, 196] width 157 height 106
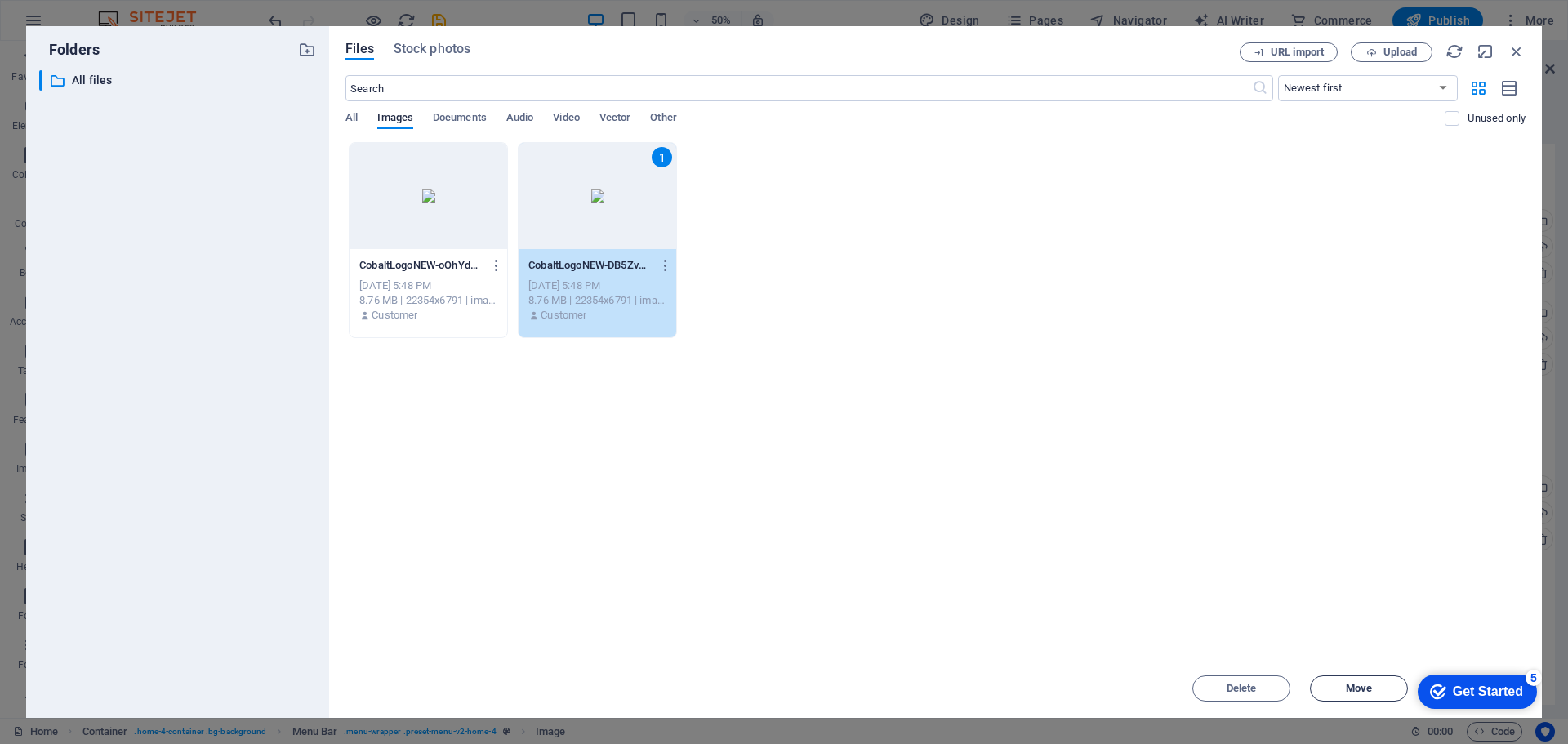
click at [1372, 687] on span "Move" at bounding box center [1359, 688] width 26 height 10
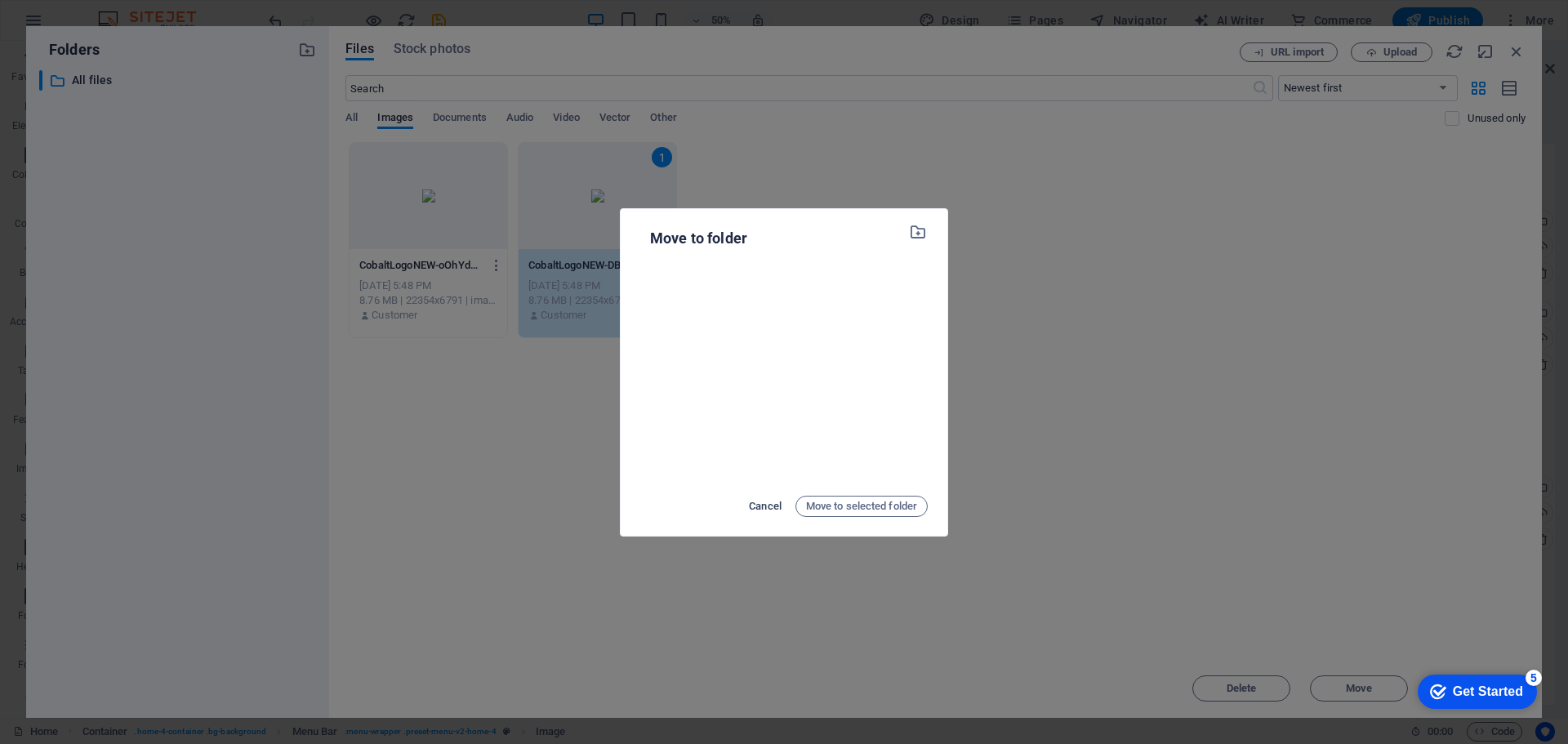
click at [745, 506] on button "Cancel" at bounding box center [765, 506] width 41 height 26
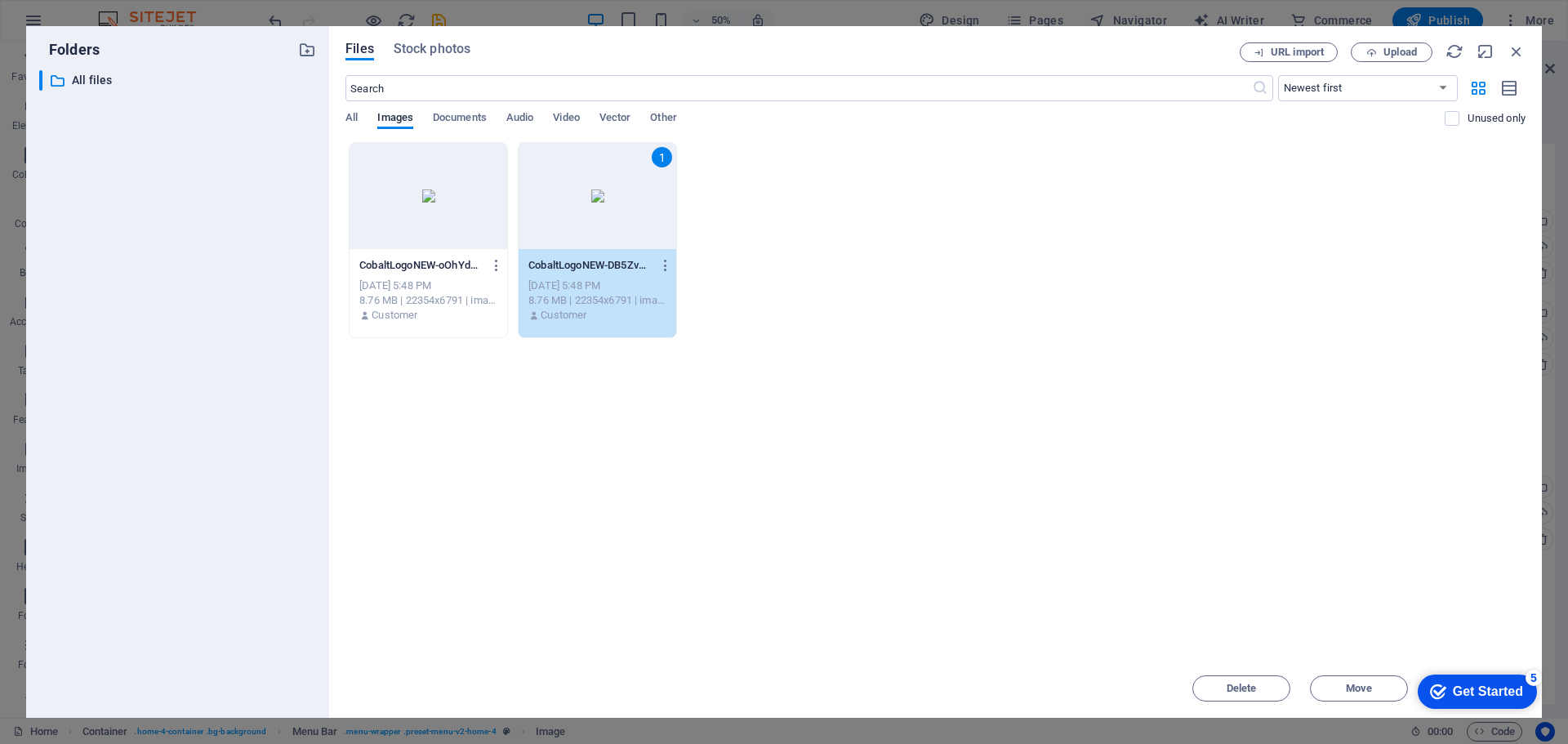
click at [1470, 689] on div "Get Started" at bounding box center [1488, 691] width 70 height 14
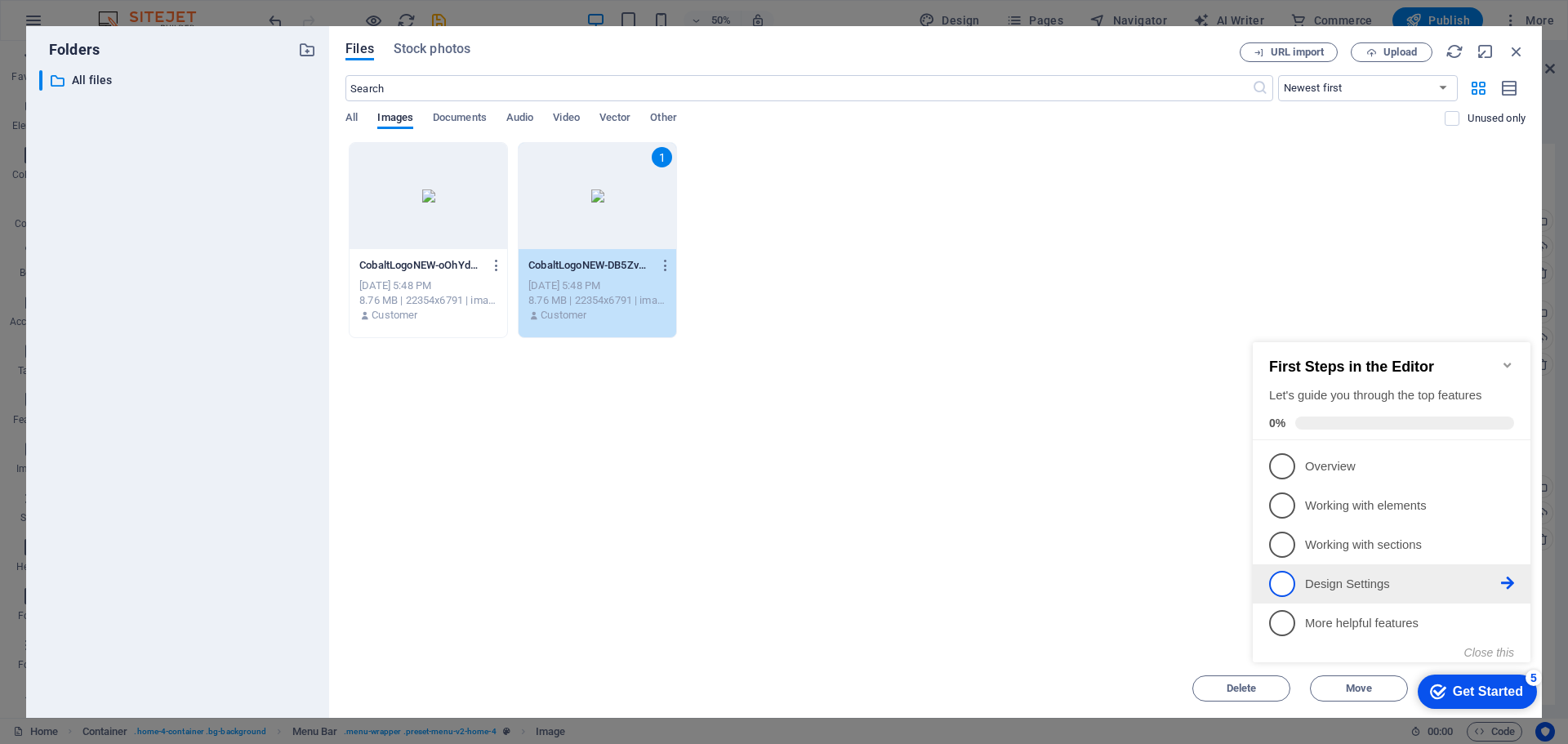
click at [1417, 583] on p "Design Settings - incomplete" at bounding box center [1403, 585] width 196 height 17
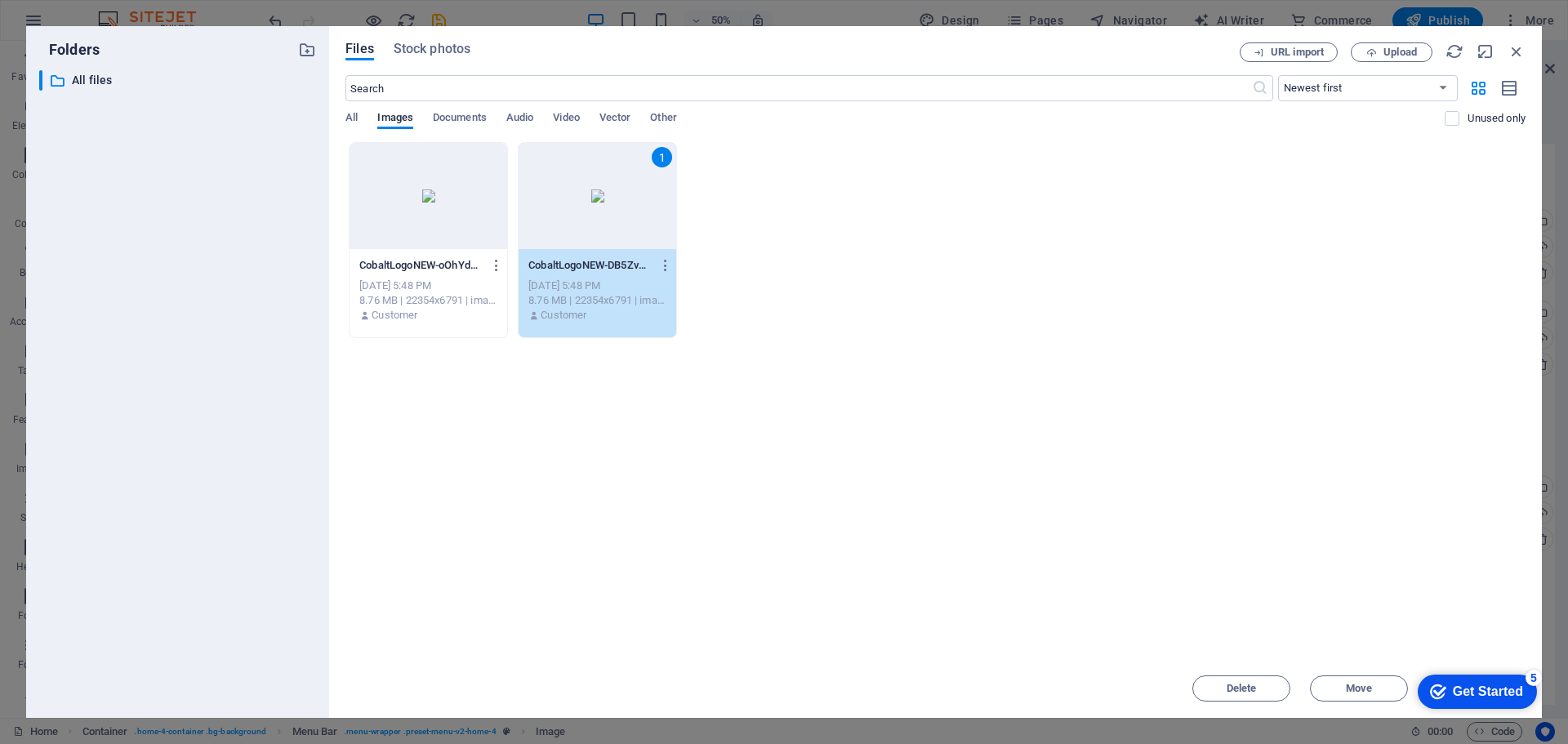
click at [1519, 681] on div "checkmark Get Started 5" at bounding box center [1477, 692] width 120 height 35
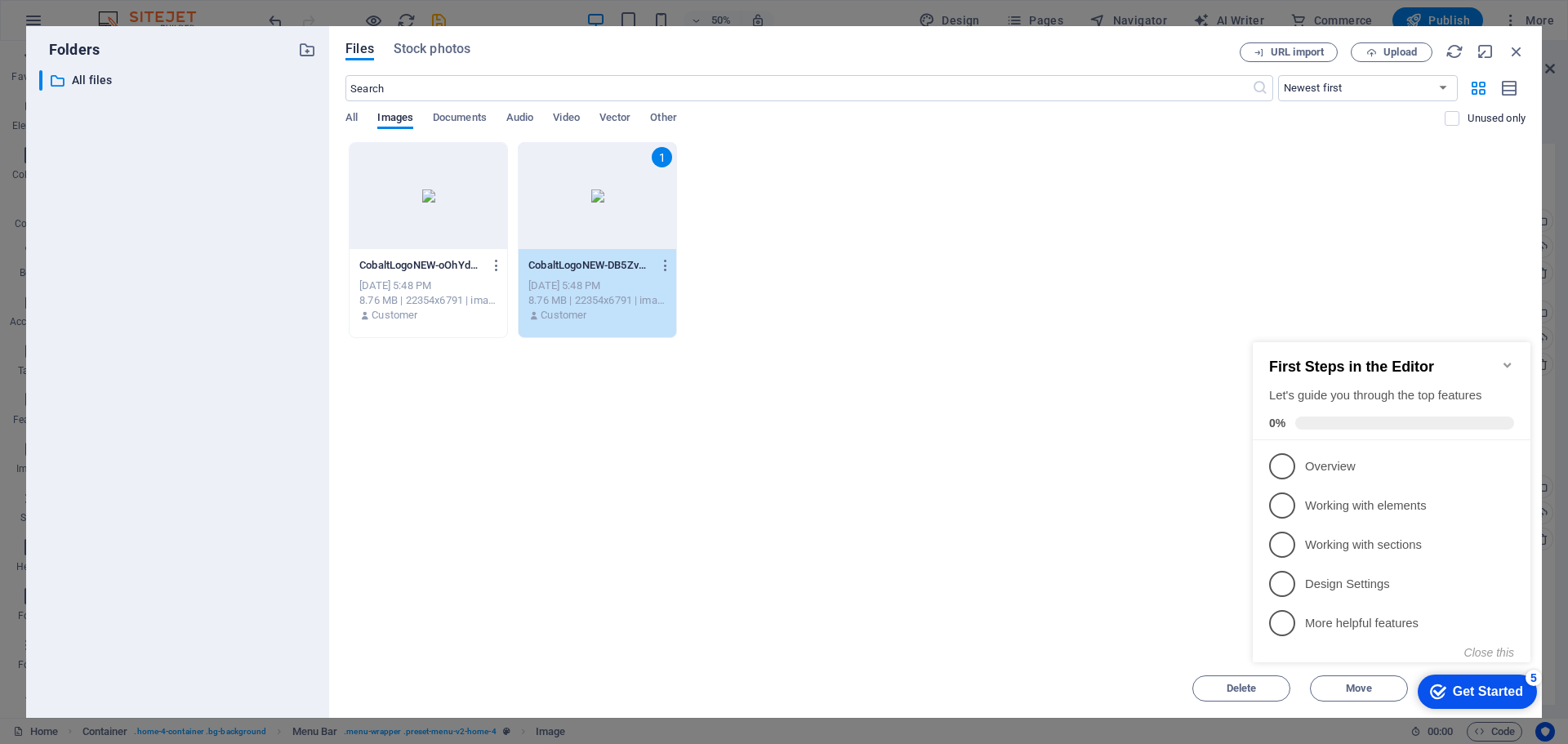
click at [1508, 656] on button "Close this" at bounding box center [1490, 653] width 50 height 14
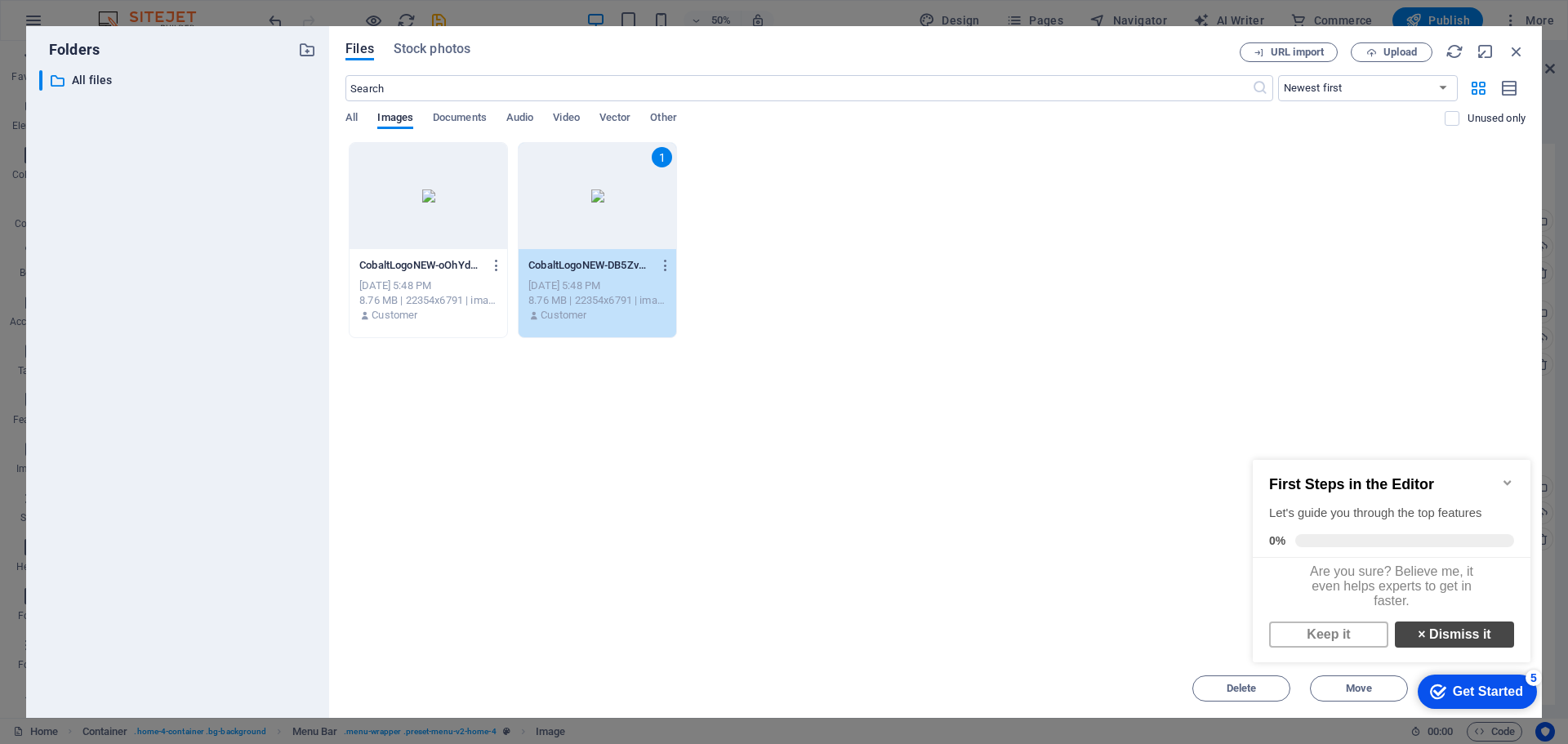
click at [1473, 645] on link "× Dismiss it" at bounding box center [1455, 634] width 120 height 26
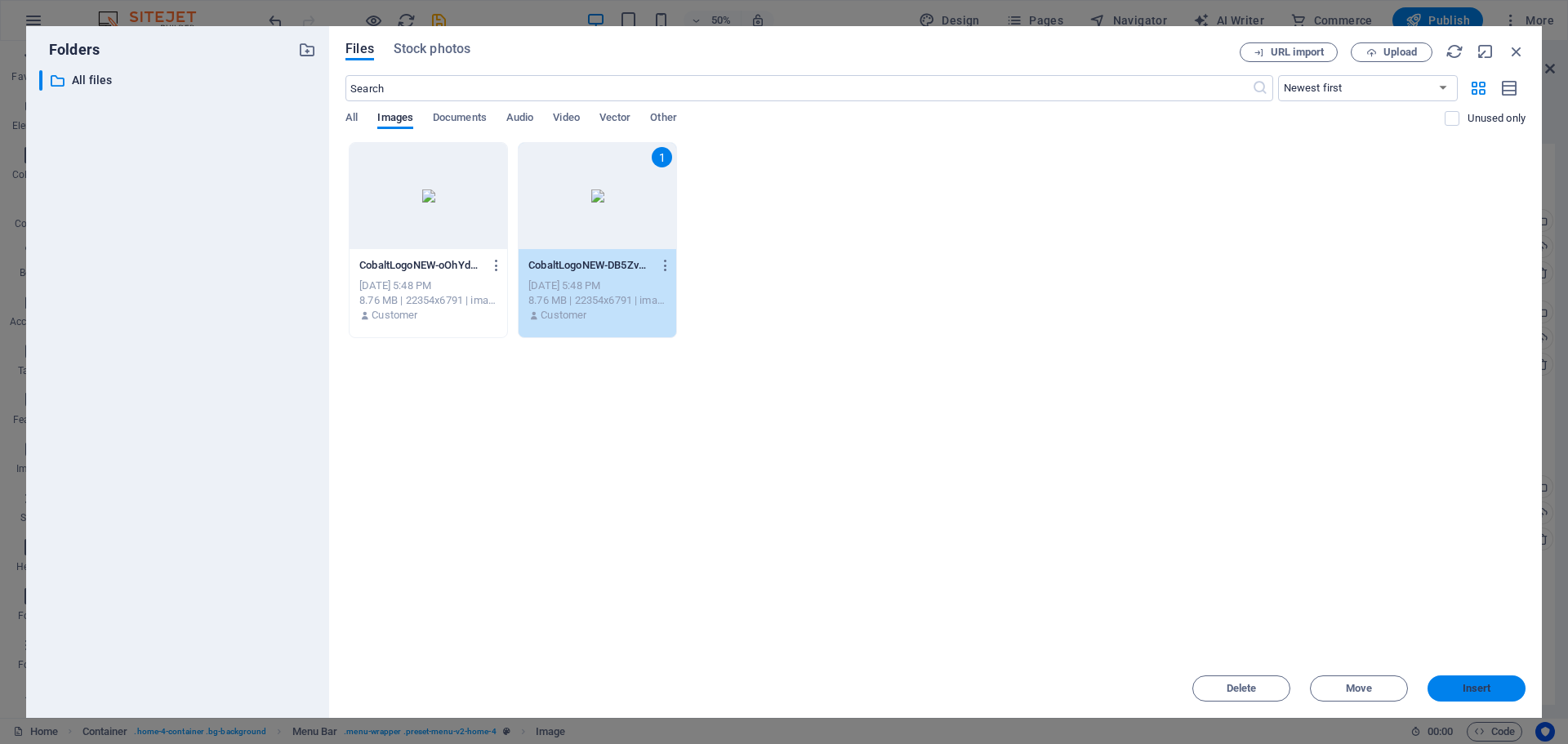
click at [1492, 688] on span "Insert" at bounding box center [1476, 688] width 85 height 10
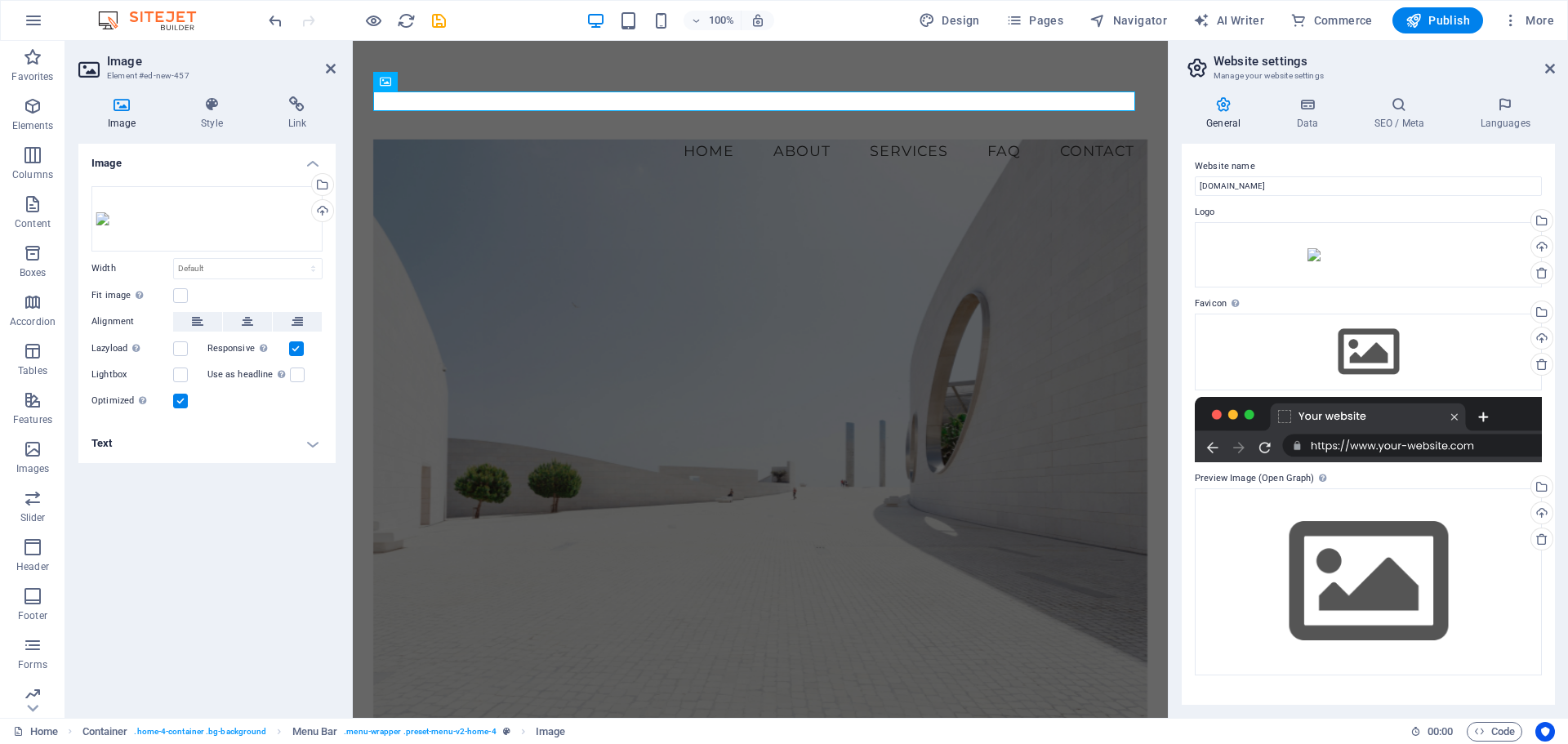
click at [198, 530] on div "Image Drag files here, click to choose files or select files from Files or our …" at bounding box center [206, 425] width 258 height 562
click at [269, 200] on div "Drag files here, click to choose files or select files from Files or our free s…" at bounding box center [207, 219] width 232 height 66
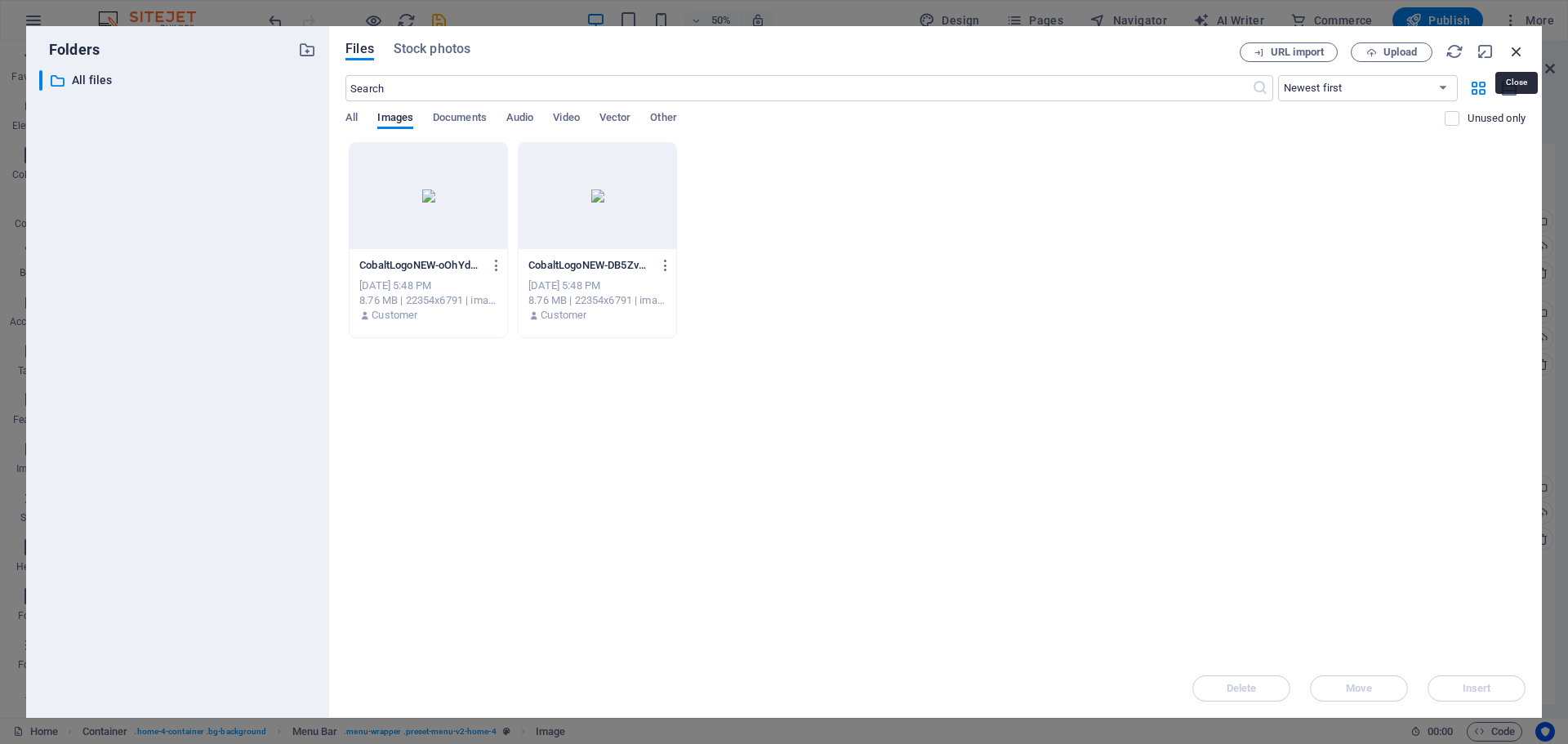
click at [1513, 50] on icon "button" at bounding box center [1517, 51] width 18 height 18
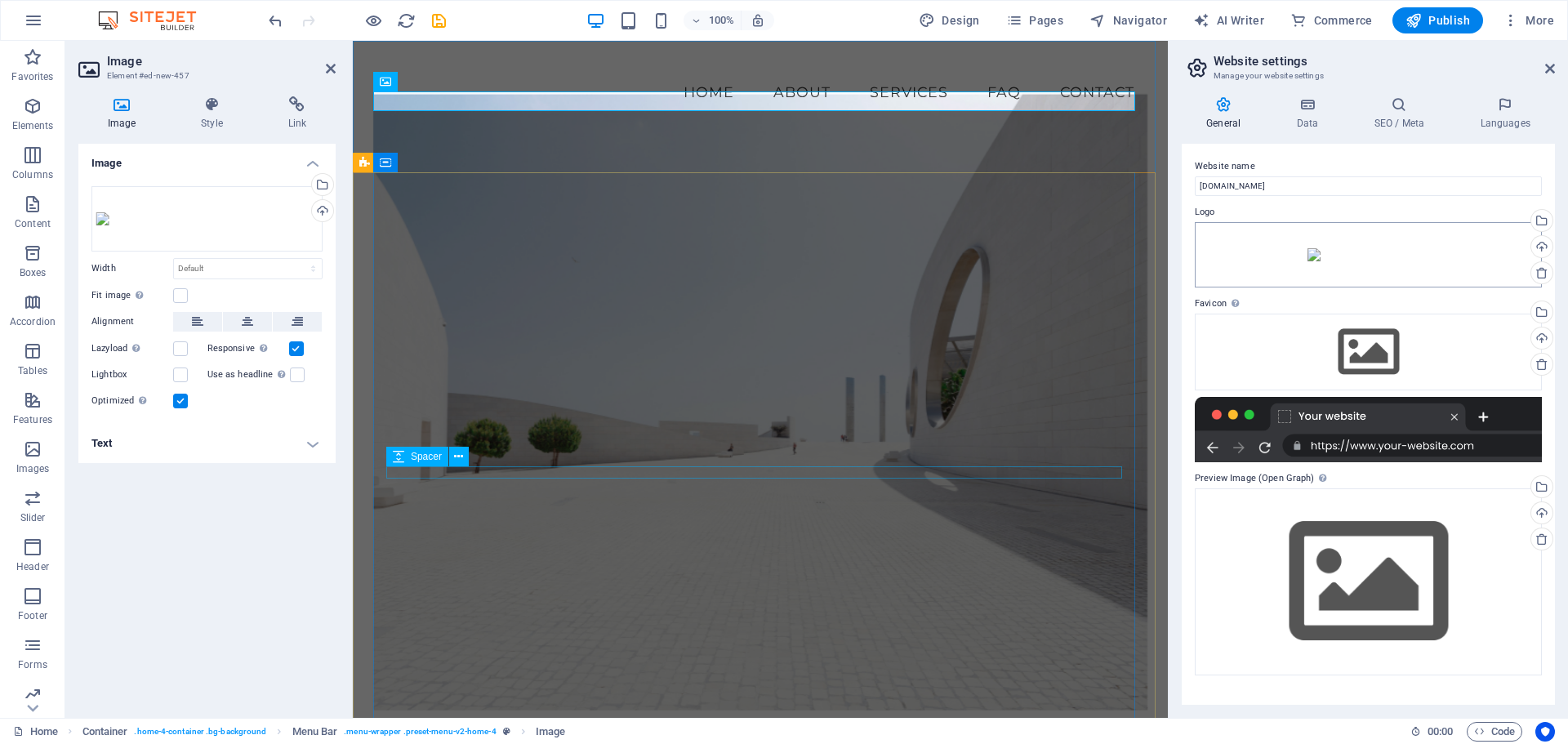
scroll to position [82, 0]
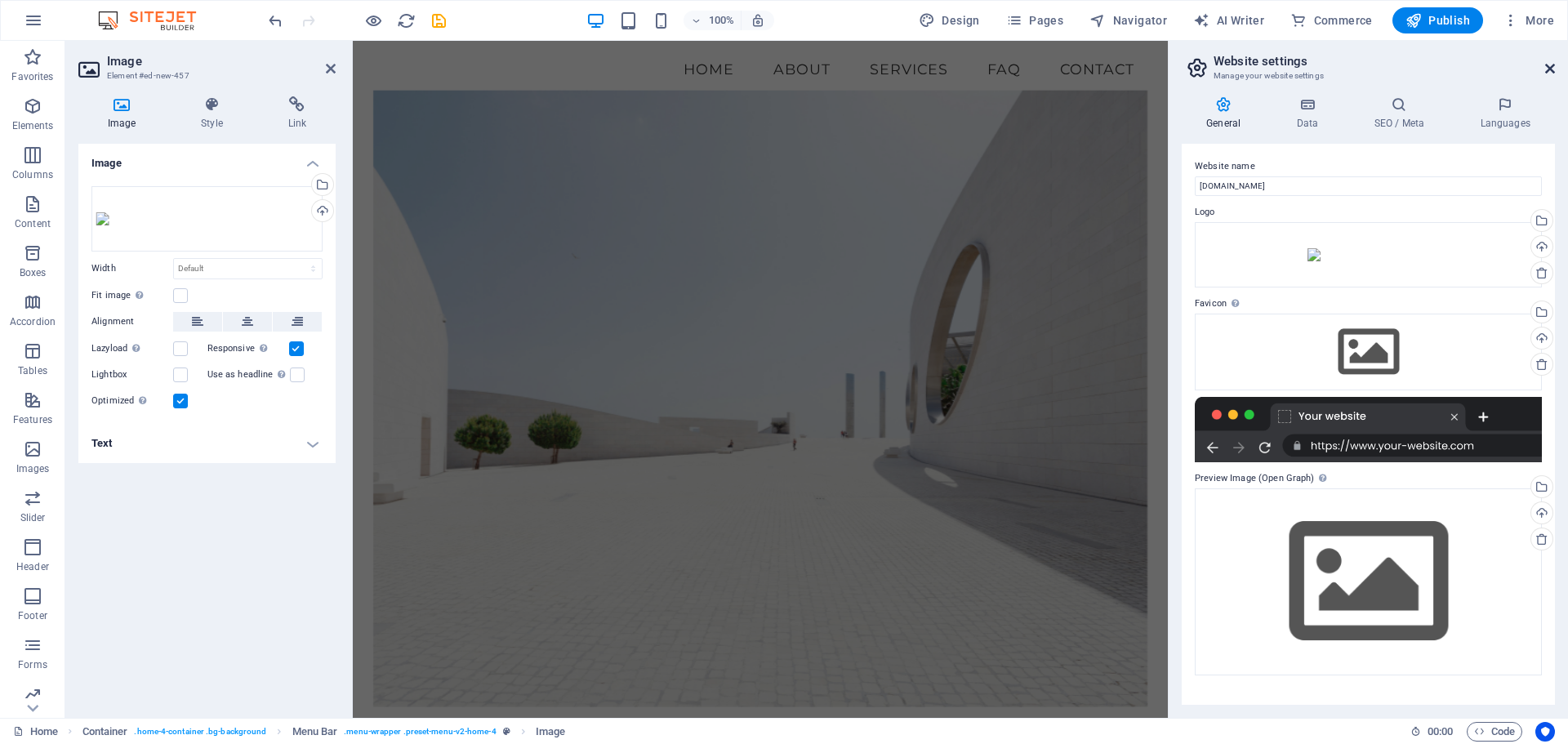
click at [1547, 71] on icon at bounding box center [1550, 69] width 10 height 14
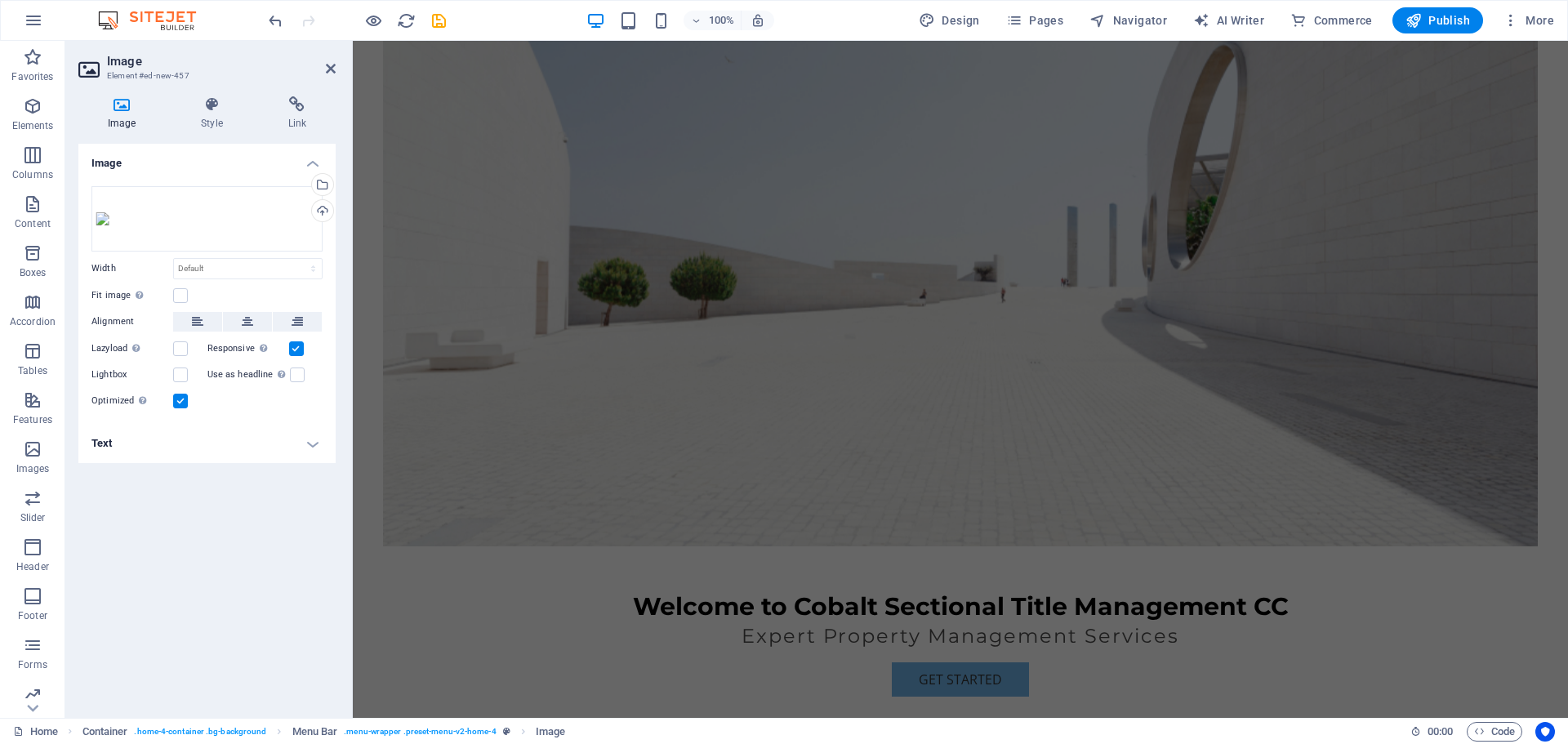
scroll to position [327, 0]
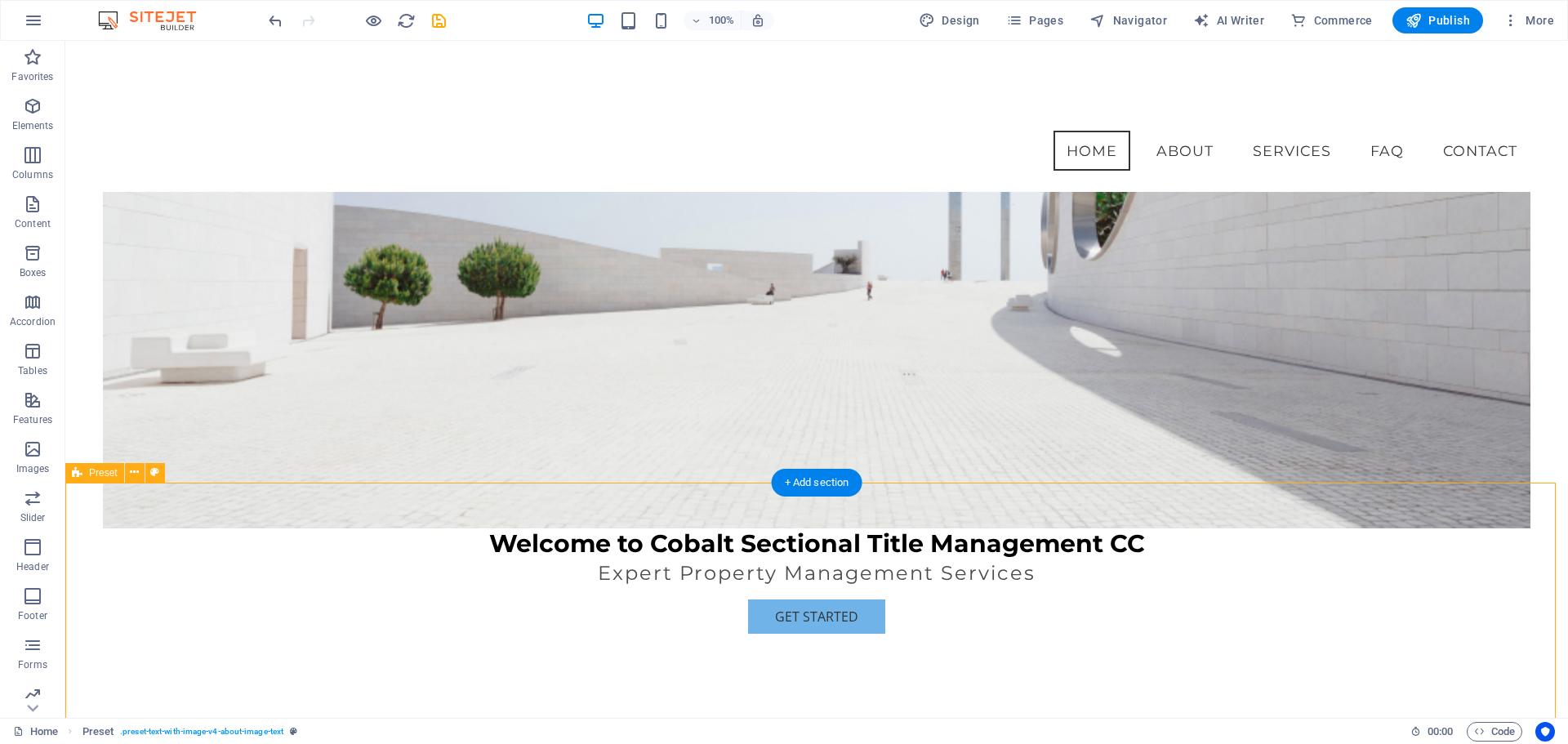
scroll to position [0, 0]
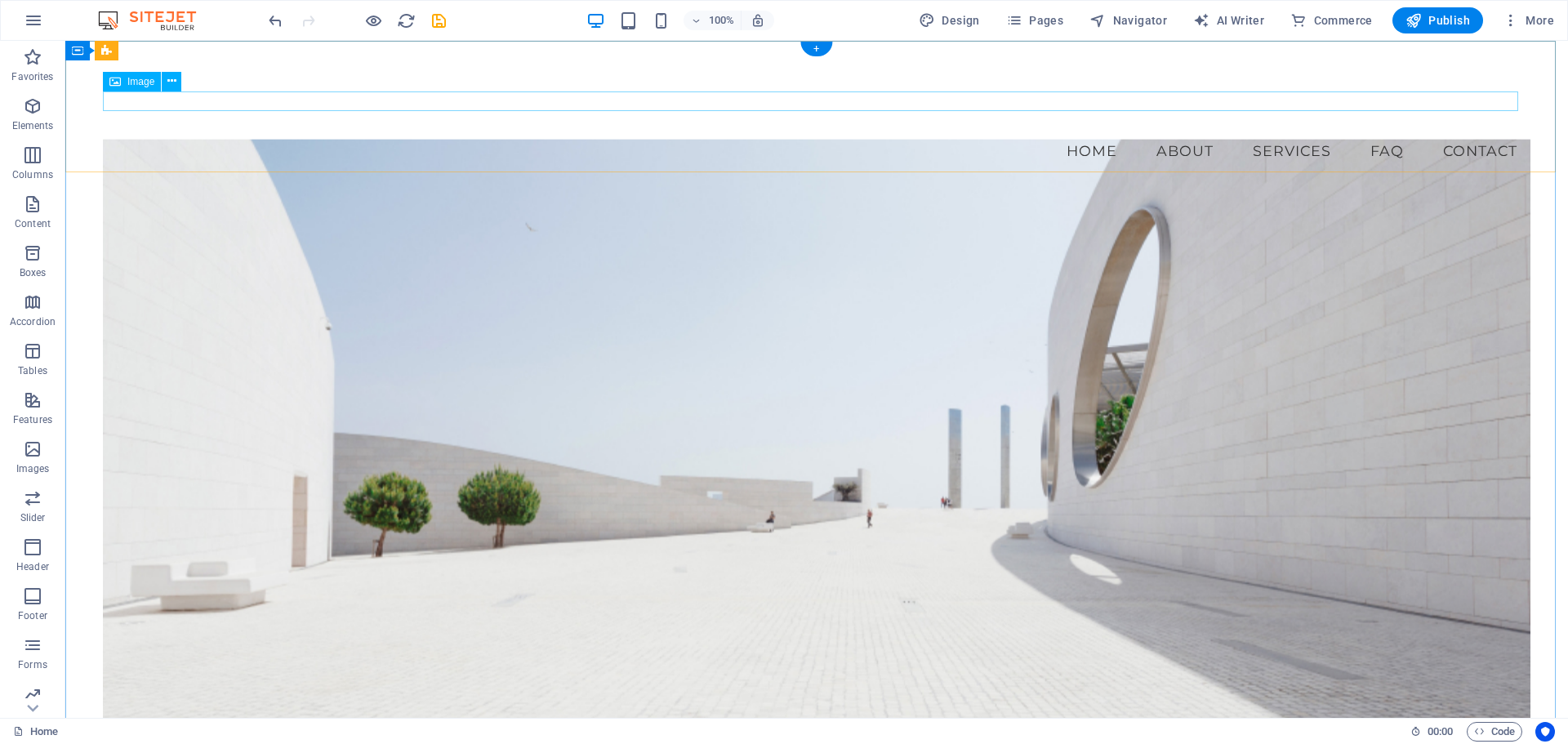
click at [205, 111] on figure at bounding box center [817, 121] width 1428 height 19
click at [176, 132] on nav "Home About Services FAQ Contact" at bounding box center [817, 151] width 1428 height 41
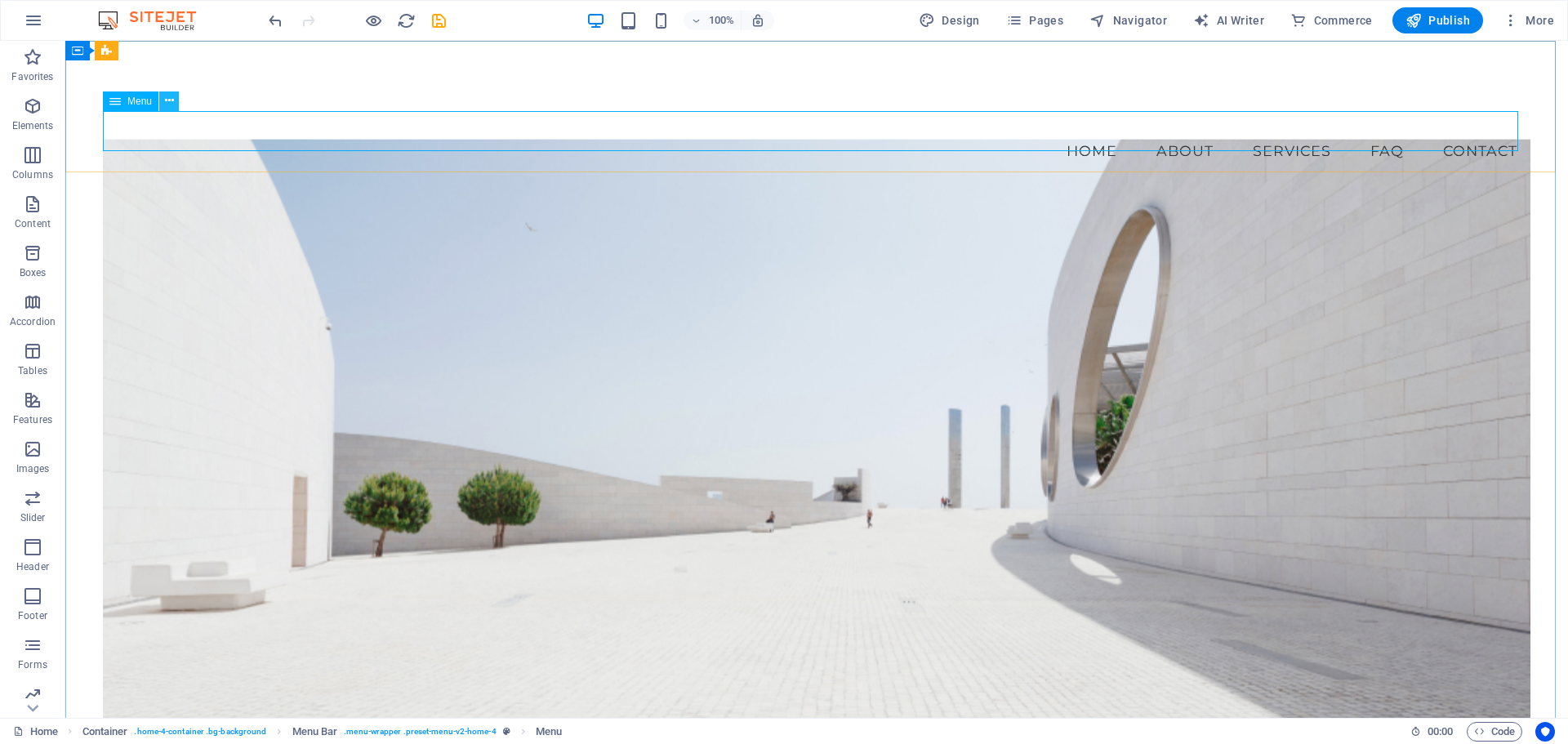
click at [167, 99] on icon at bounding box center [169, 101] width 9 height 17
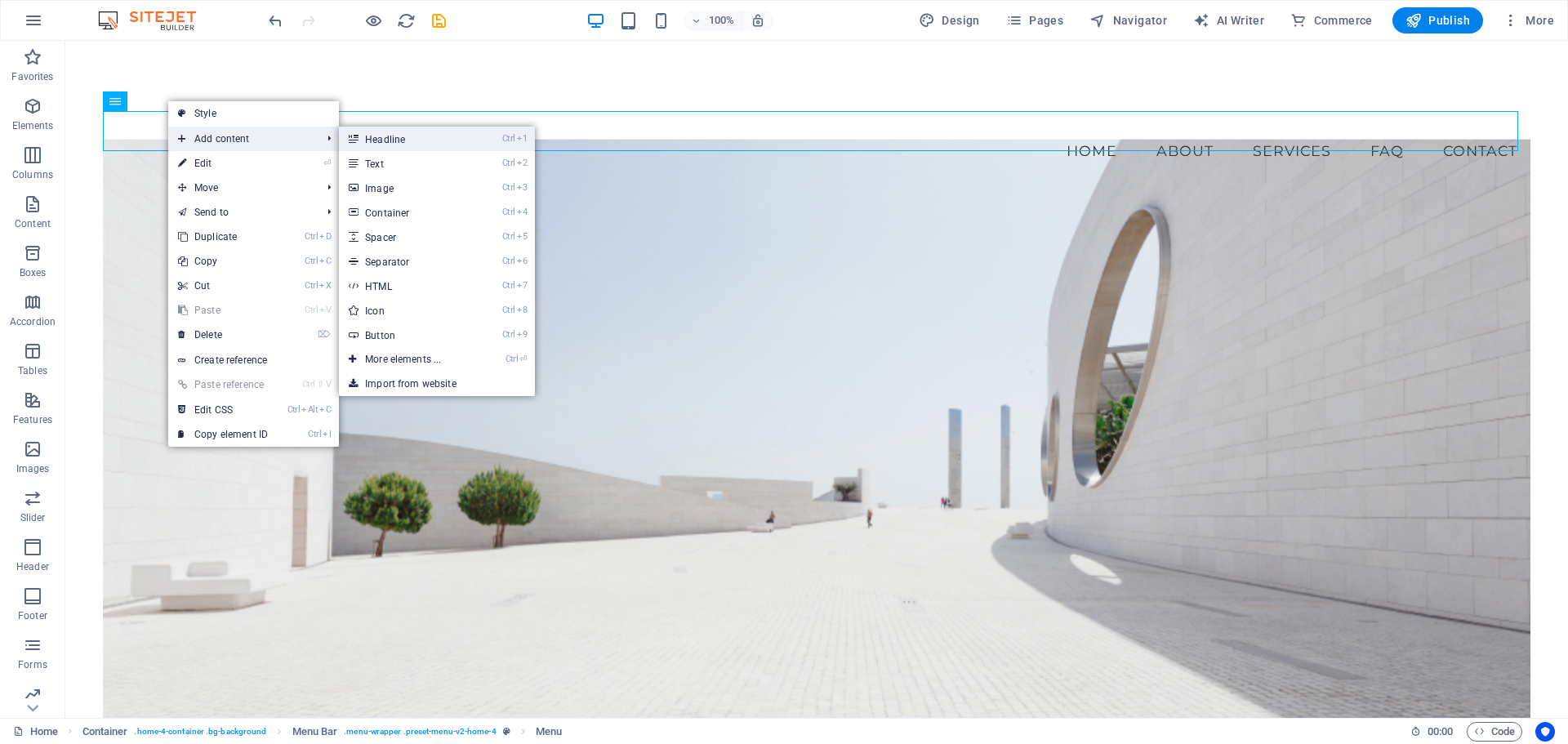
click at [439, 137] on link "Ctrl 1 Headline" at bounding box center [406, 138] width 135 height 24
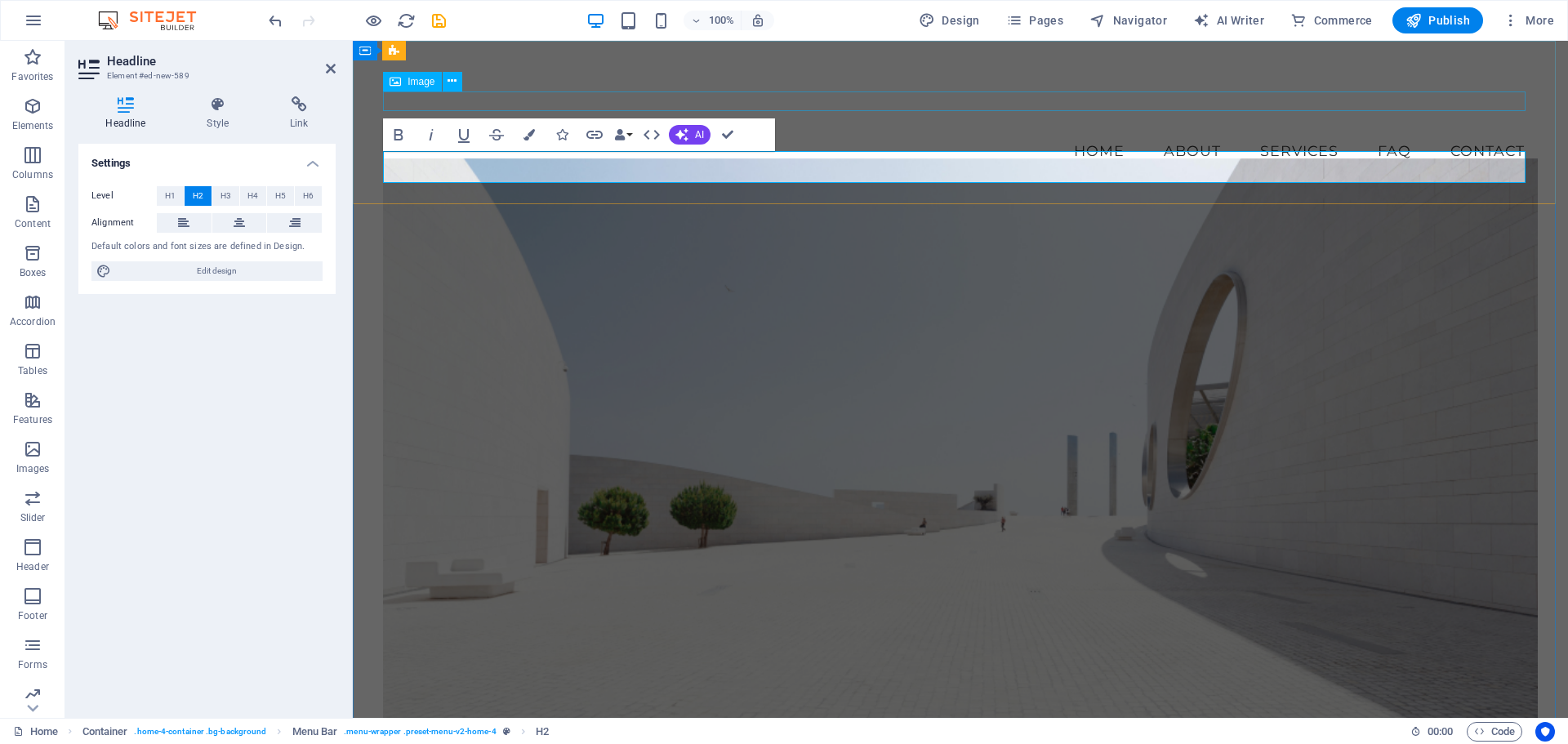
click at [862, 111] on figure at bounding box center [960, 121] width 1155 height 19
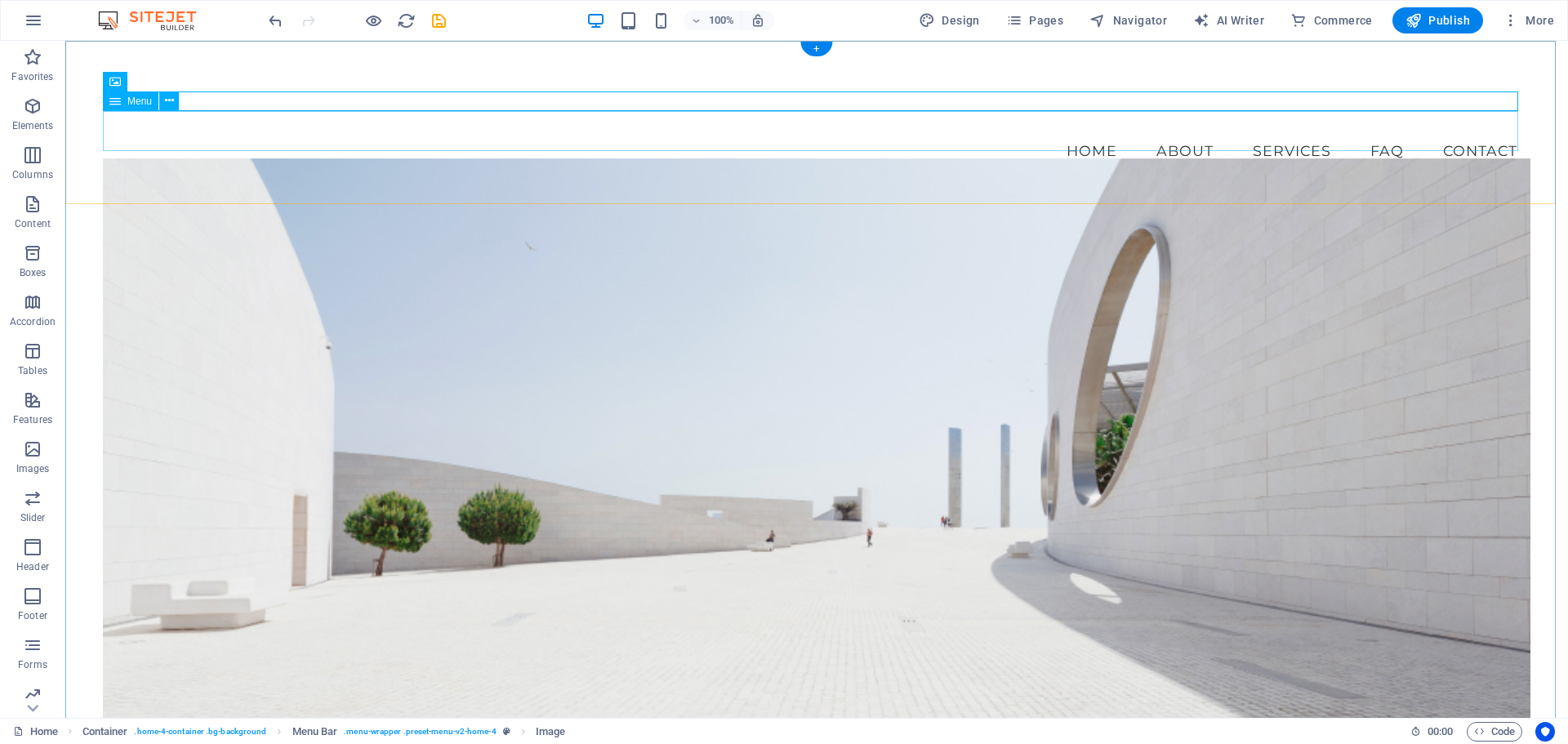
click at [281, 138] on nav "Home About Services FAQ Contact" at bounding box center [817, 151] width 1428 height 41
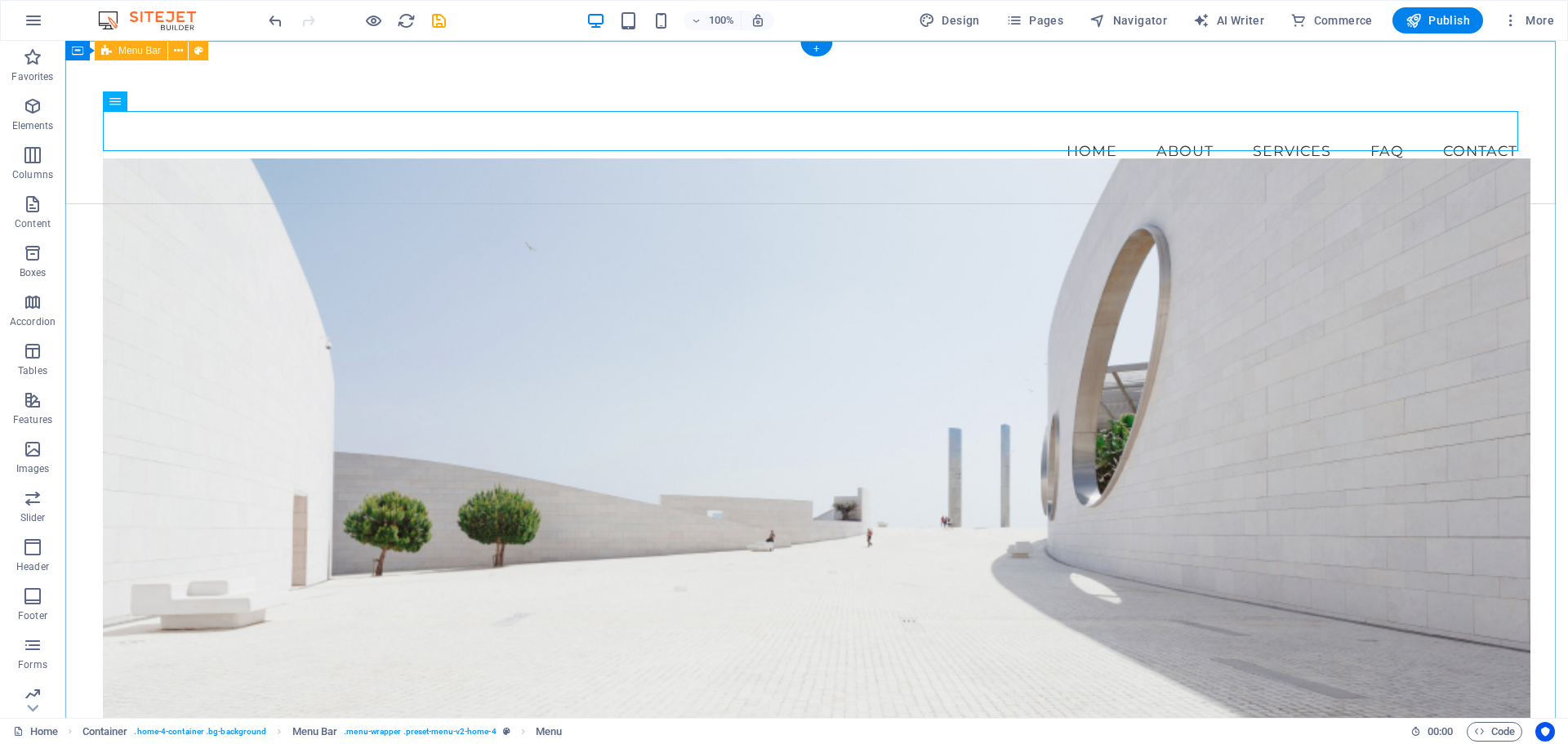
click at [284, 88] on div "Menu Home About Services FAQ Contact [DOMAIN_NAME]" at bounding box center [816, 132] width 1502 height 183
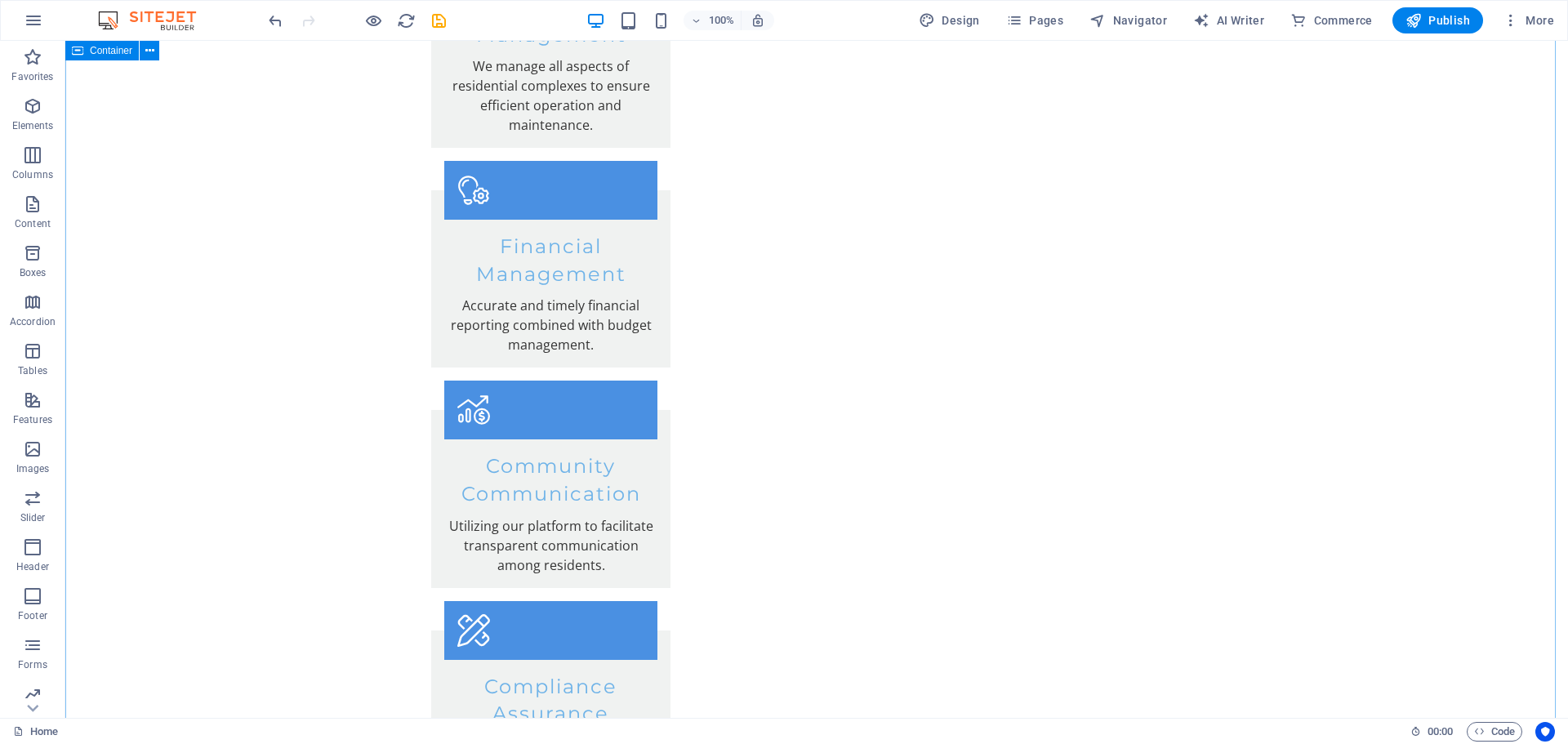
scroll to position [2614, 0]
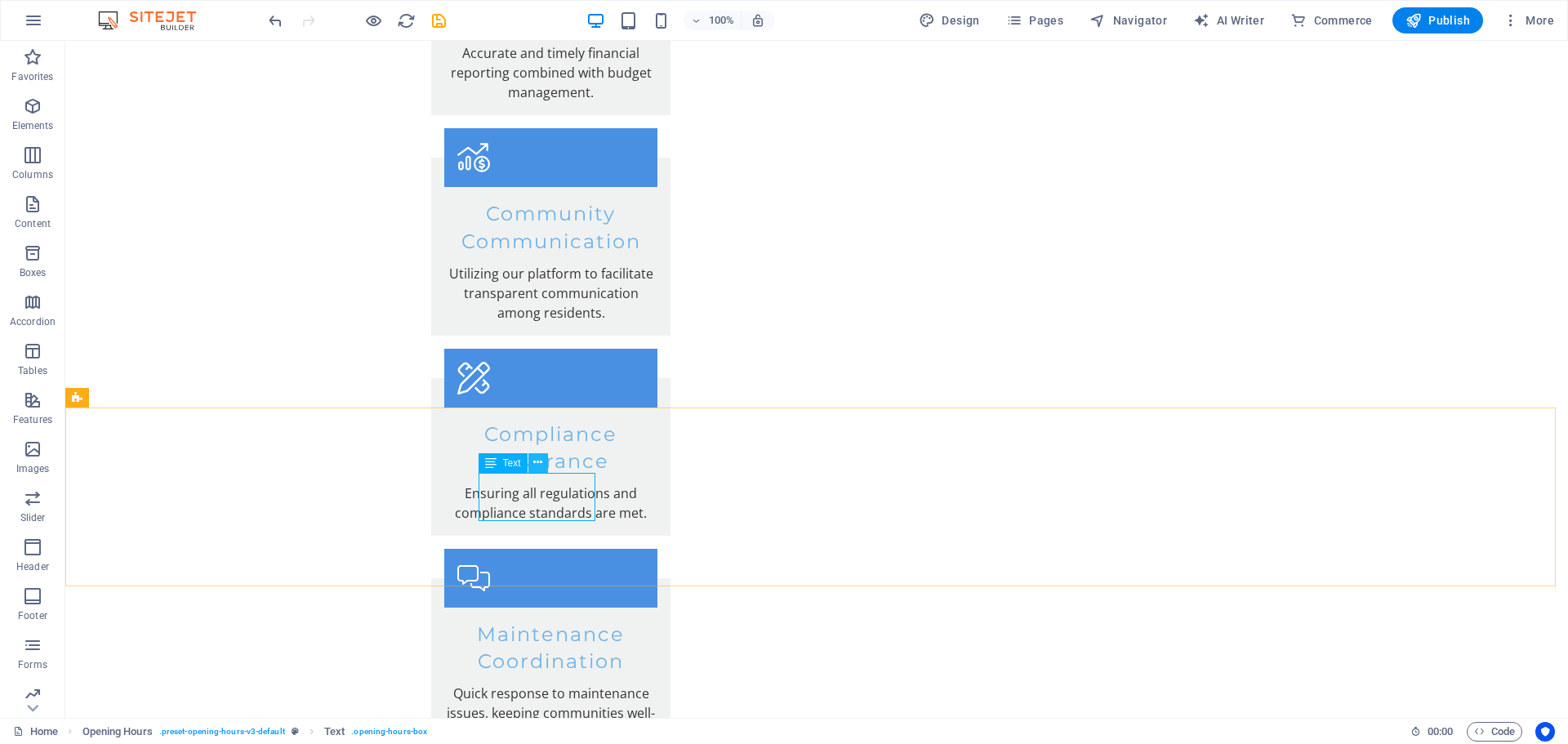
click at [544, 465] on button at bounding box center [538, 463] width 19 height 19
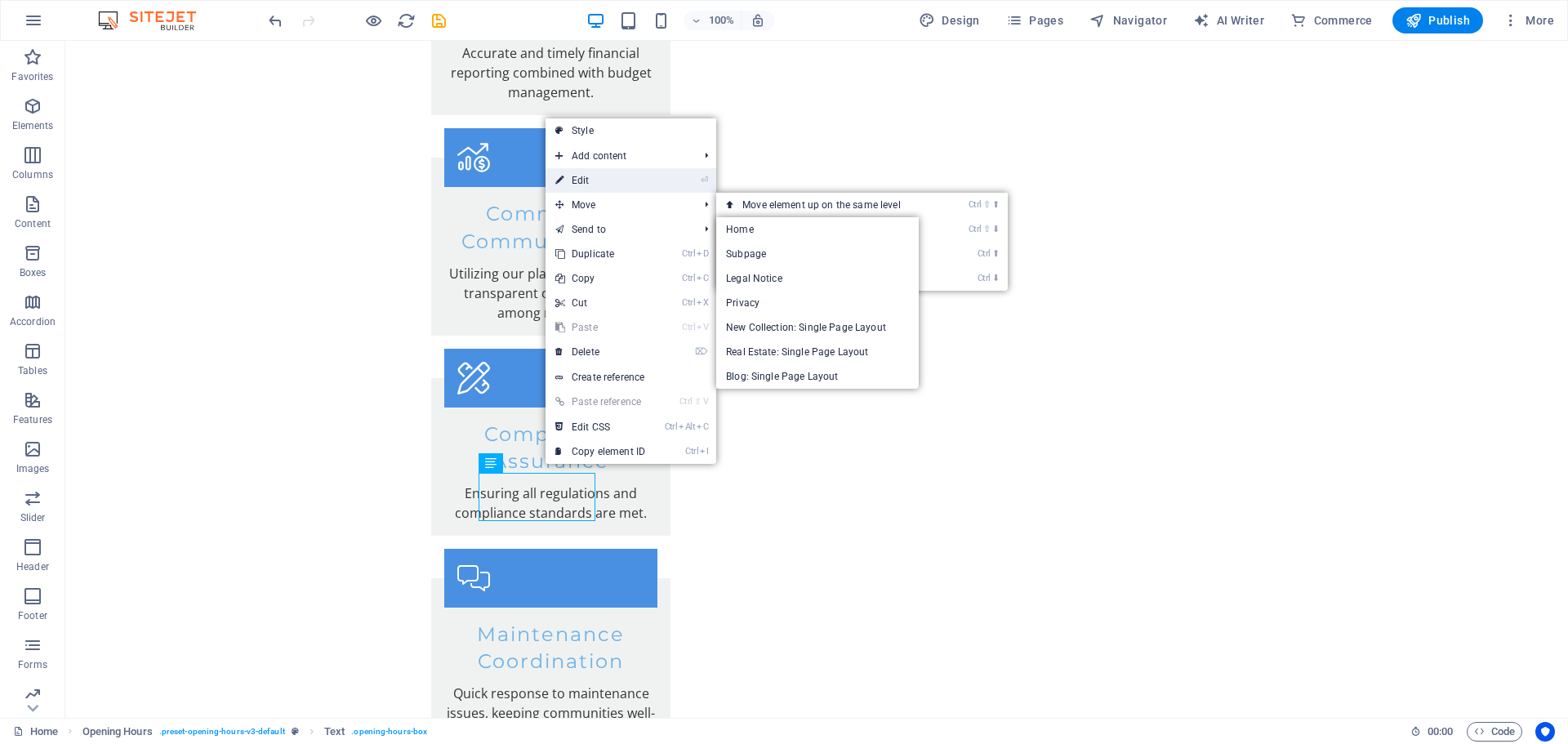
click at [662, 179] on li "⏎ Edit" at bounding box center [630, 179] width 171 height 24
